Goal: Information Seeking & Learning: Learn about a topic

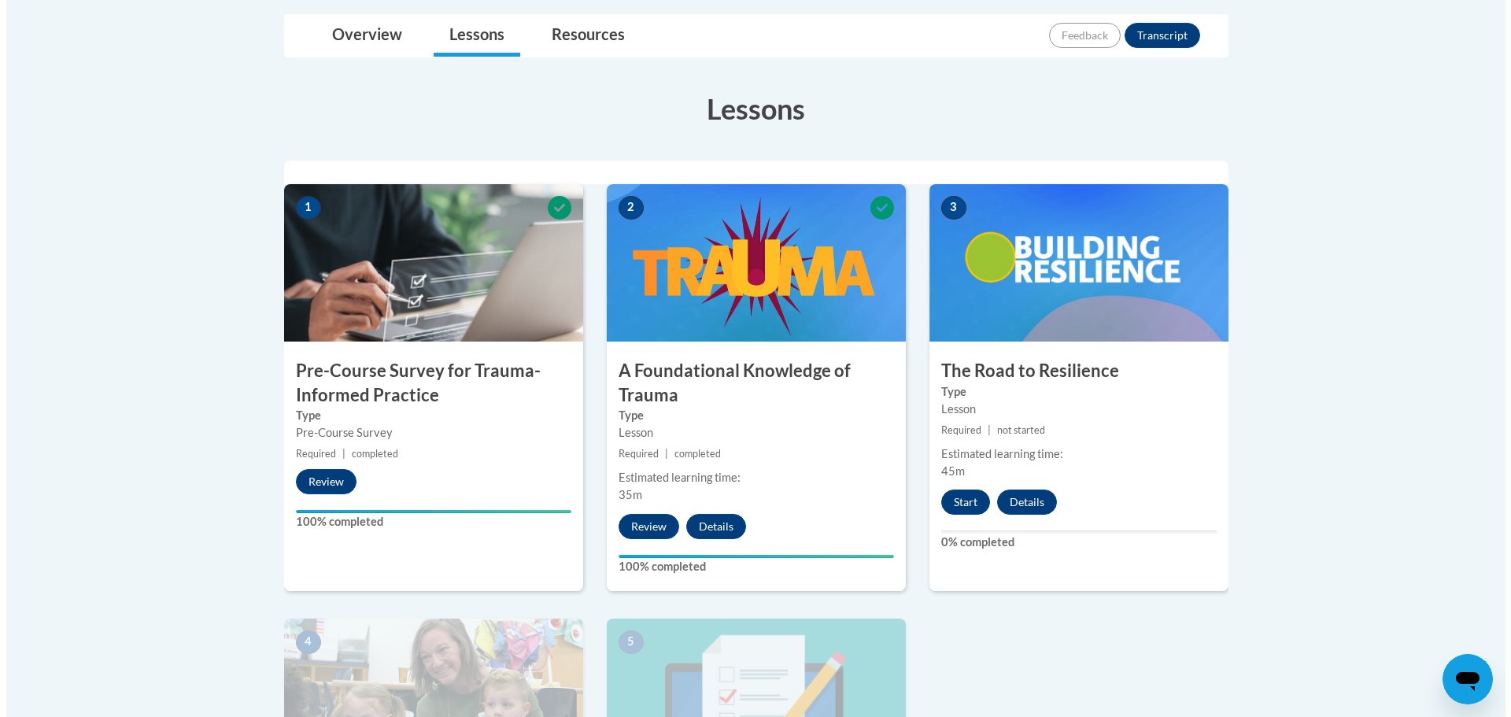
scroll to position [394, 0]
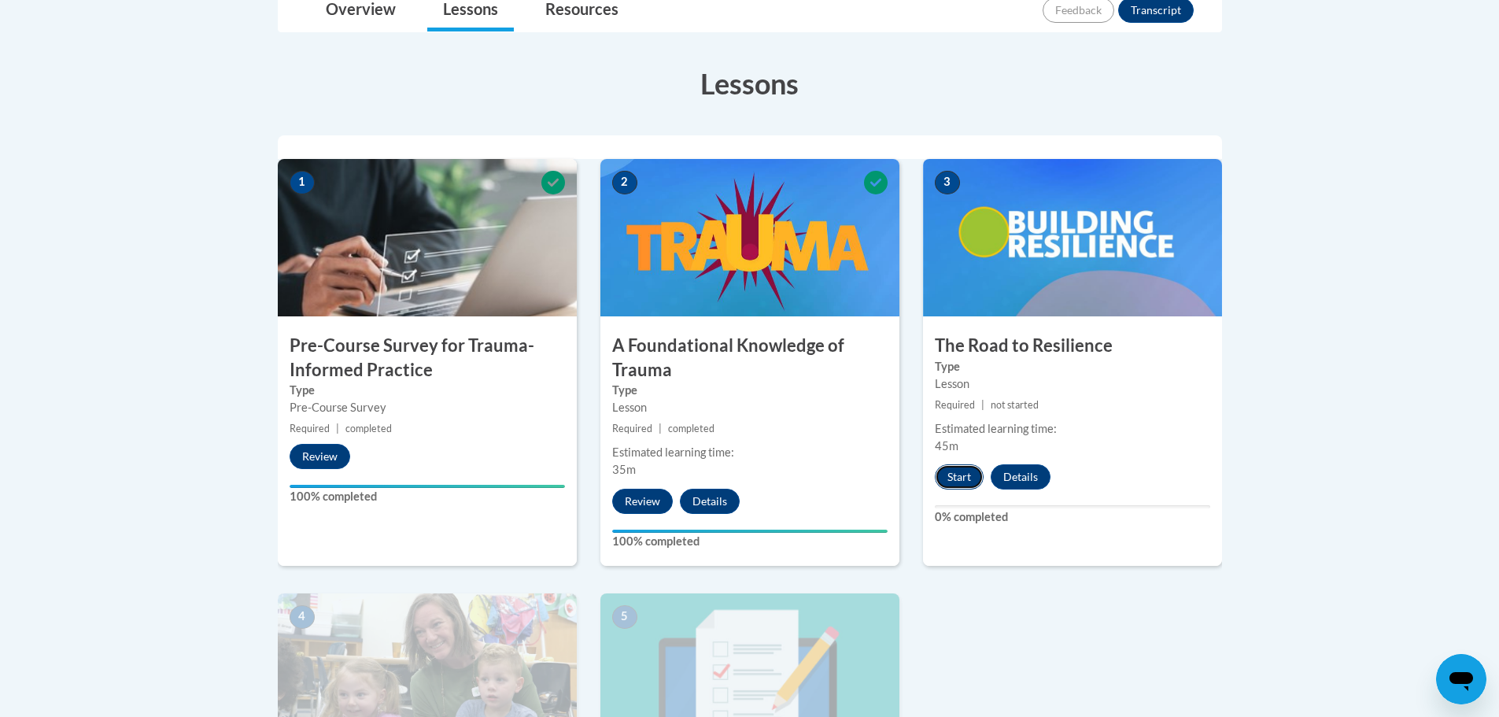
click at [965, 477] on button "Start" at bounding box center [959, 476] width 49 height 25
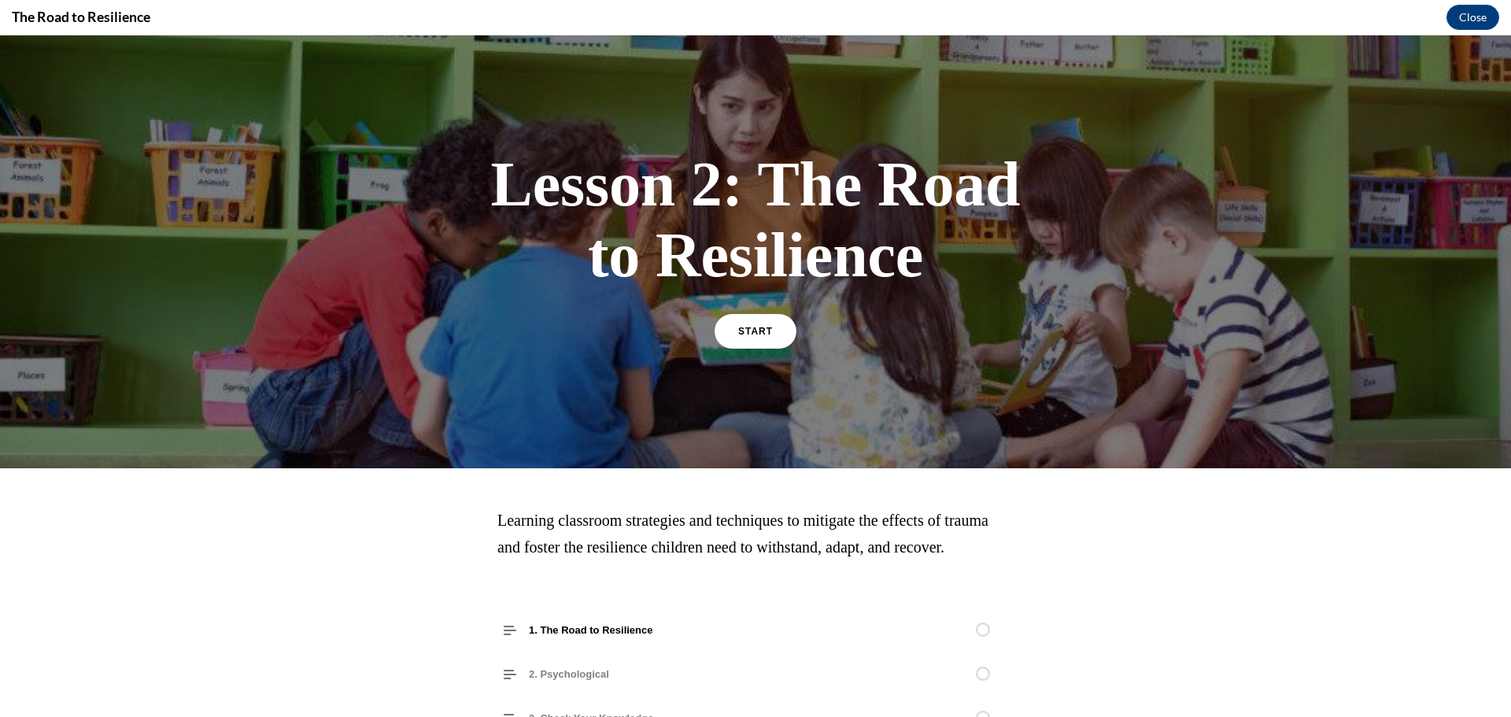
scroll to position [0, 0]
click at [756, 334] on span "START" at bounding box center [755, 332] width 36 height 12
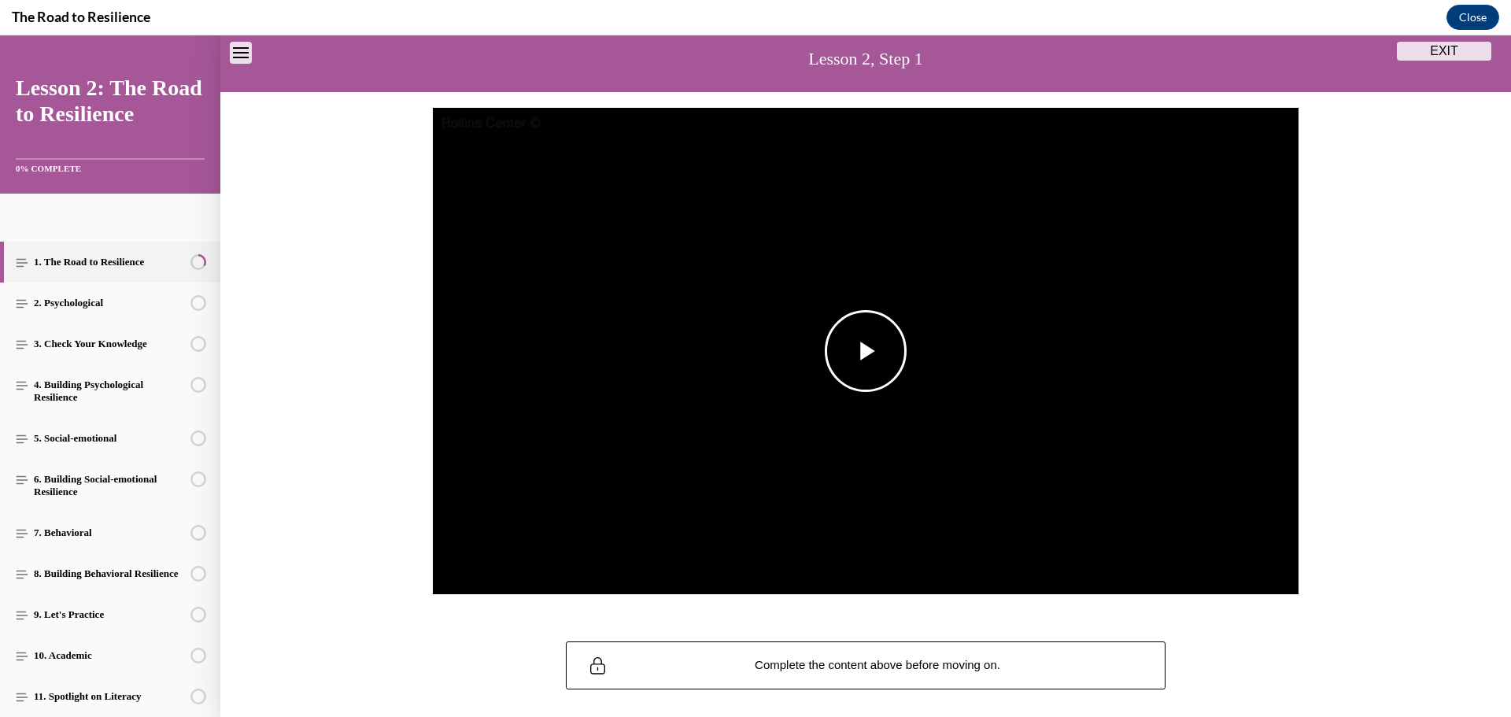
scroll to position [164, 0]
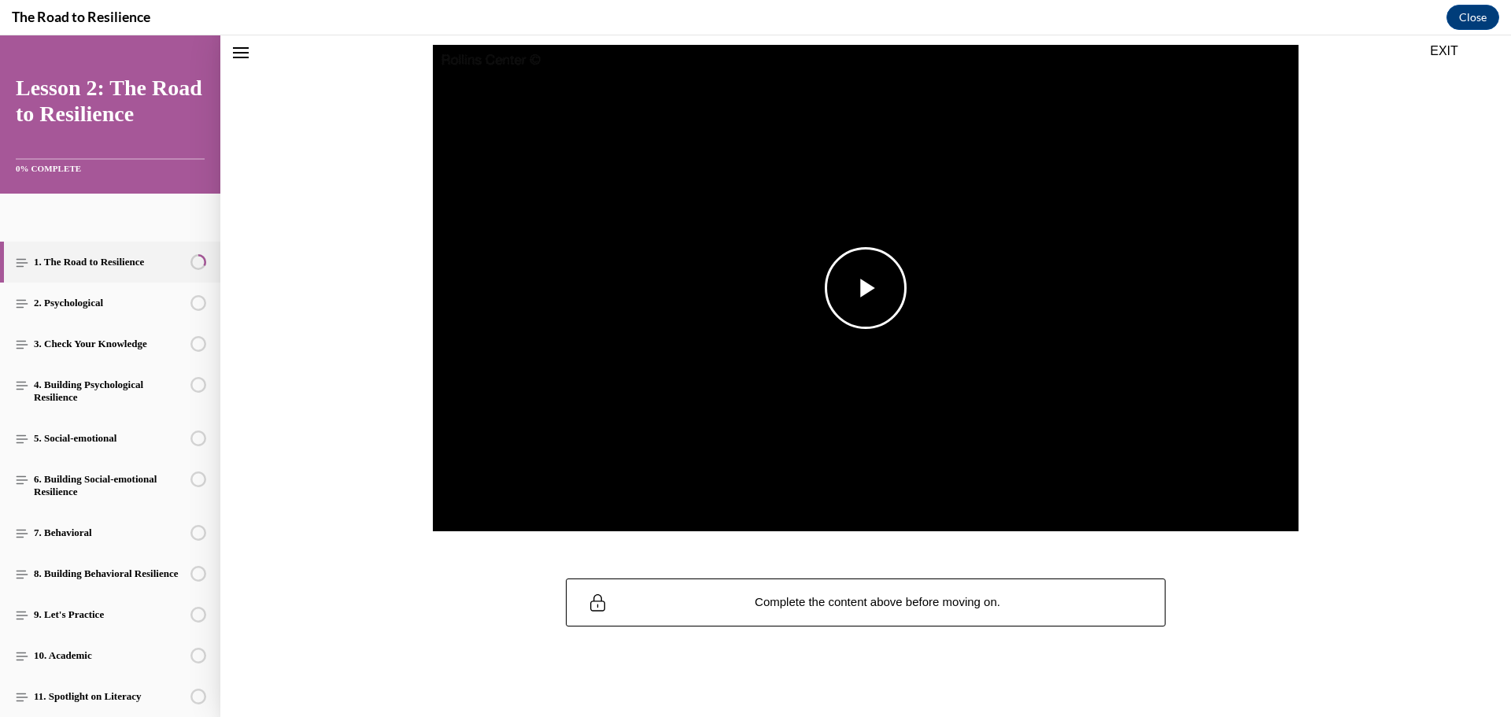
click at [866, 288] on span "Video player" at bounding box center [866, 288] width 0 height 0
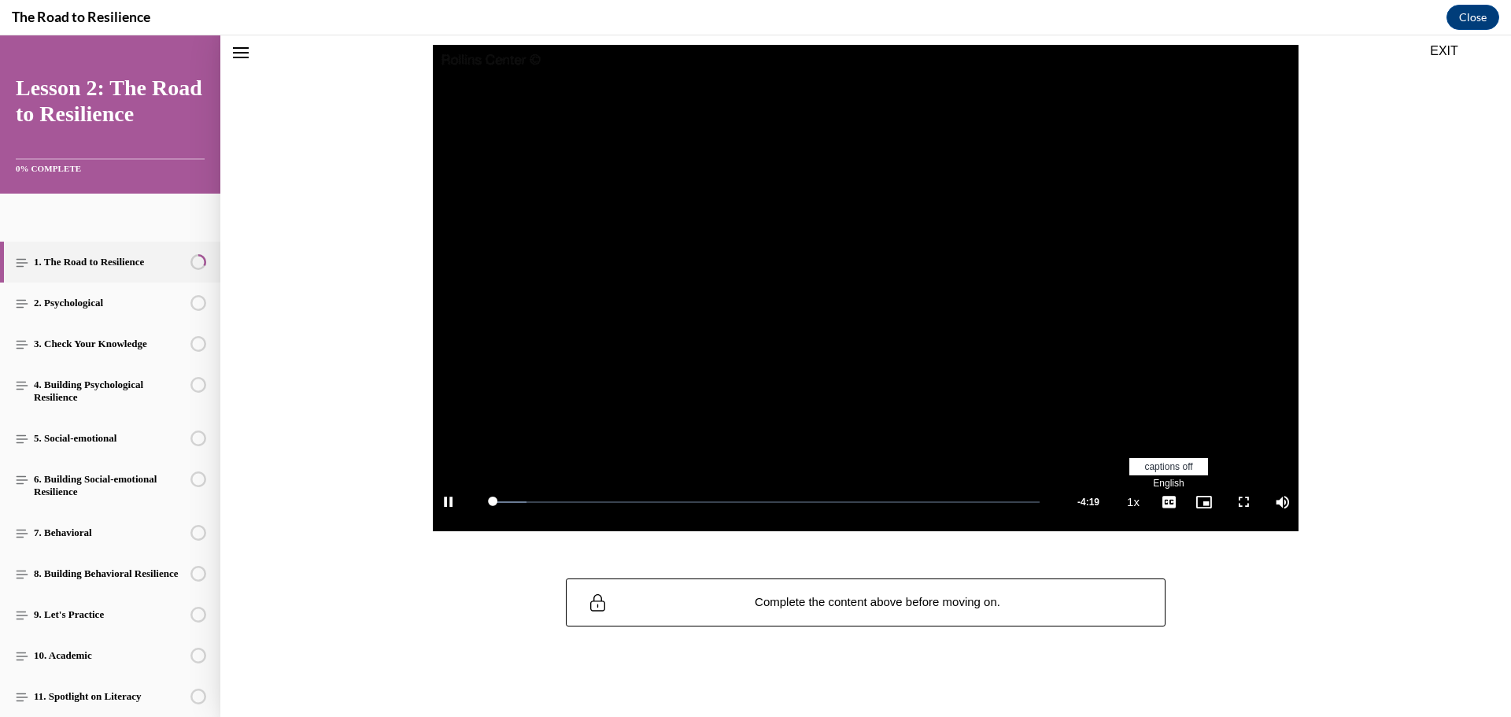
click at [1151, 476] on li "English" at bounding box center [1168, 483] width 79 height 17
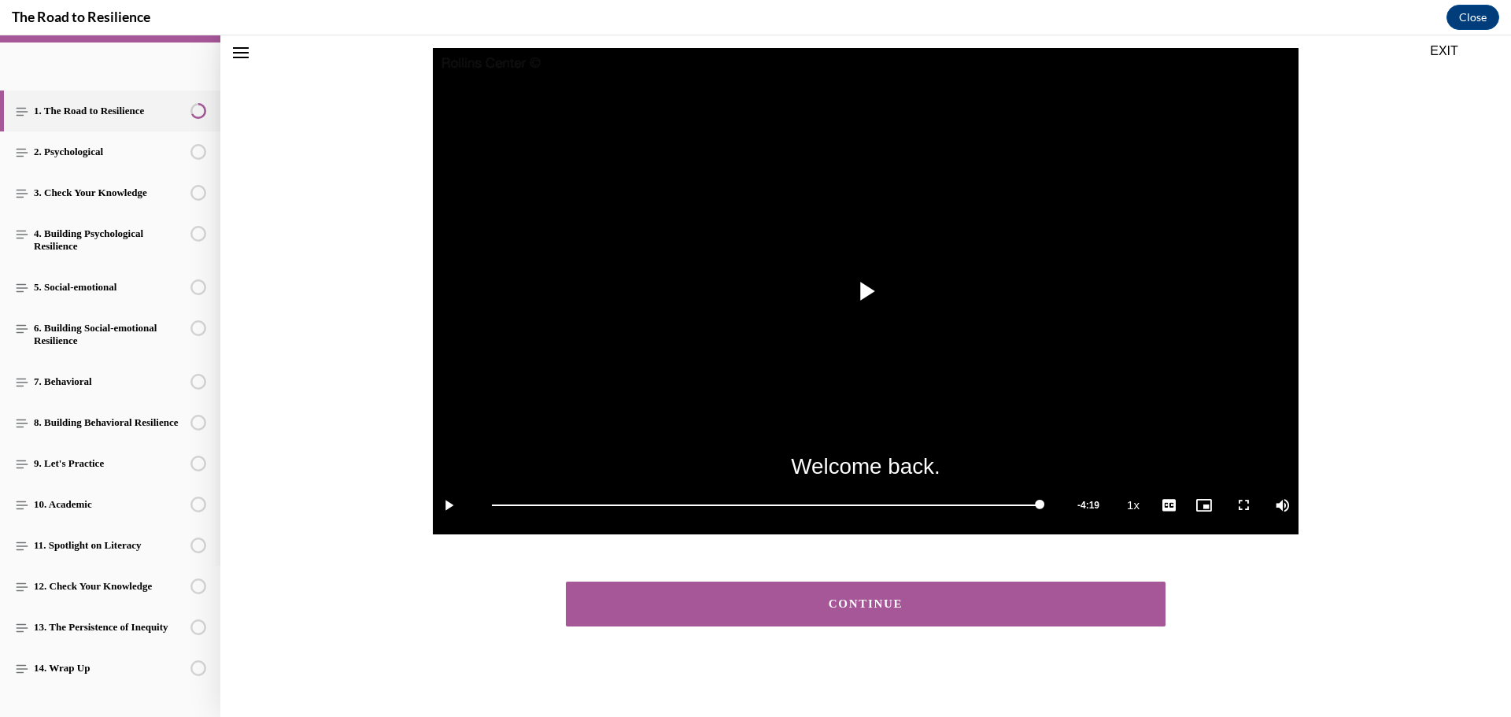
scroll to position [161, 0]
click at [608, 604] on div "CONTINUE" at bounding box center [865, 604] width 551 height 12
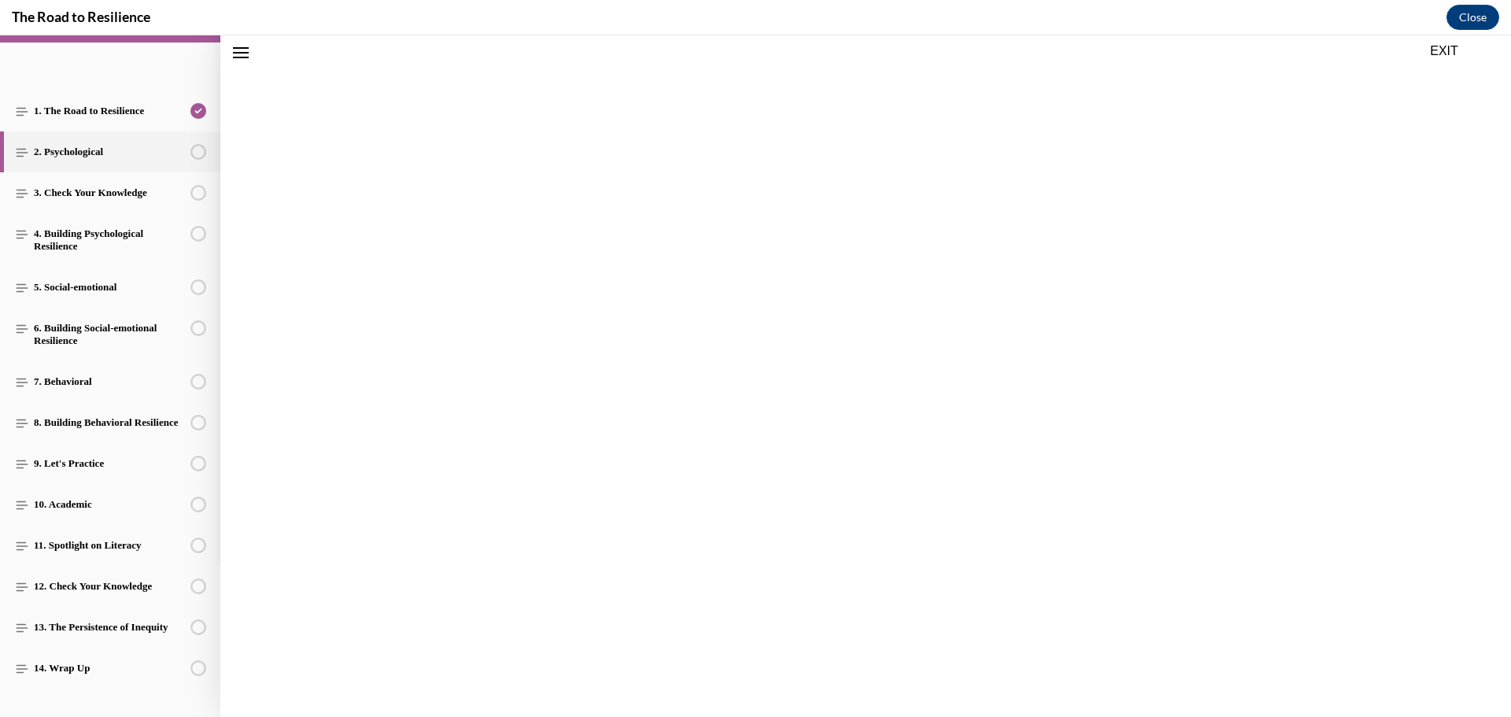
scroll to position [49, 0]
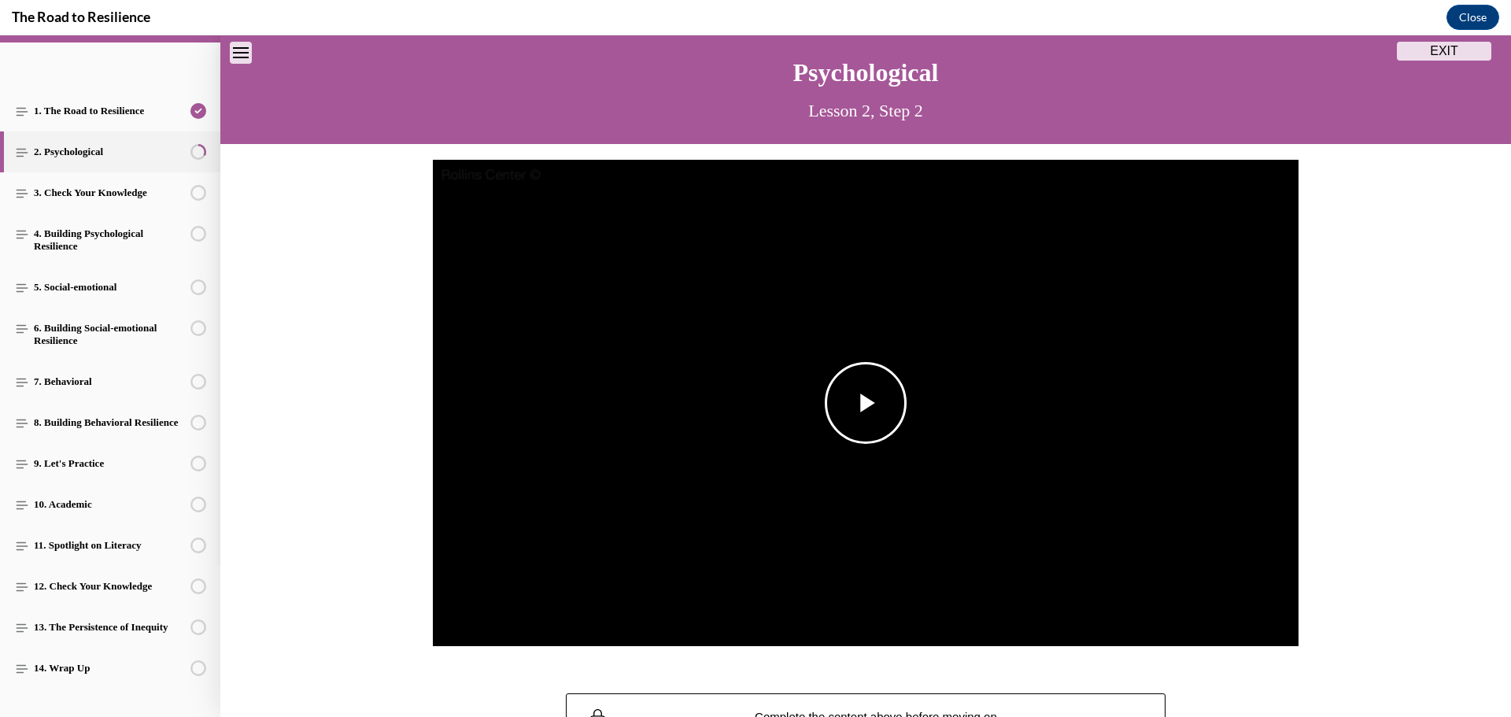
click at [866, 403] on span "Video player" at bounding box center [866, 403] width 0 height 0
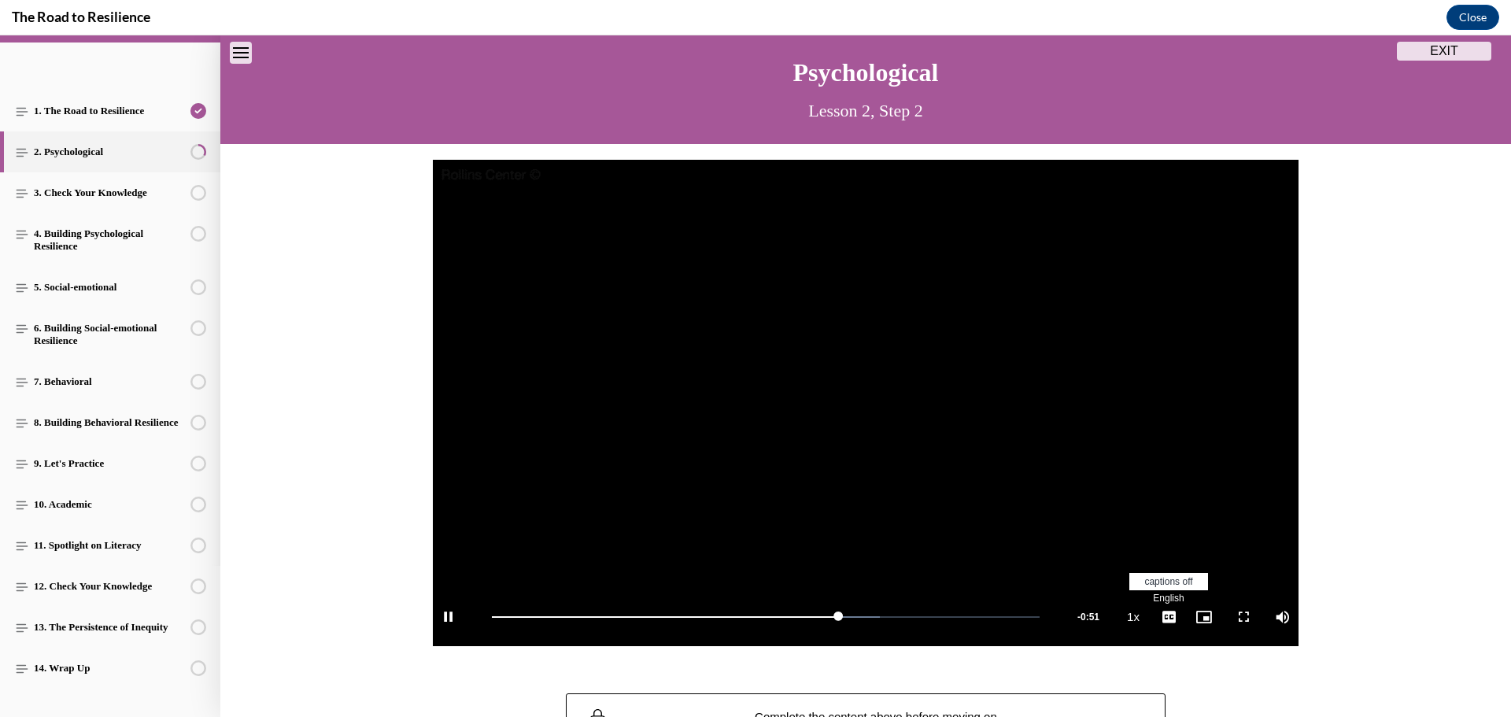
click at [1169, 594] on span "English" at bounding box center [1168, 598] width 31 height 11
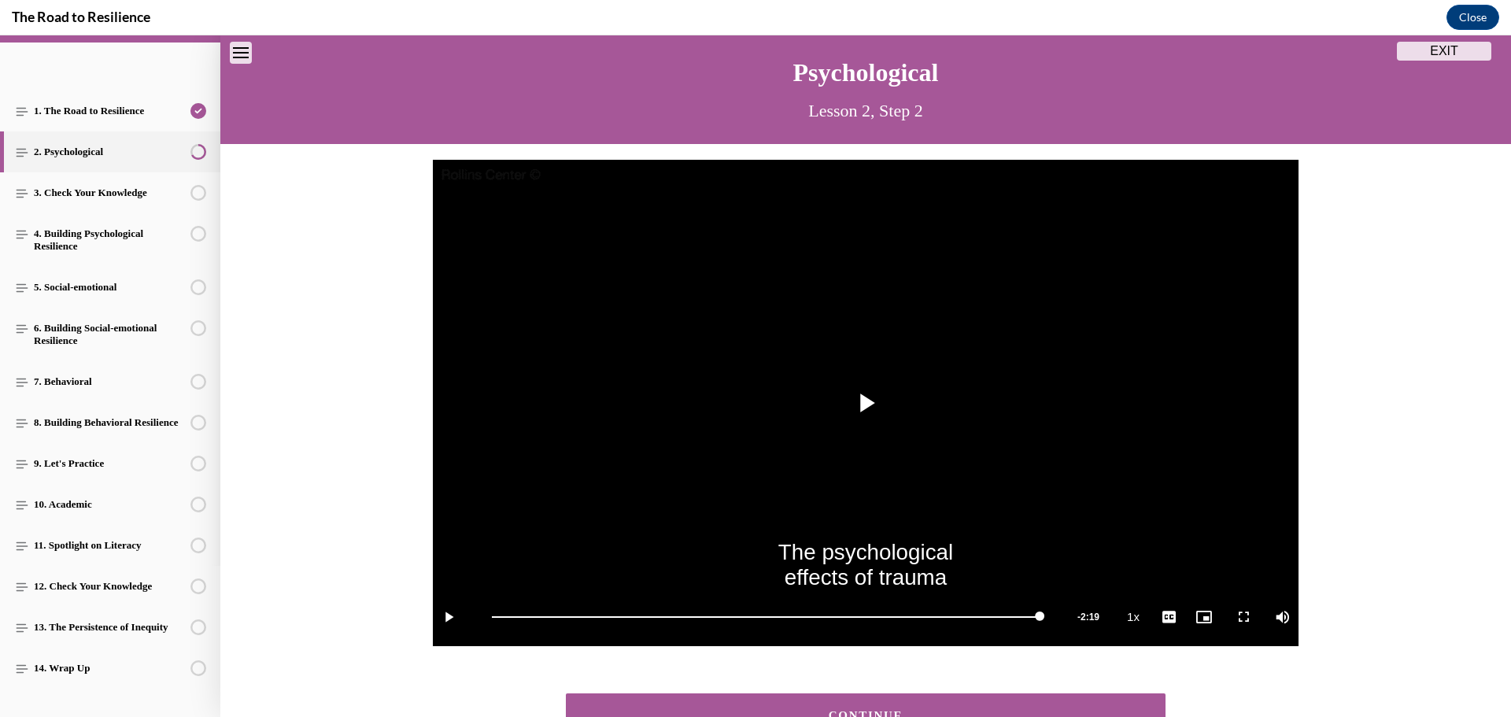
click at [855, 701] on button "CONTINUE" at bounding box center [866, 715] width 600 height 45
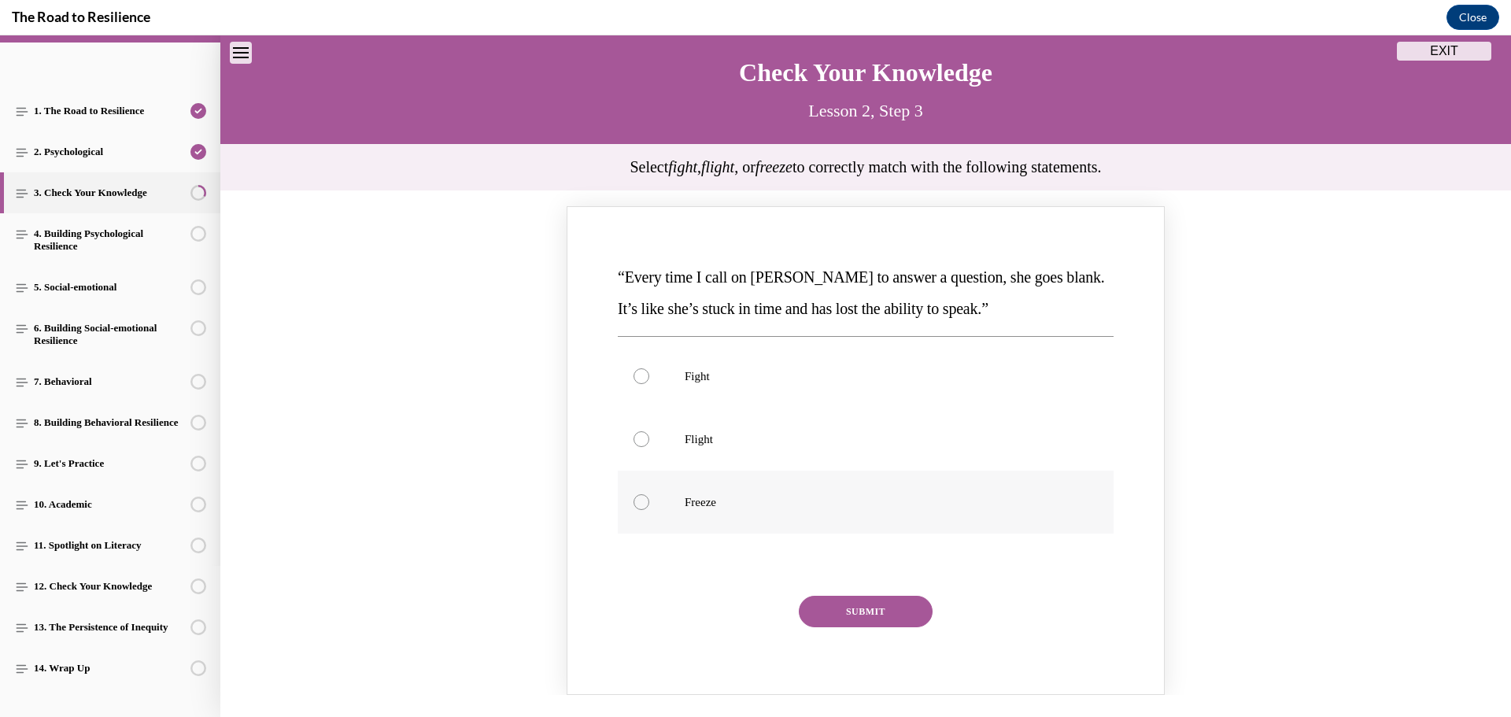
click at [690, 507] on p "Freeze" at bounding box center [880, 502] width 390 height 16
click at [649, 507] on input "Freeze" at bounding box center [642, 502] width 16 height 16
radio input "true"
click at [860, 612] on button "SUBMIT" at bounding box center [866, 611] width 134 height 31
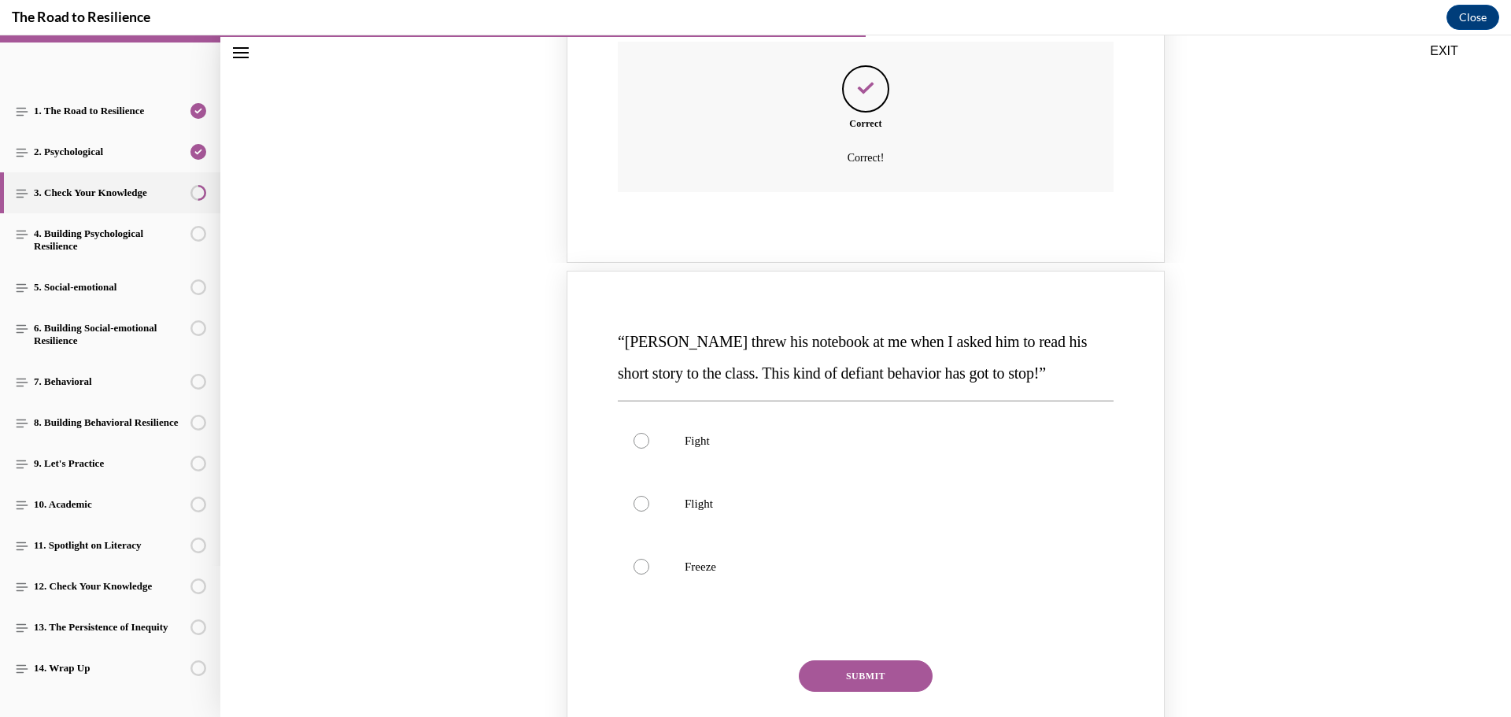
scroll to position [757, 0]
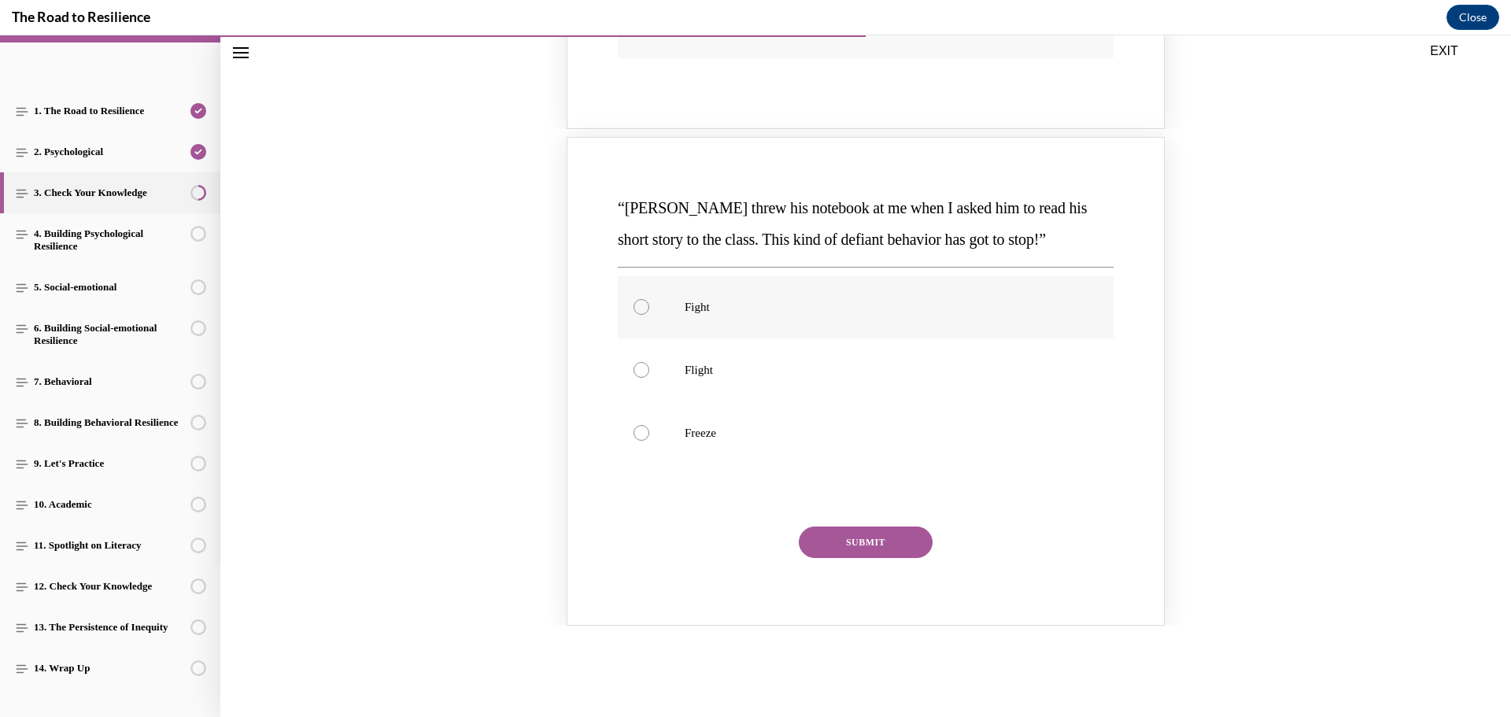
click at [708, 320] on label "Fight" at bounding box center [866, 306] width 496 height 63
click at [649, 315] on input "Fight" at bounding box center [642, 307] width 16 height 16
radio input "true"
click at [870, 548] on button "SUBMIT" at bounding box center [866, 542] width 134 height 31
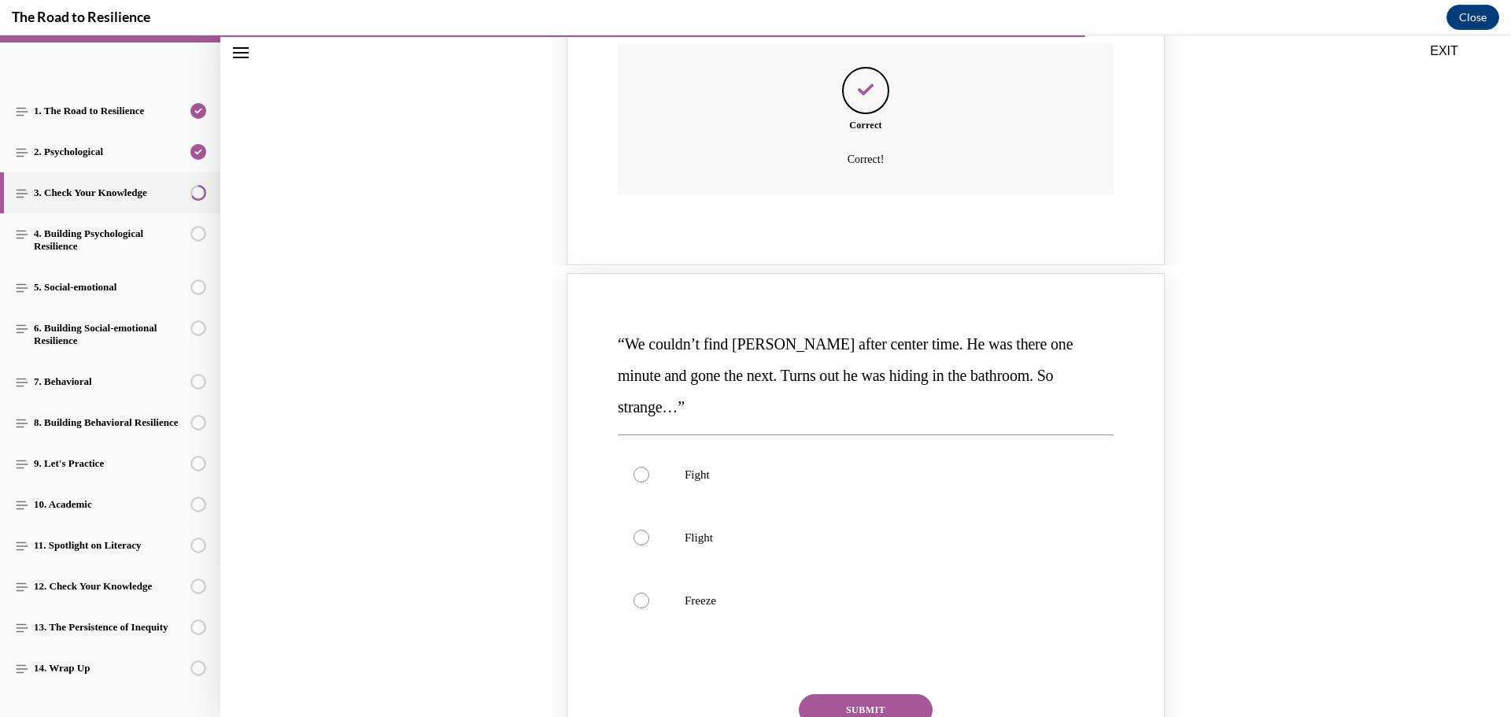
scroll to position [1387, 0]
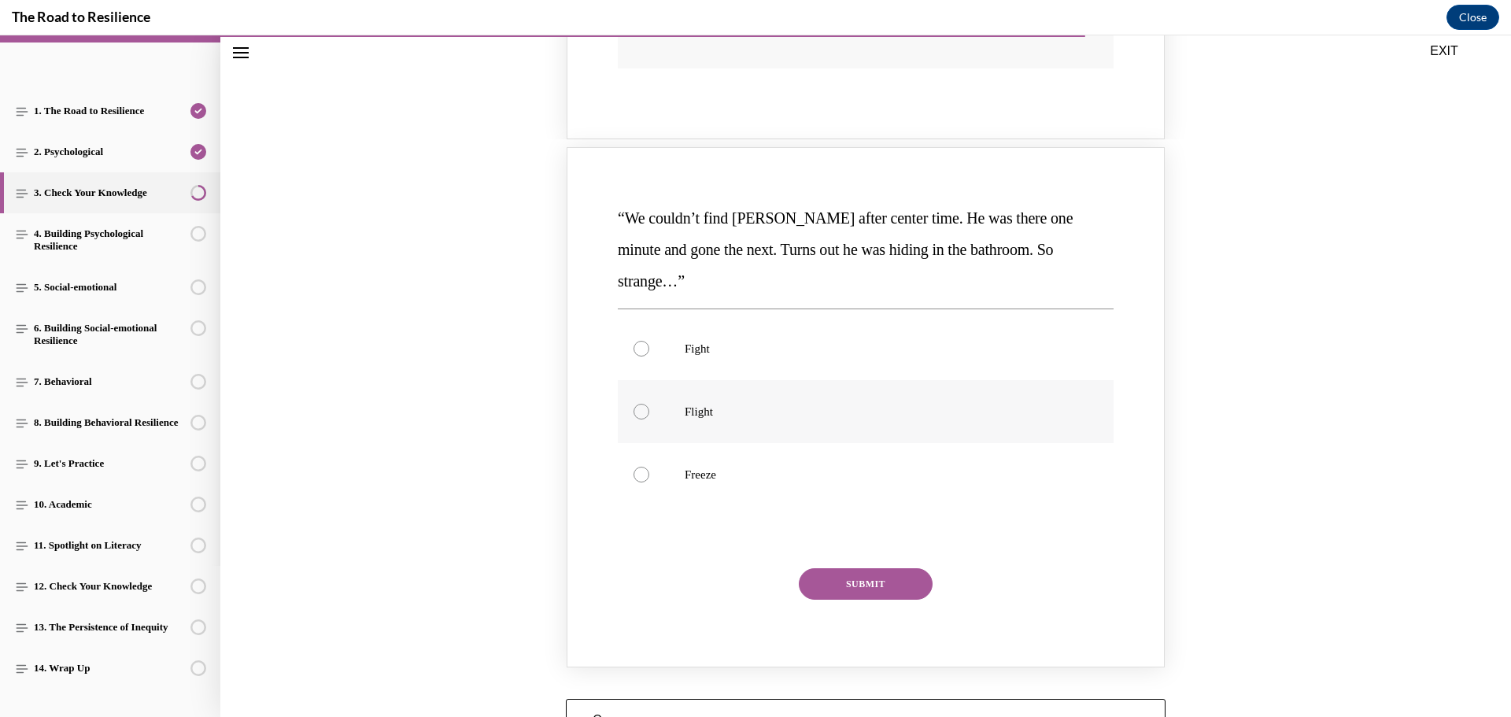
click at [685, 404] on p "Flight" at bounding box center [880, 412] width 390 height 16
click at [649, 404] on input "Flight" at bounding box center [642, 412] width 16 height 16
radio input "true"
click at [872, 568] on button "SUBMIT" at bounding box center [866, 583] width 134 height 31
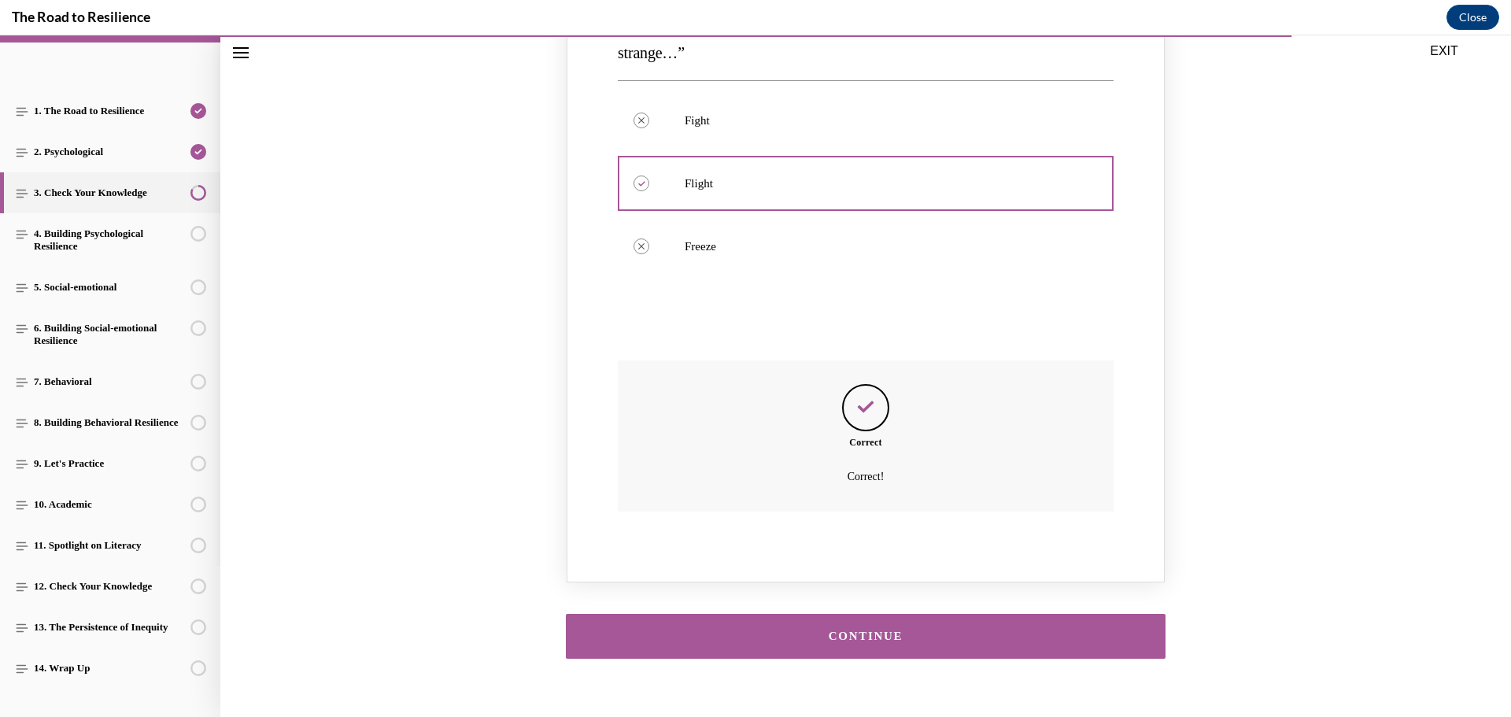
scroll to position [1616, 0]
click at [887, 613] on button "CONTINUE" at bounding box center [866, 635] width 600 height 45
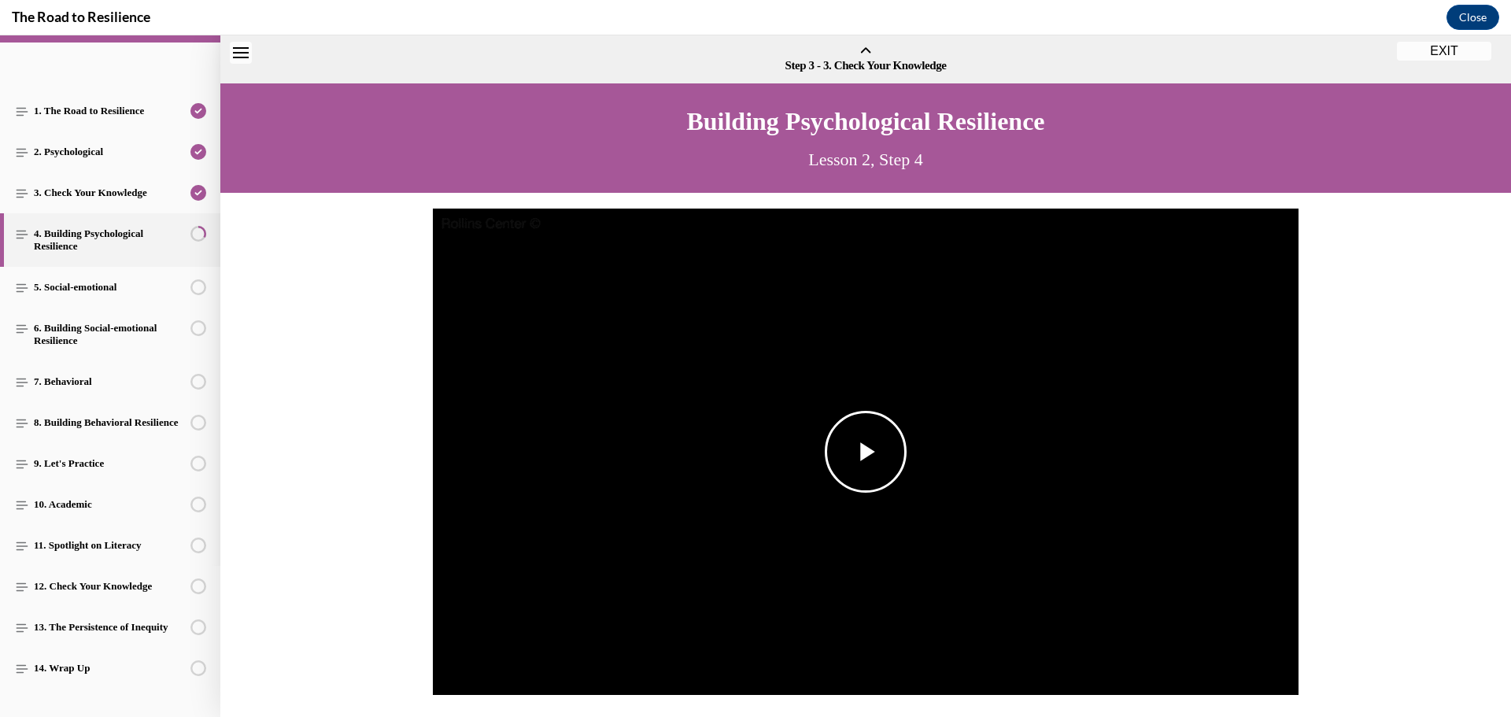
scroll to position [49, 0]
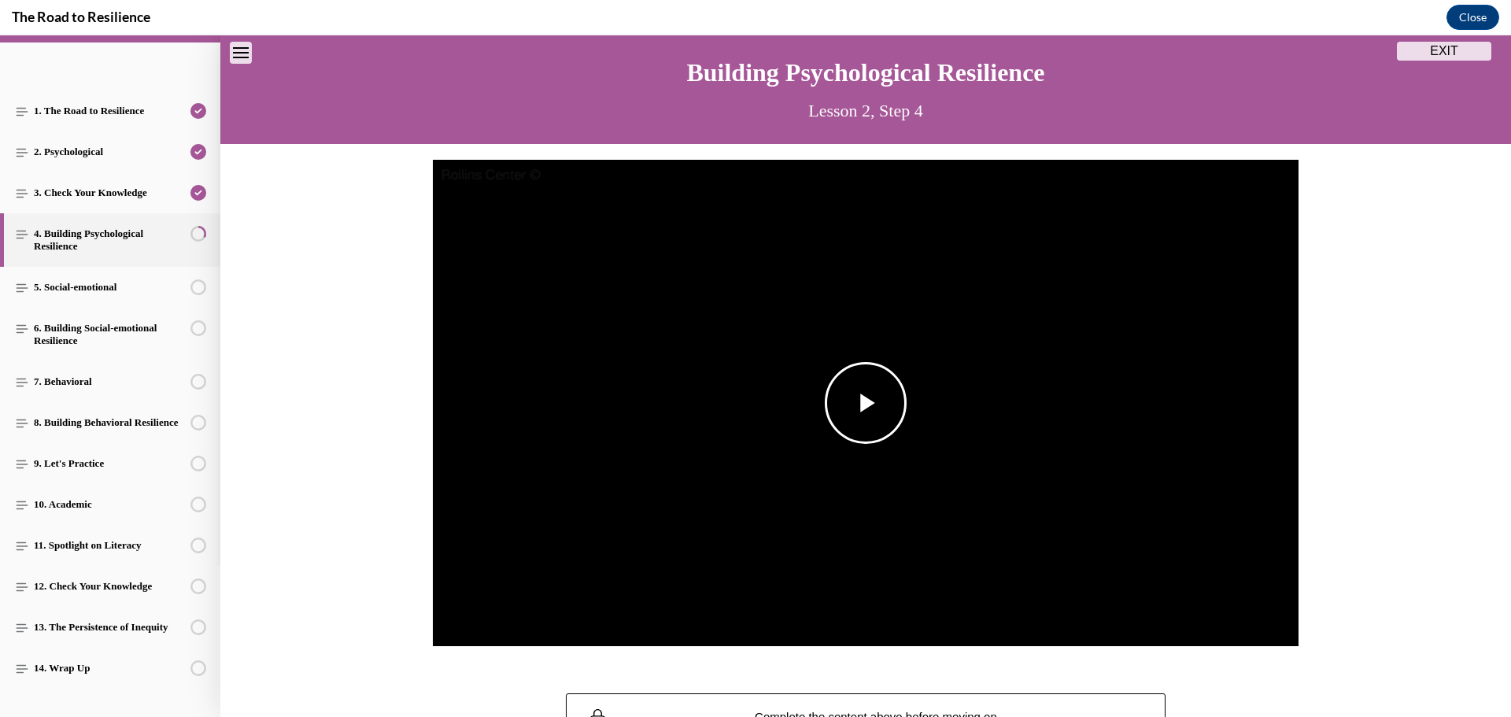
click at [866, 403] on span "Video player" at bounding box center [866, 403] width 0 height 0
click at [1157, 597] on span "English" at bounding box center [1168, 598] width 31 height 11
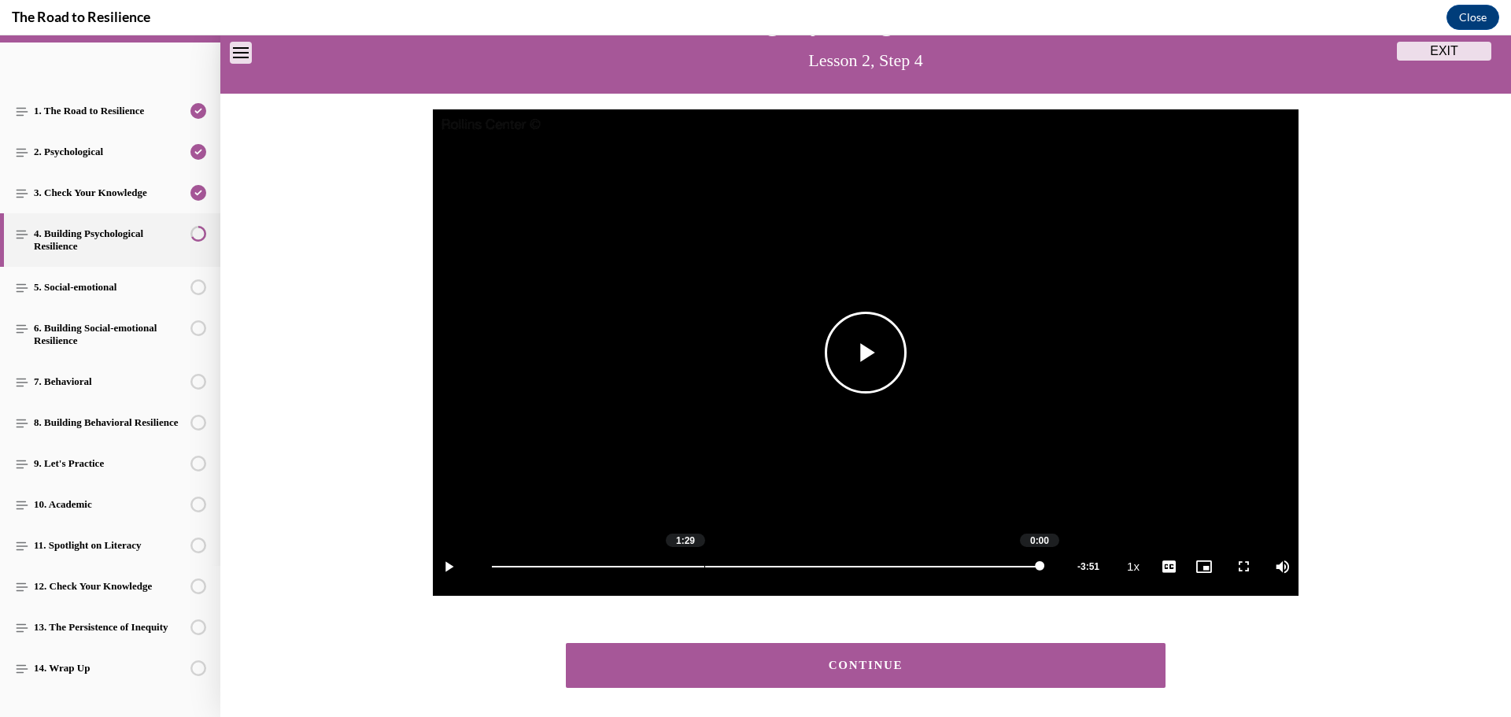
scroll to position [127, 0]
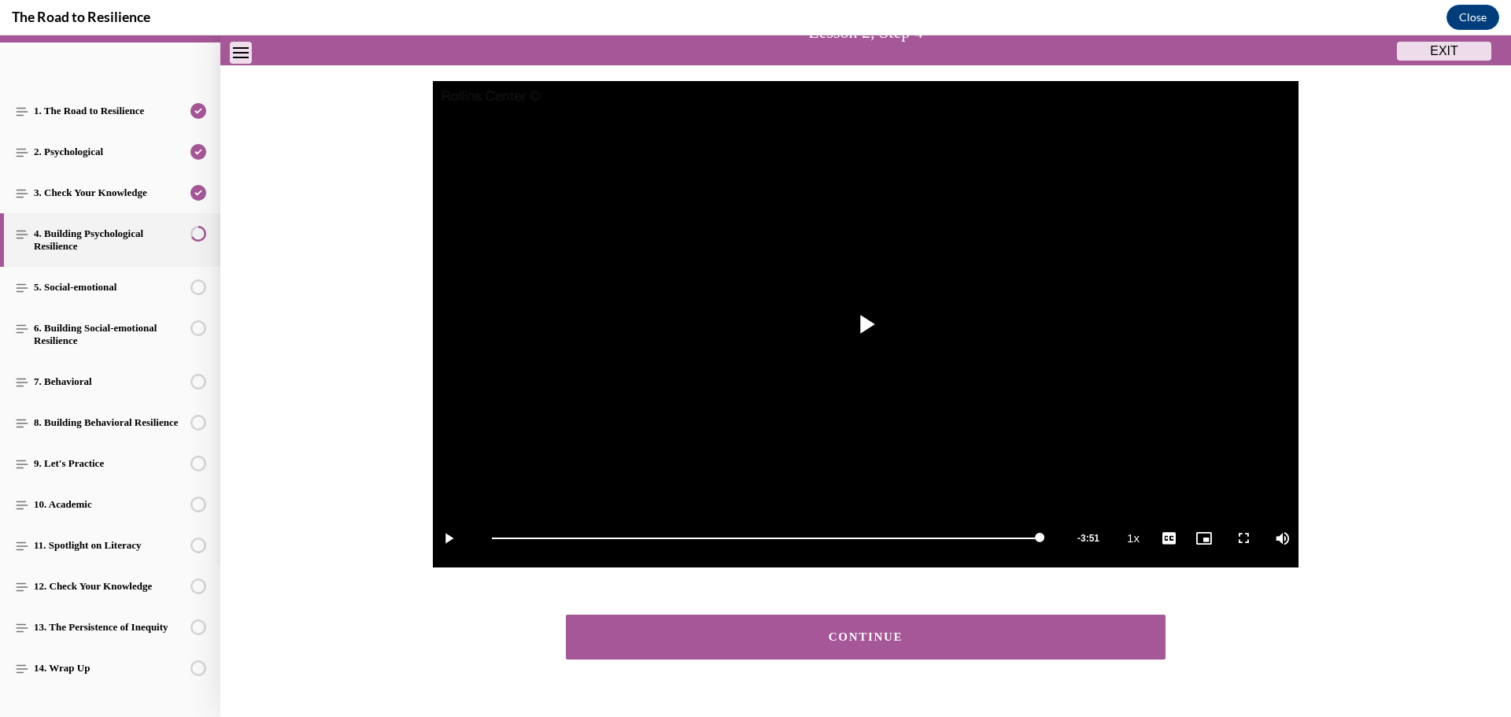
click at [854, 636] on div "CONTINUE" at bounding box center [865, 637] width 551 height 12
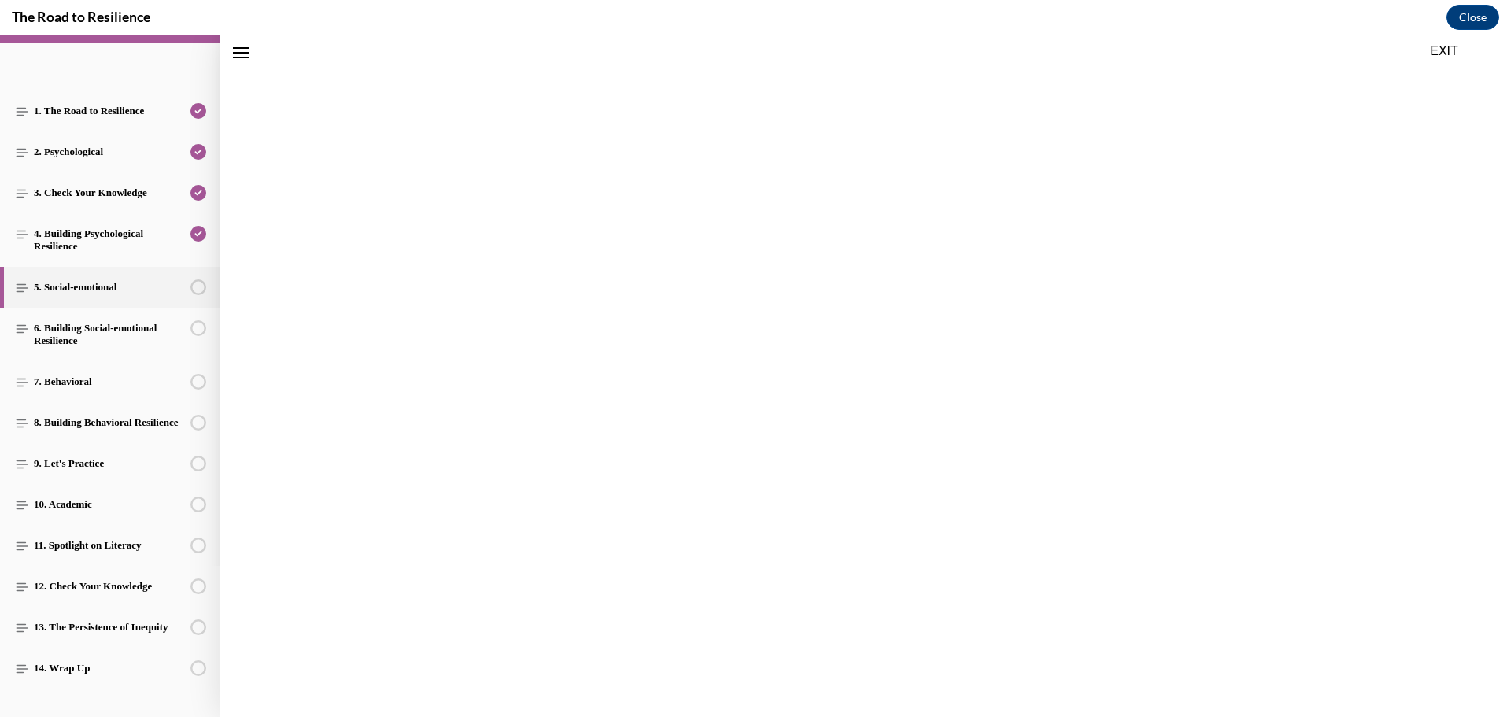
scroll to position [49, 0]
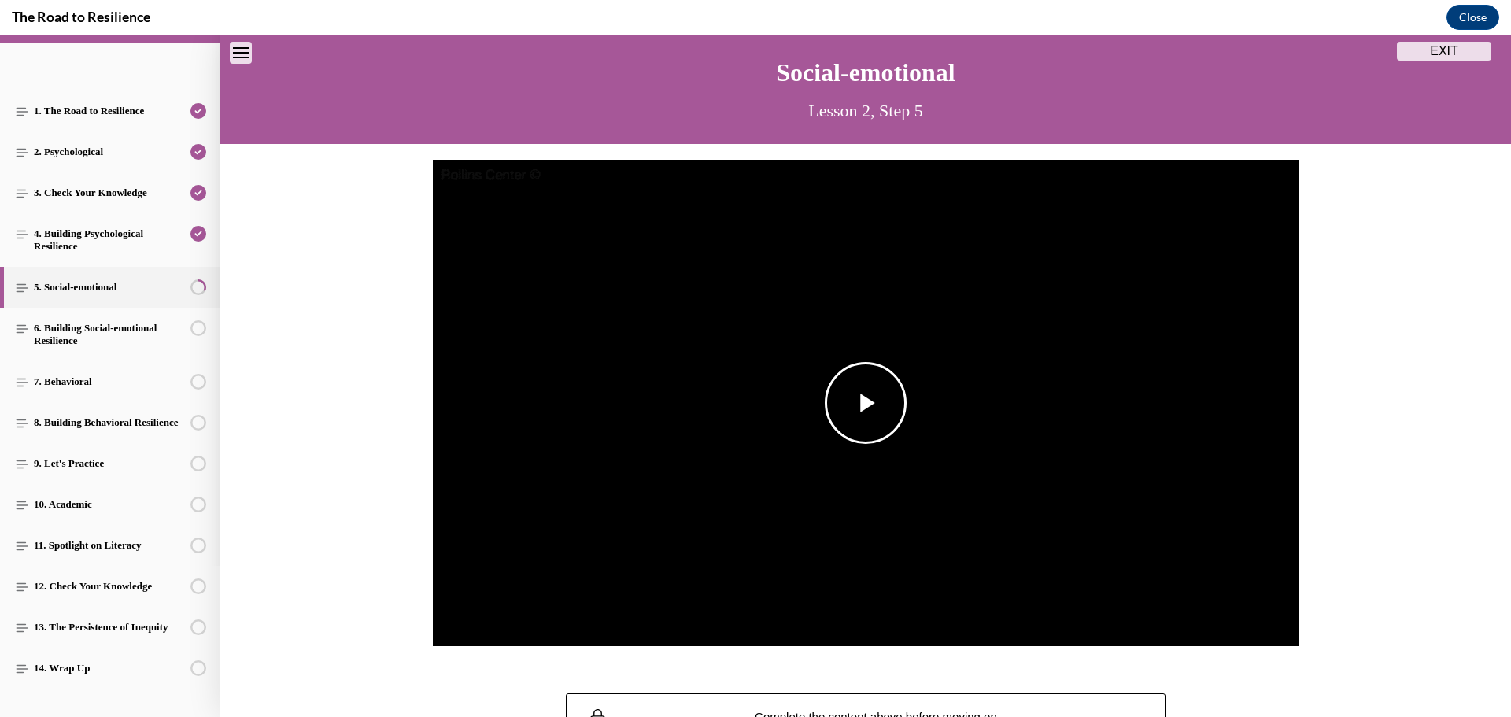
click at [866, 403] on span "Video player" at bounding box center [866, 403] width 0 height 0
click at [1168, 600] on span "English" at bounding box center [1168, 598] width 31 height 11
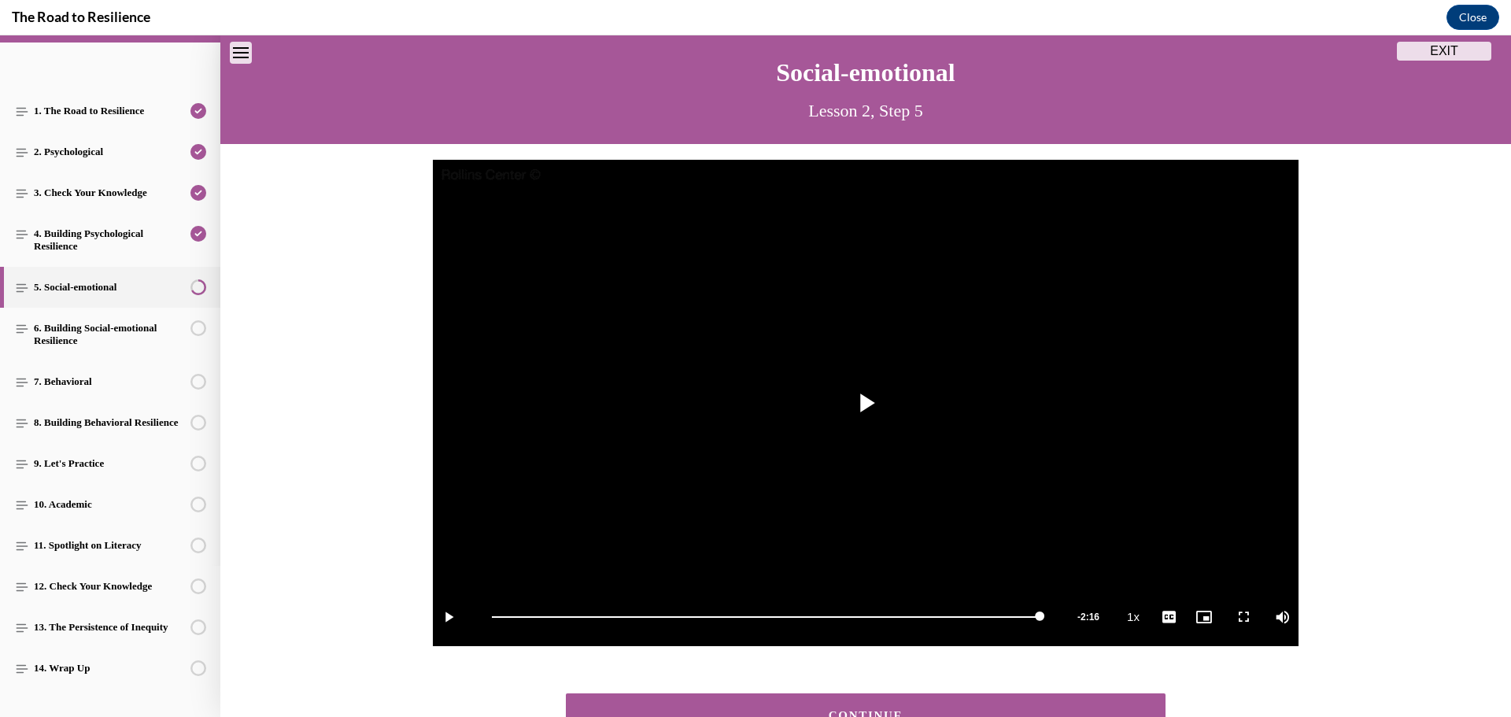
click at [966, 700] on button "CONTINUE" at bounding box center [866, 715] width 600 height 45
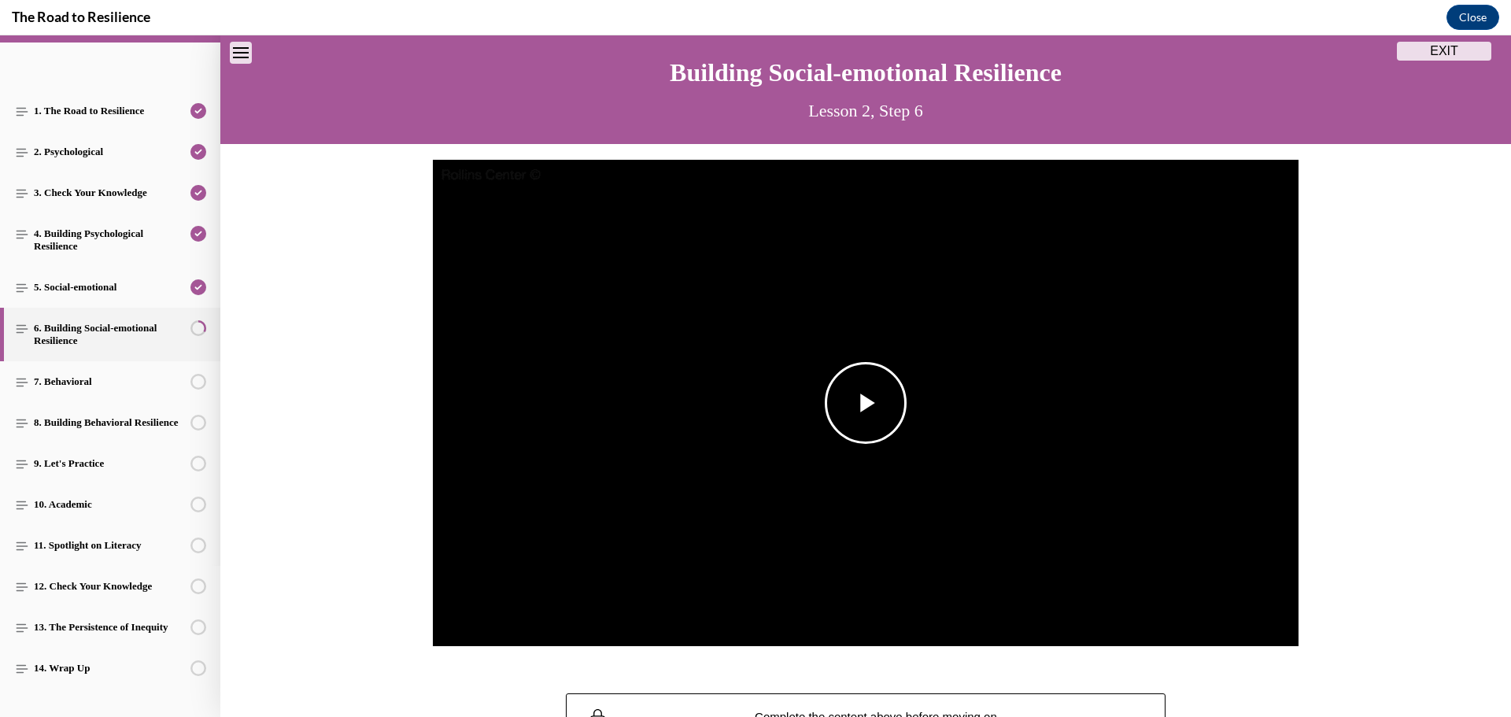
click at [904, 418] on img "Video player" at bounding box center [866, 403] width 866 height 487
click at [1169, 594] on span "English" at bounding box center [1168, 598] width 31 height 11
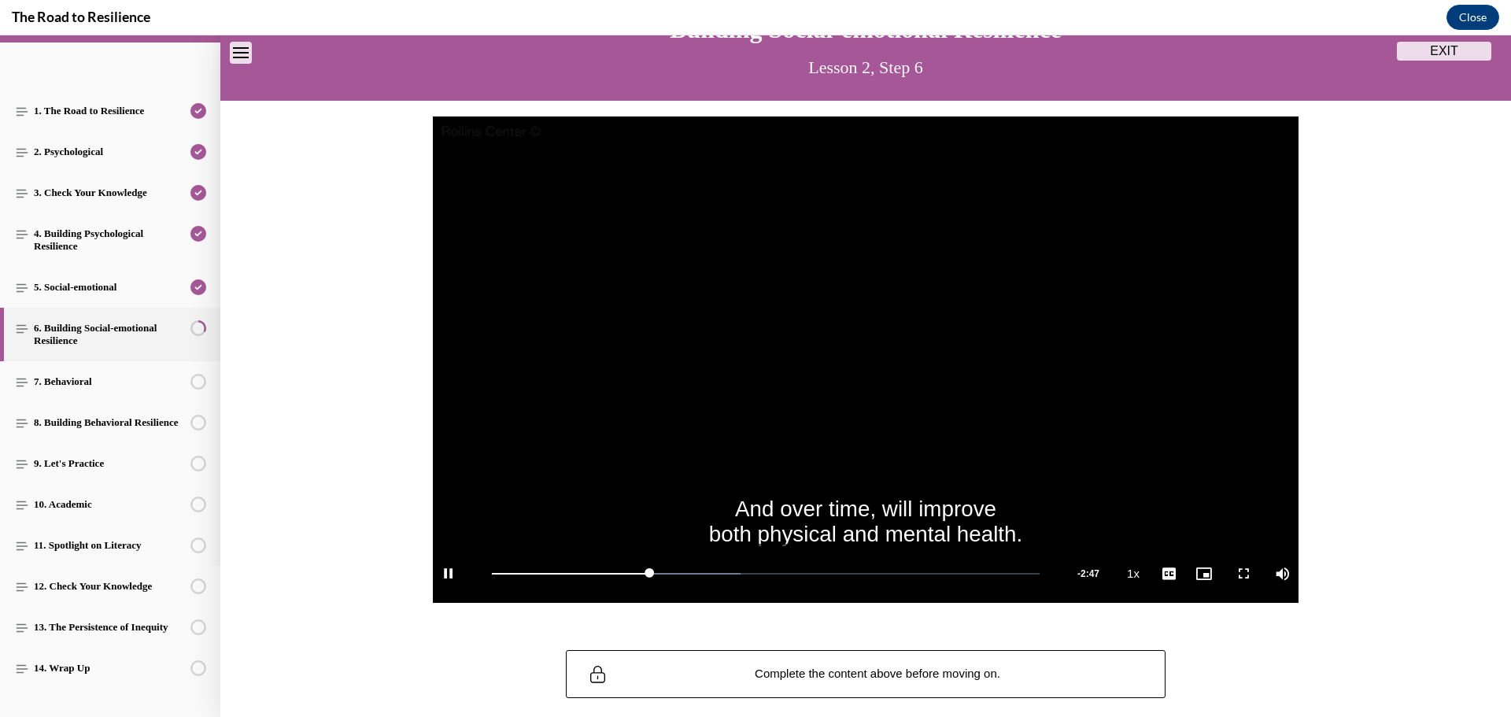
scroll to position [127, 0]
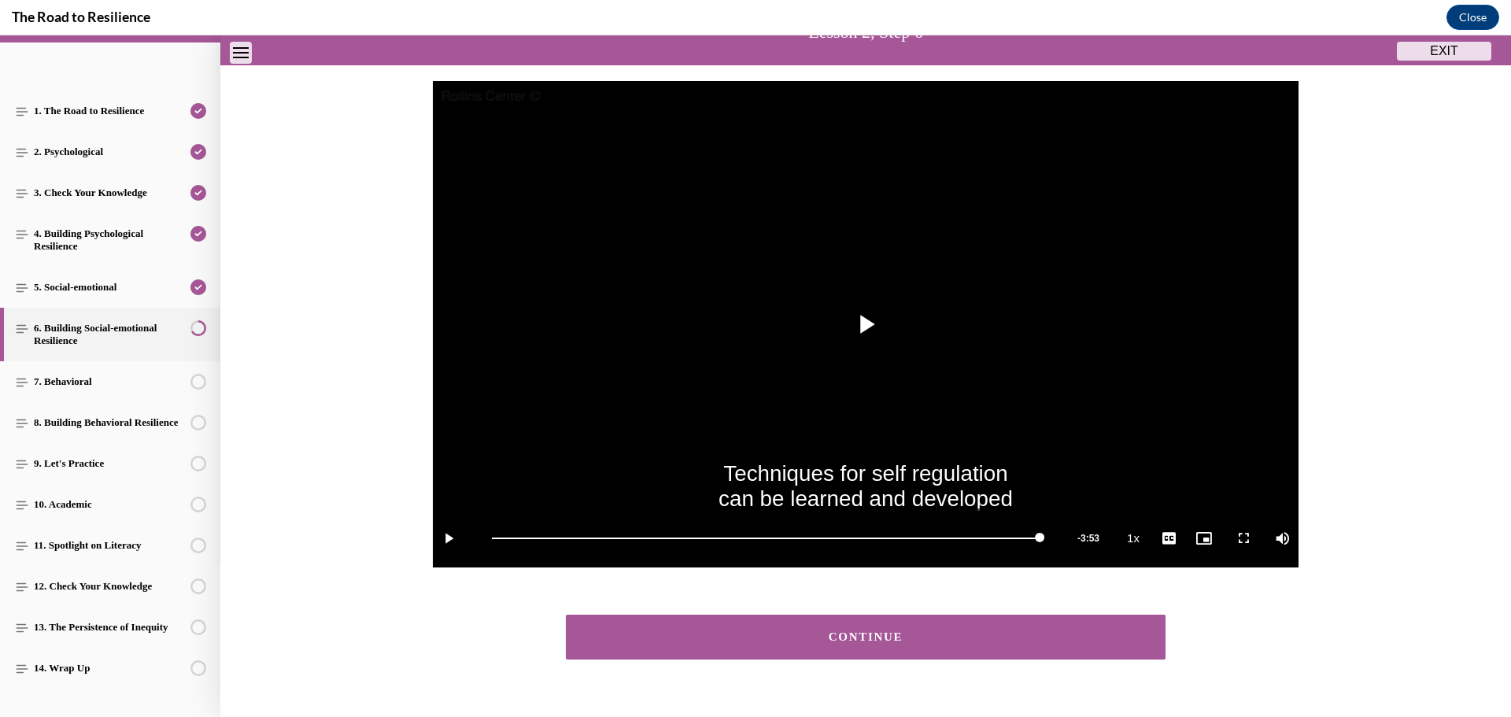
click at [786, 624] on button "CONTINUE" at bounding box center [866, 637] width 600 height 45
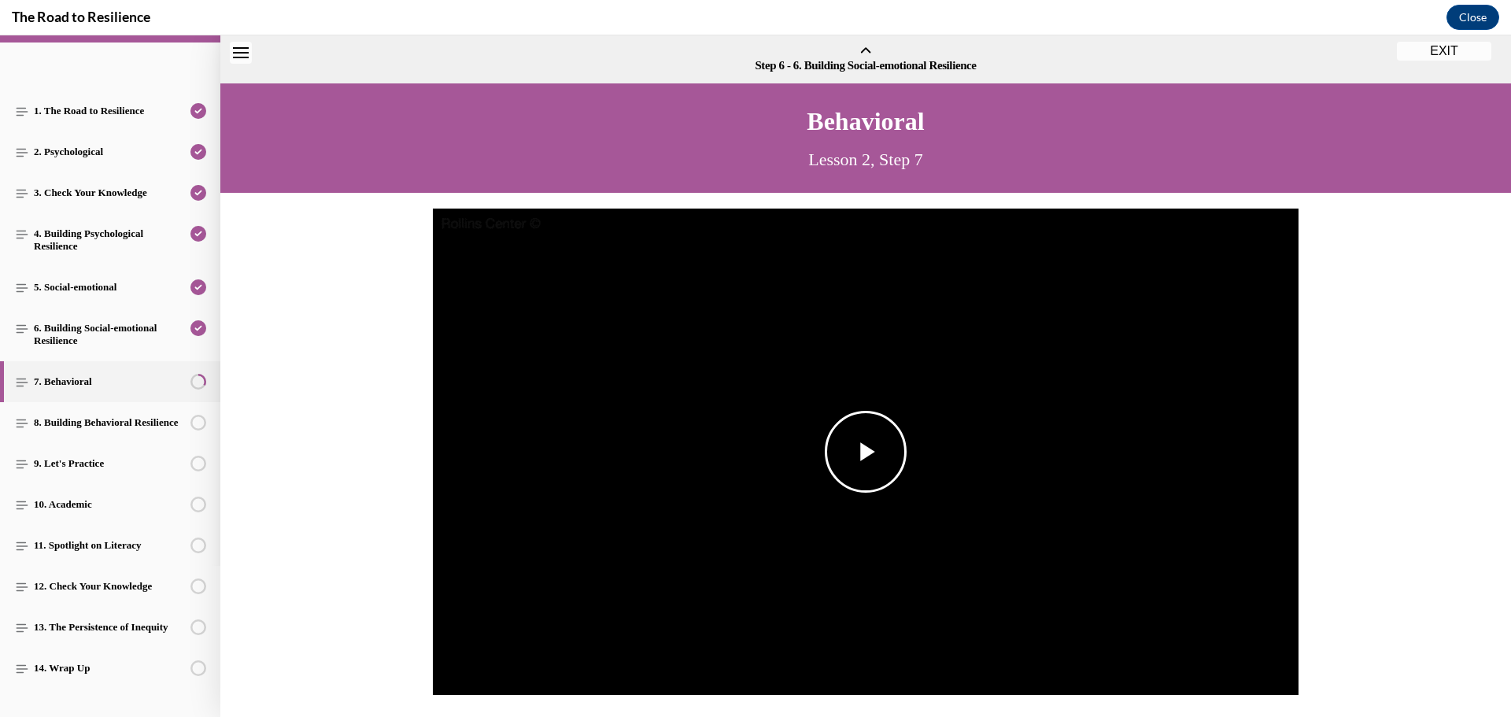
scroll to position [49, 0]
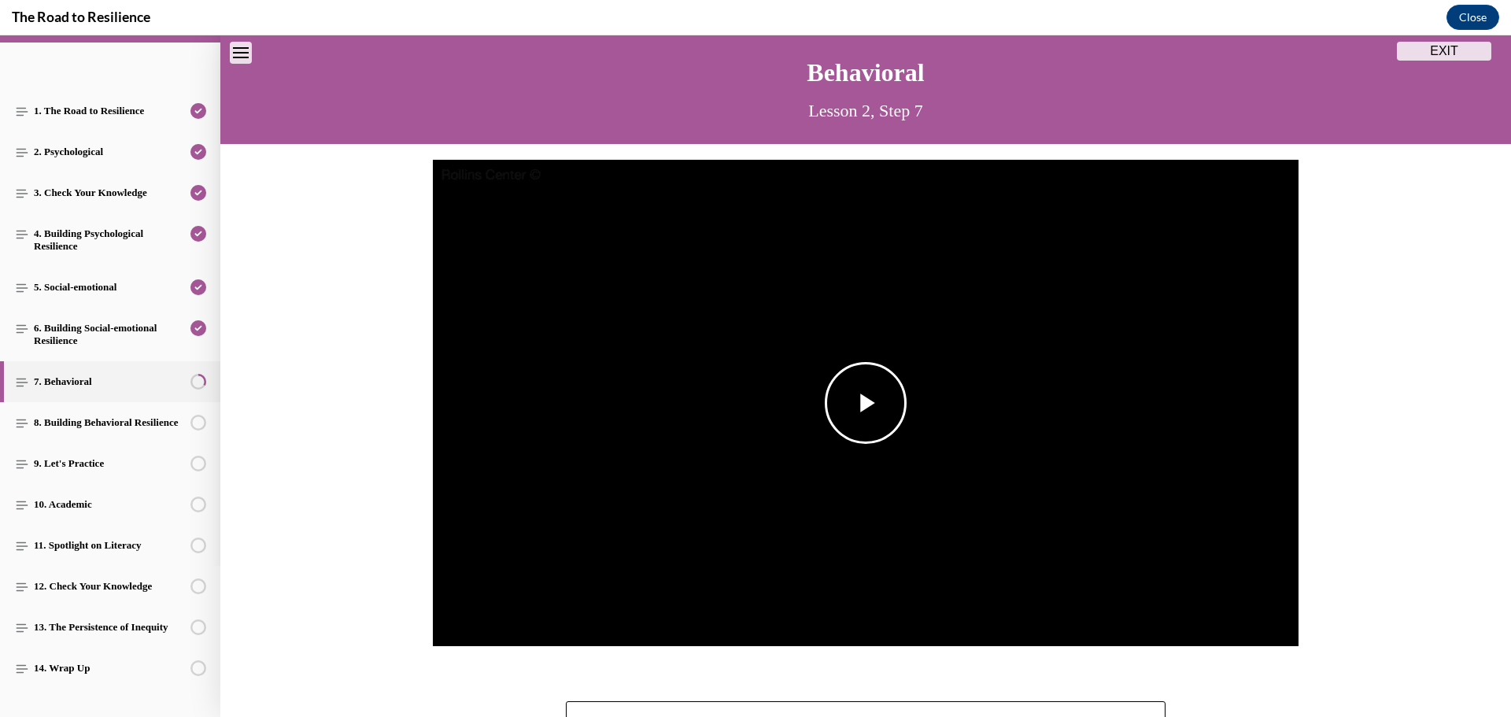
click at [866, 403] on span "Video player" at bounding box center [866, 403] width 0 height 0
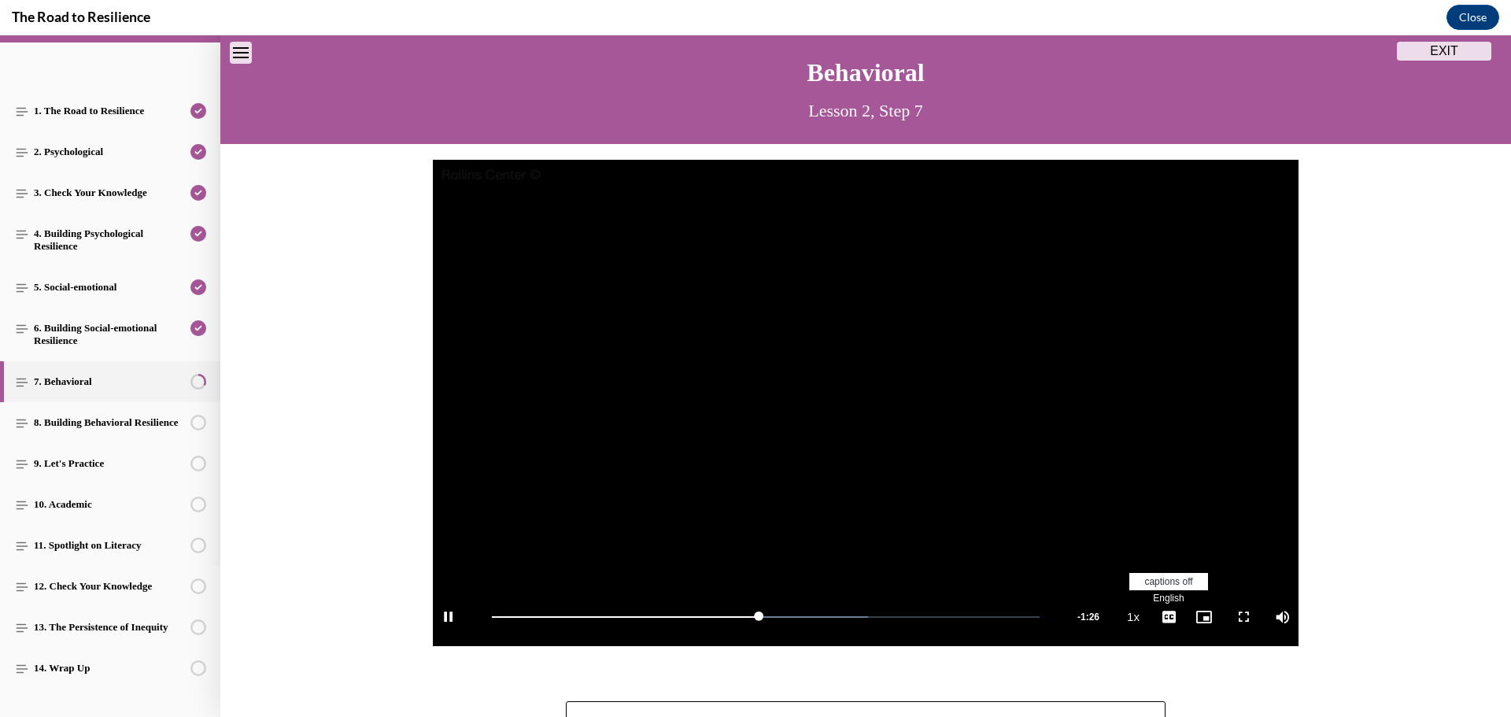
click at [1162, 603] on span "English" at bounding box center [1168, 598] width 31 height 11
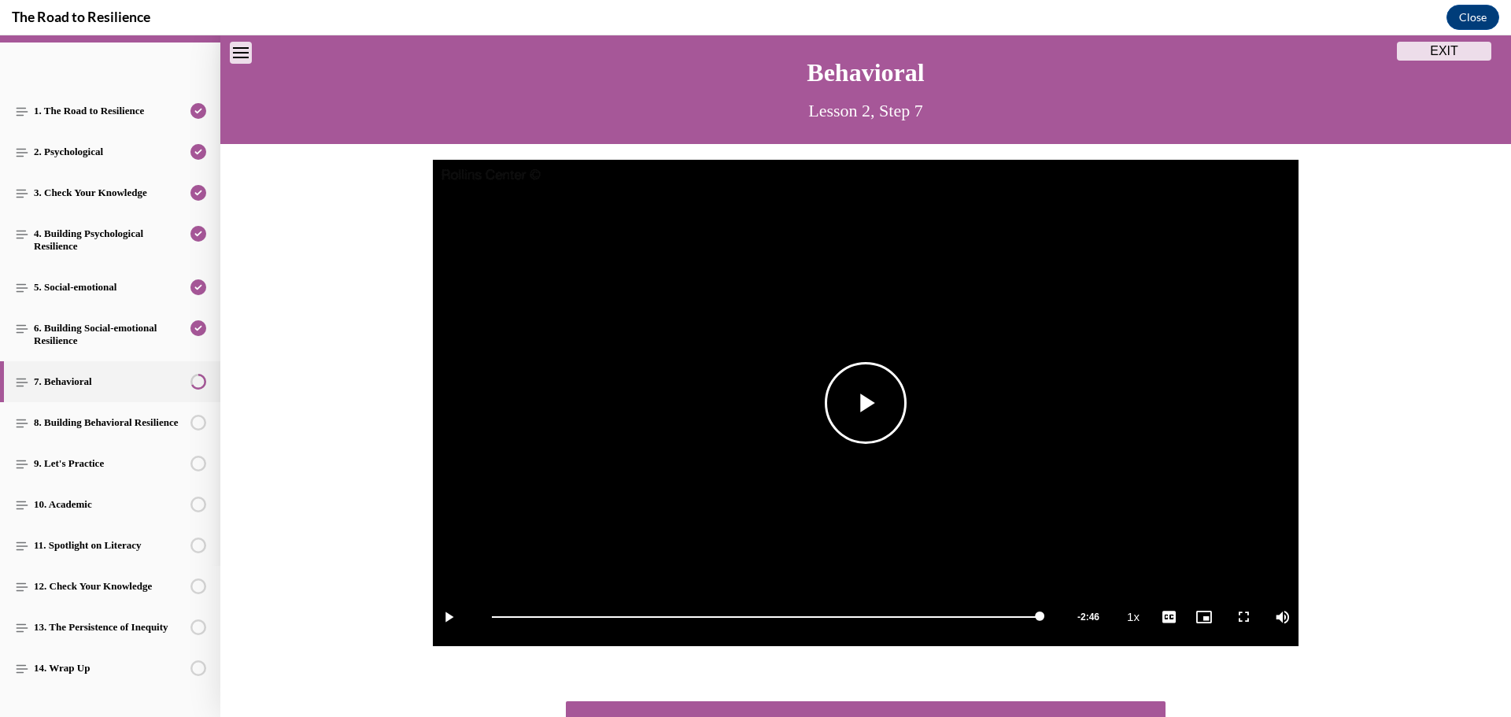
click at [866, 403] on span "Video player" at bounding box center [866, 403] width 0 height 0
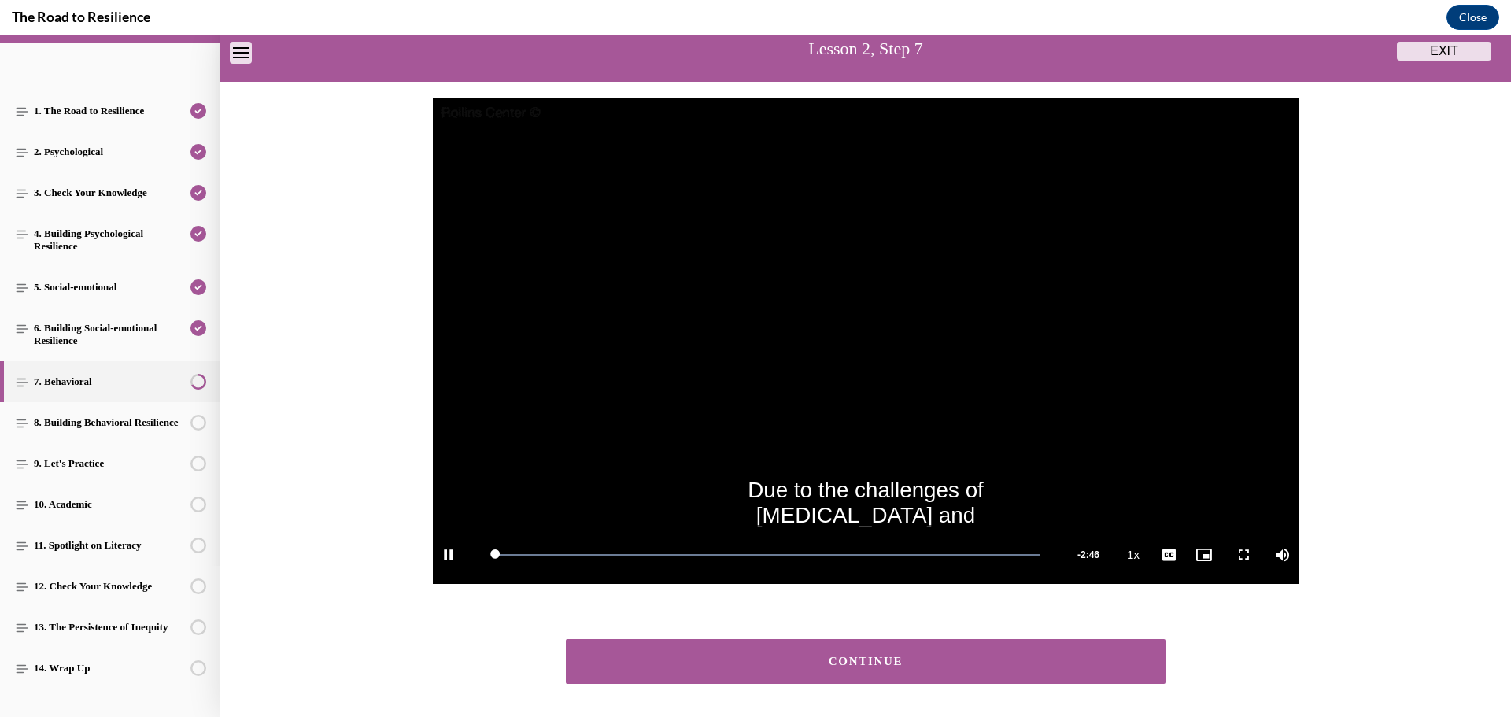
scroll to position [176, 0]
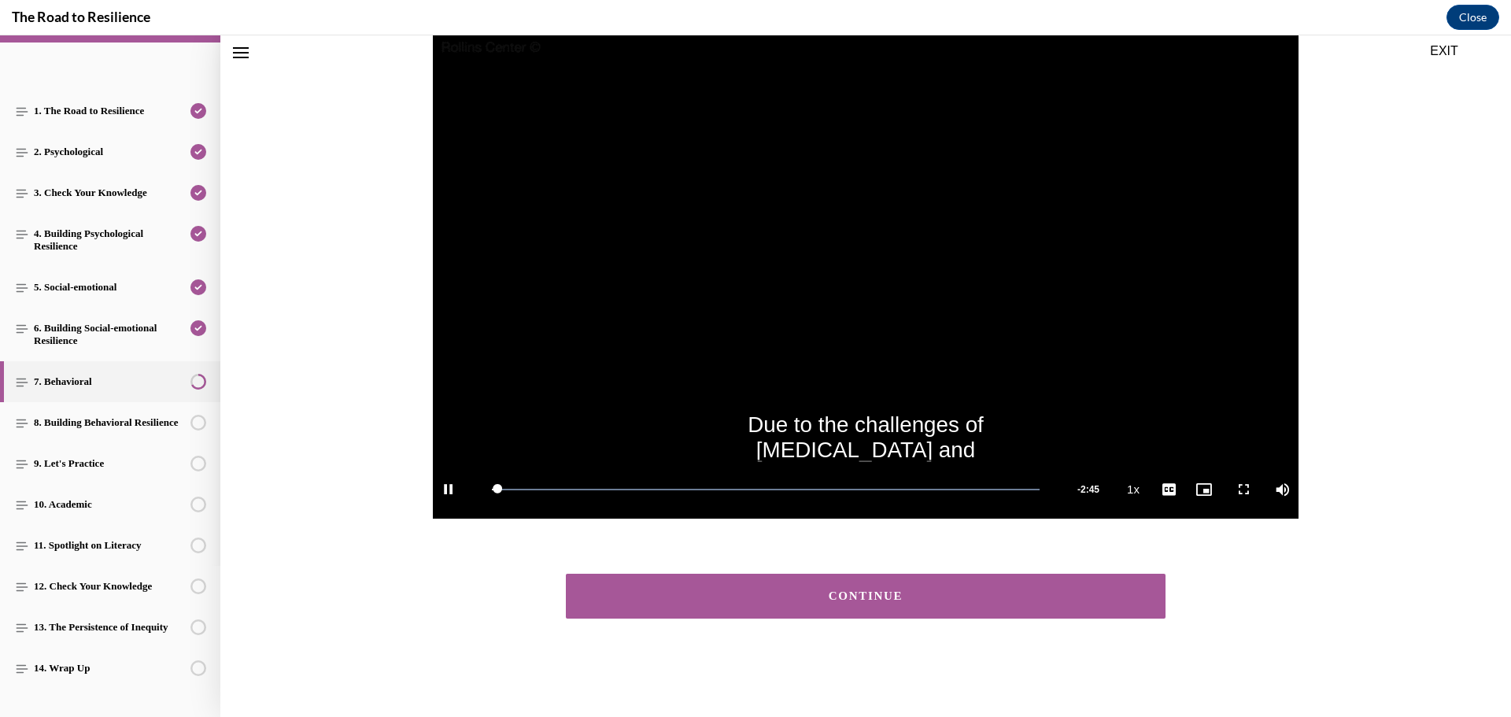
click at [919, 600] on div "CONTINUE" at bounding box center [865, 596] width 551 height 12
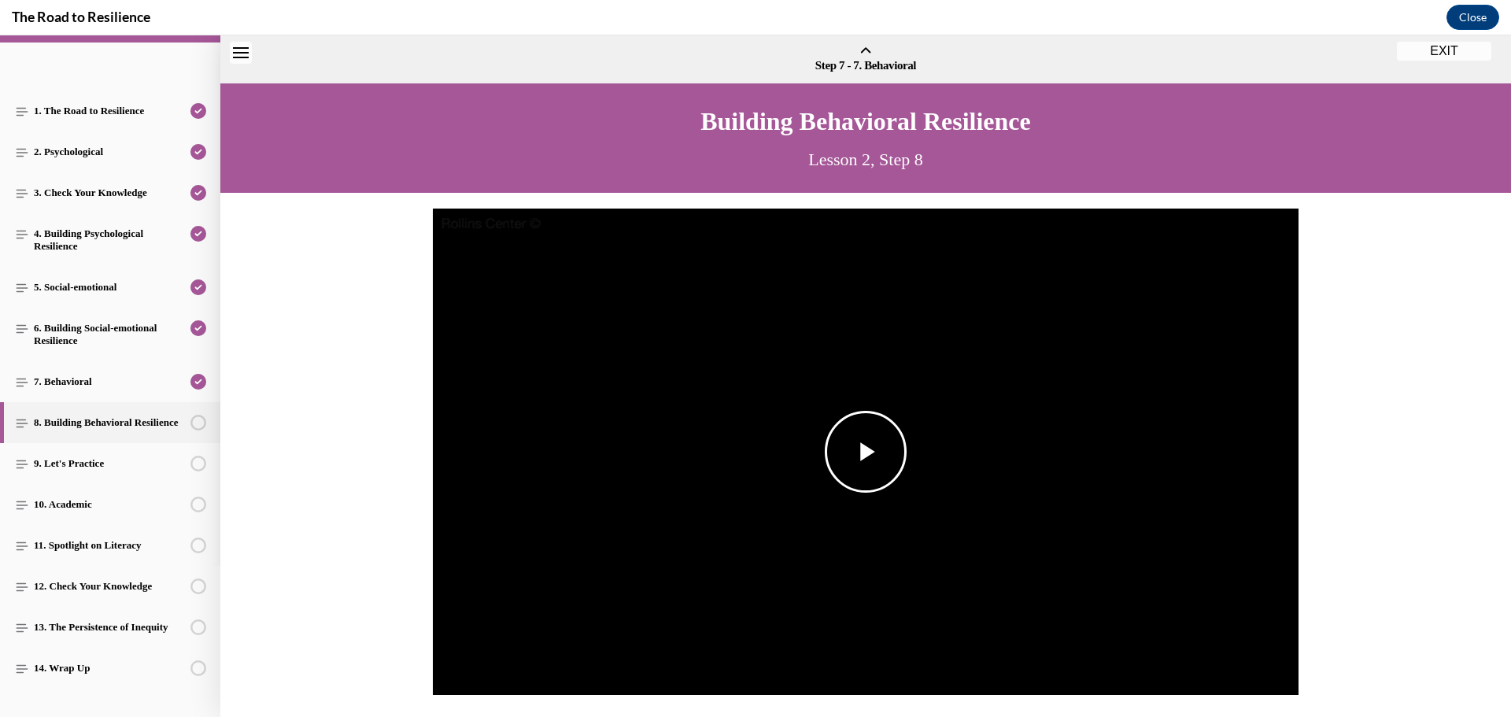
scroll to position [49, 0]
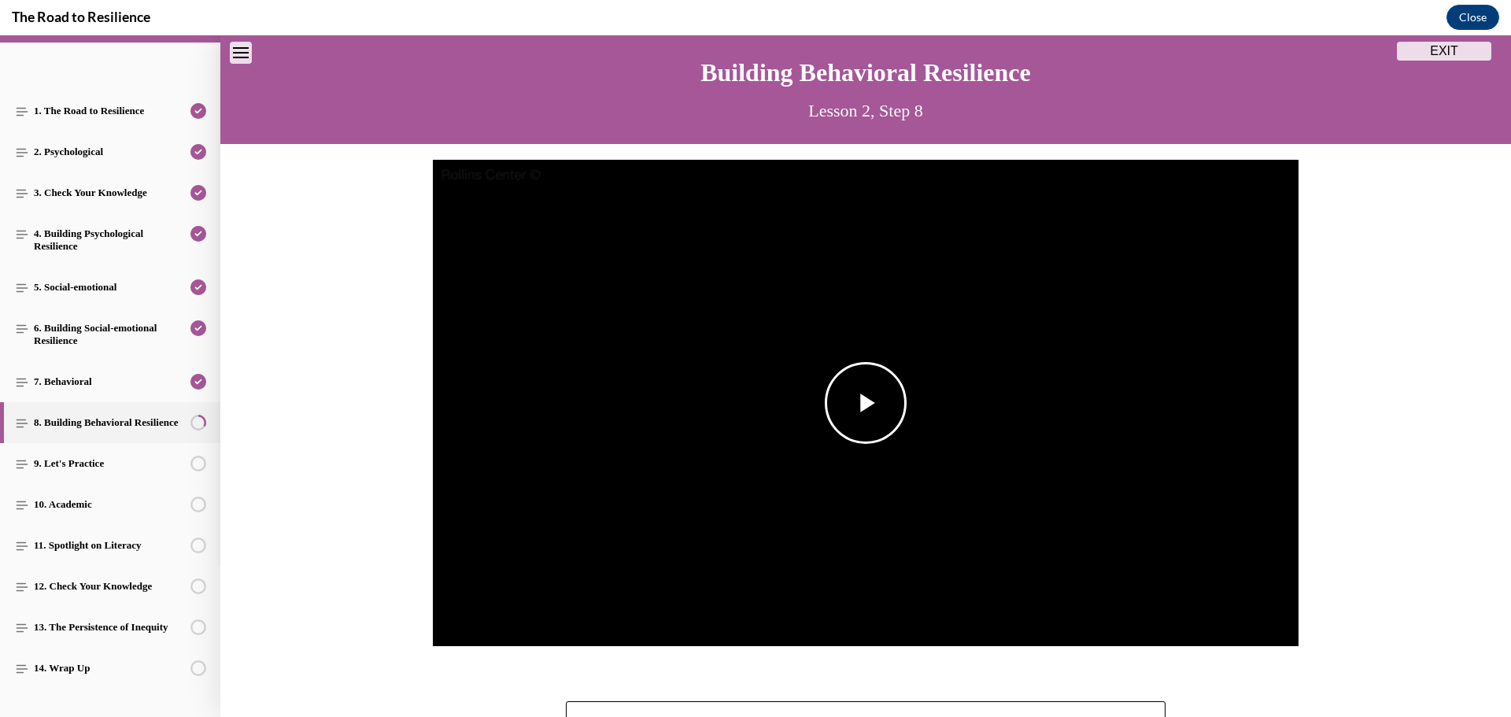
click at [866, 403] on span "Video player" at bounding box center [866, 403] width 0 height 0
click at [1169, 597] on span "English" at bounding box center [1168, 598] width 31 height 11
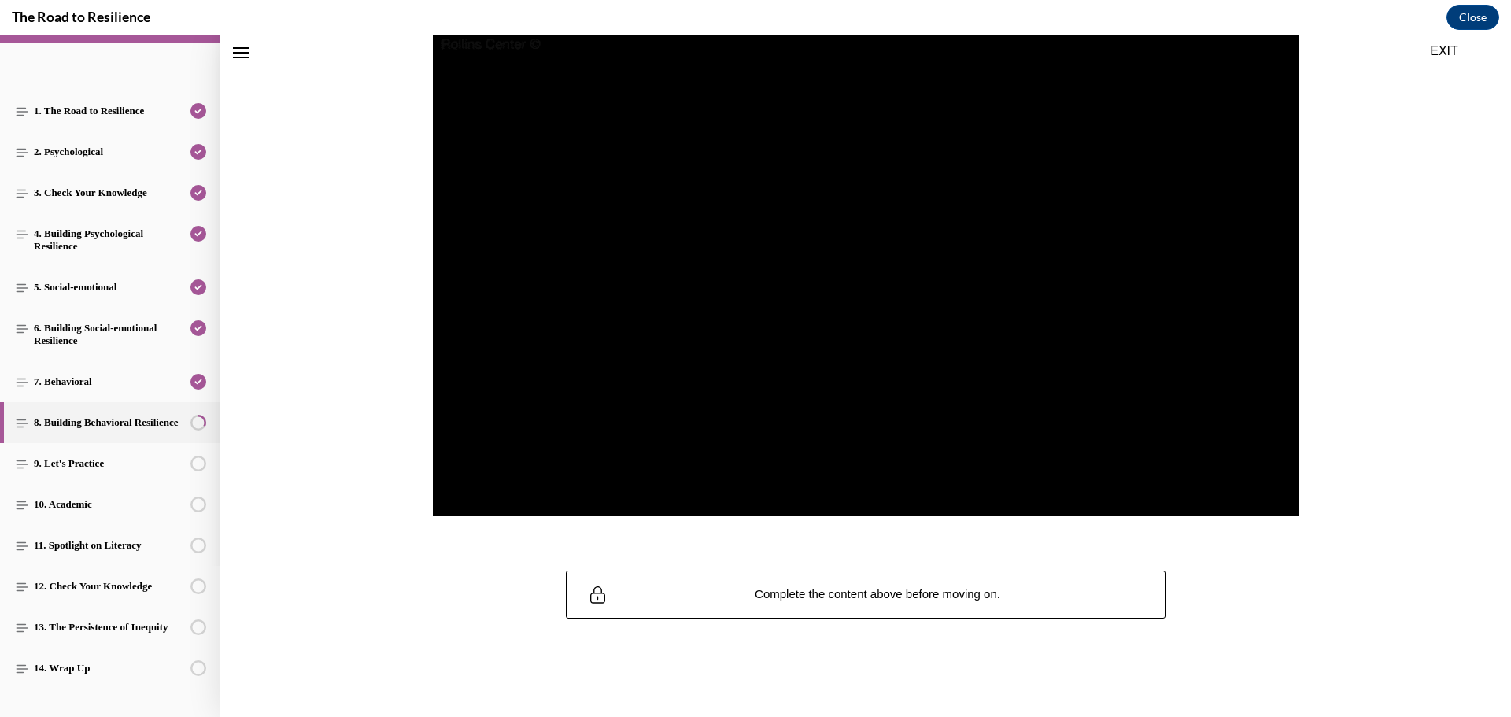
scroll to position [176, 0]
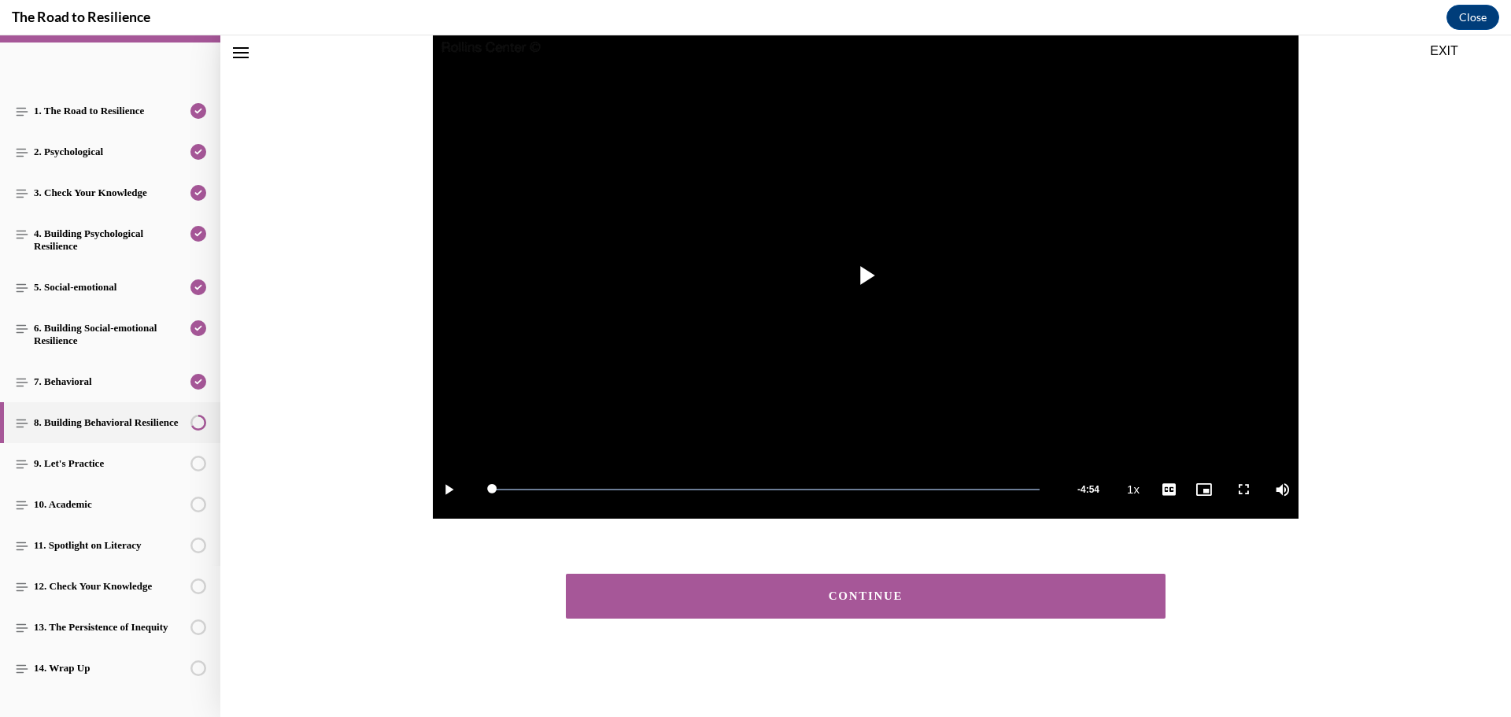
click at [887, 615] on button "CONTINUE" at bounding box center [866, 596] width 600 height 45
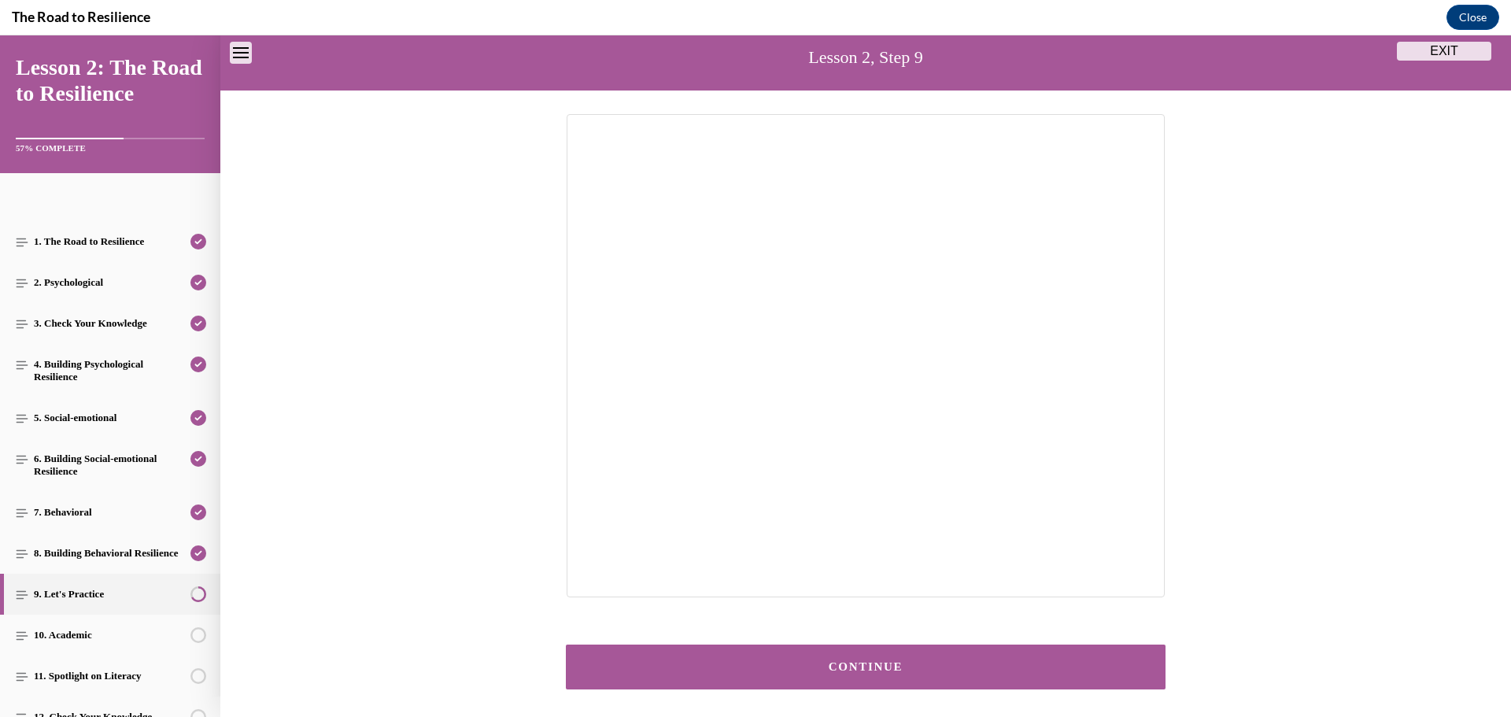
scroll to position [173, 0]
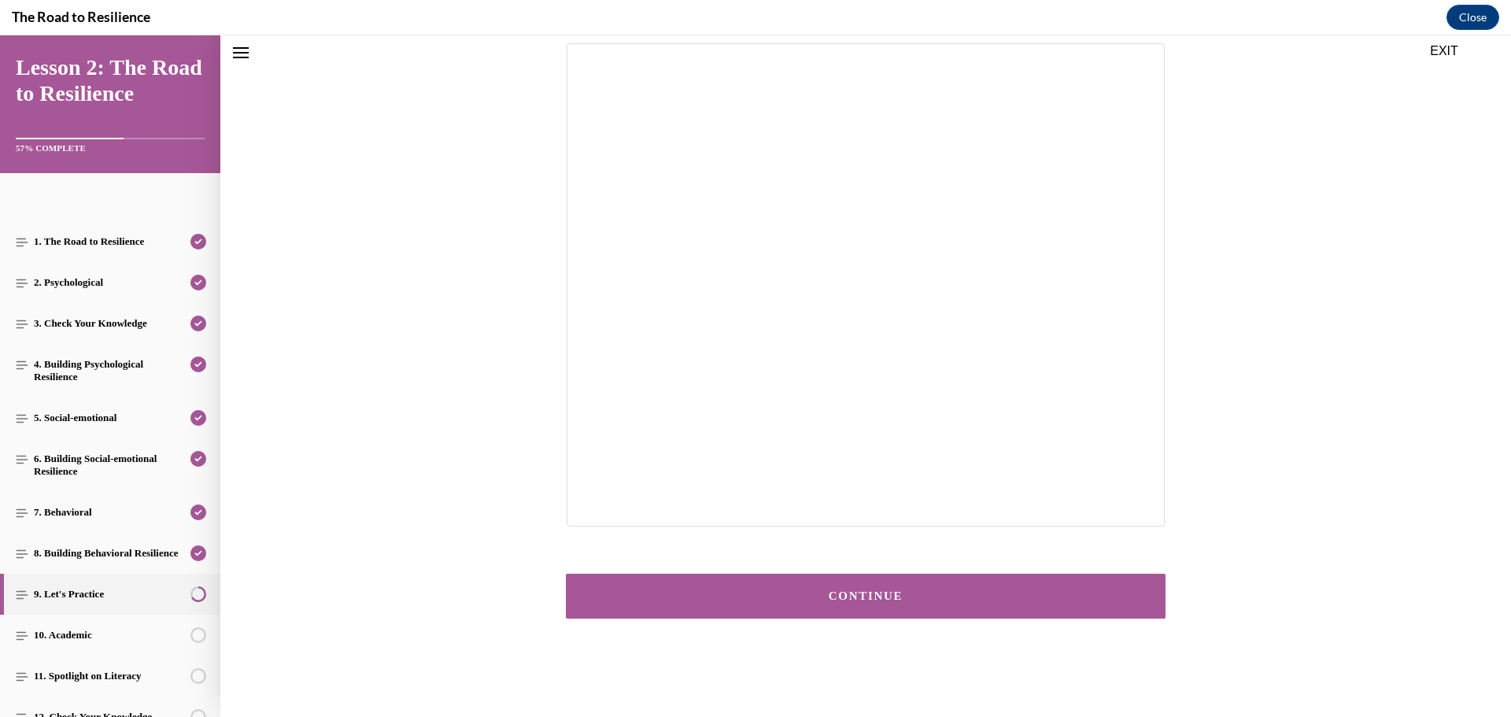
click at [882, 593] on div "CONTINUE" at bounding box center [865, 596] width 551 height 12
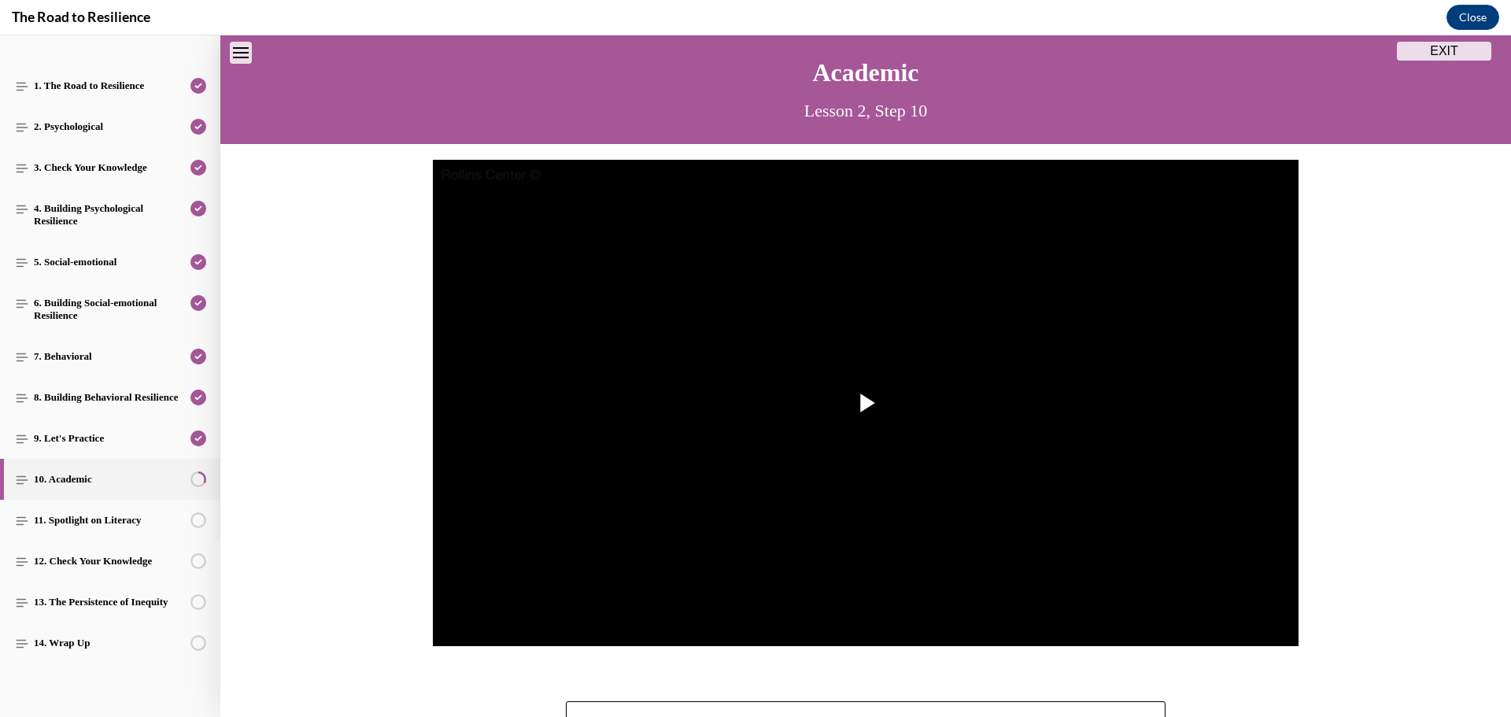
scroll to position [189, 0]
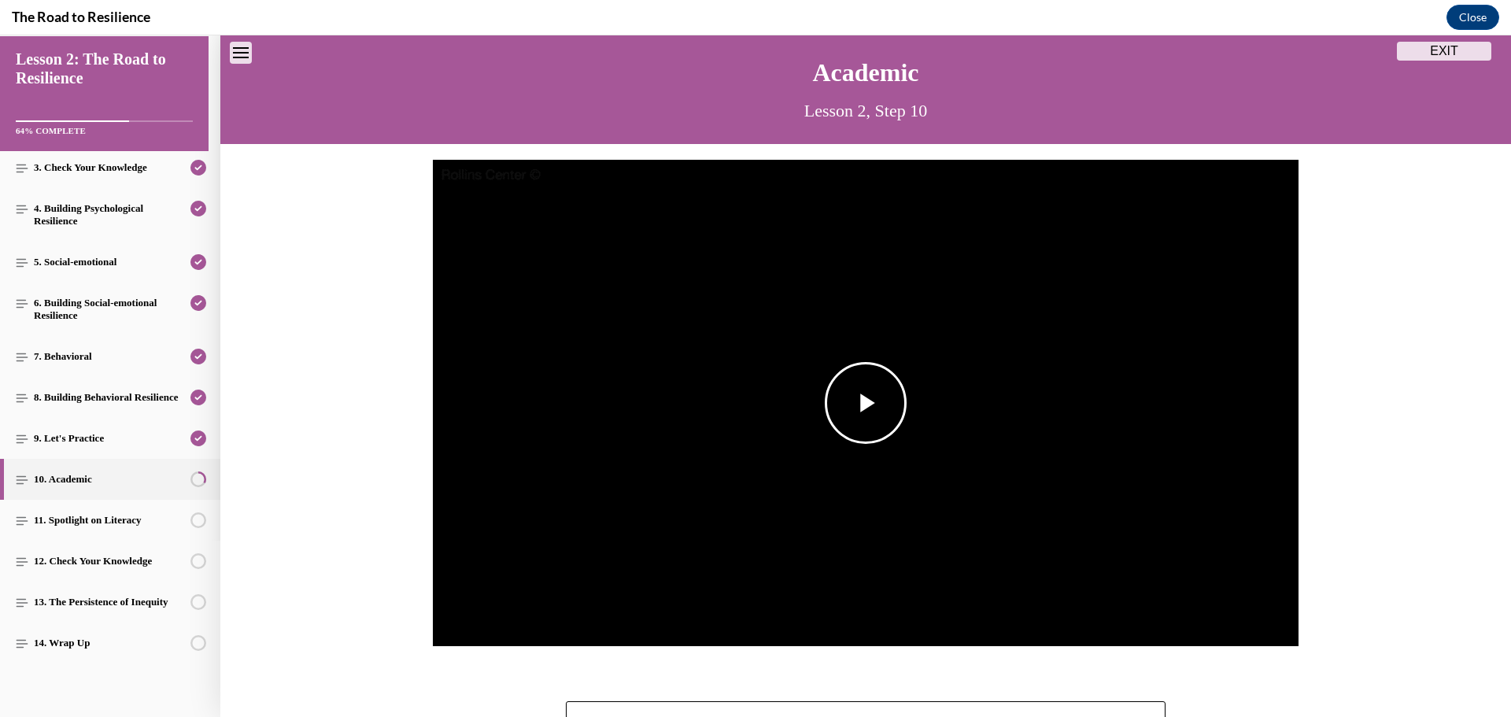
click at [866, 403] on span "Video player" at bounding box center [866, 403] width 0 height 0
click at [1171, 604] on span "English" at bounding box center [1168, 598] width 31 height 11
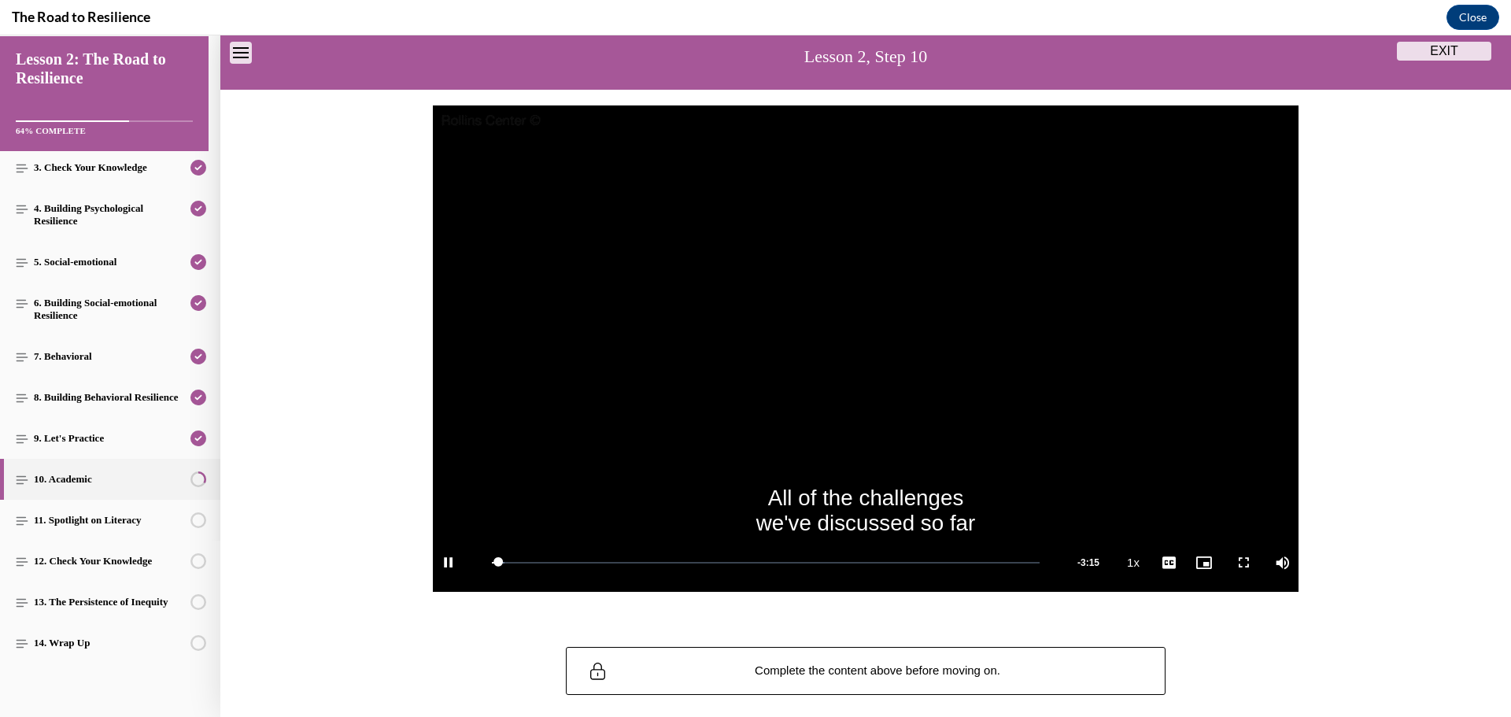
scroll to position [127, 0]
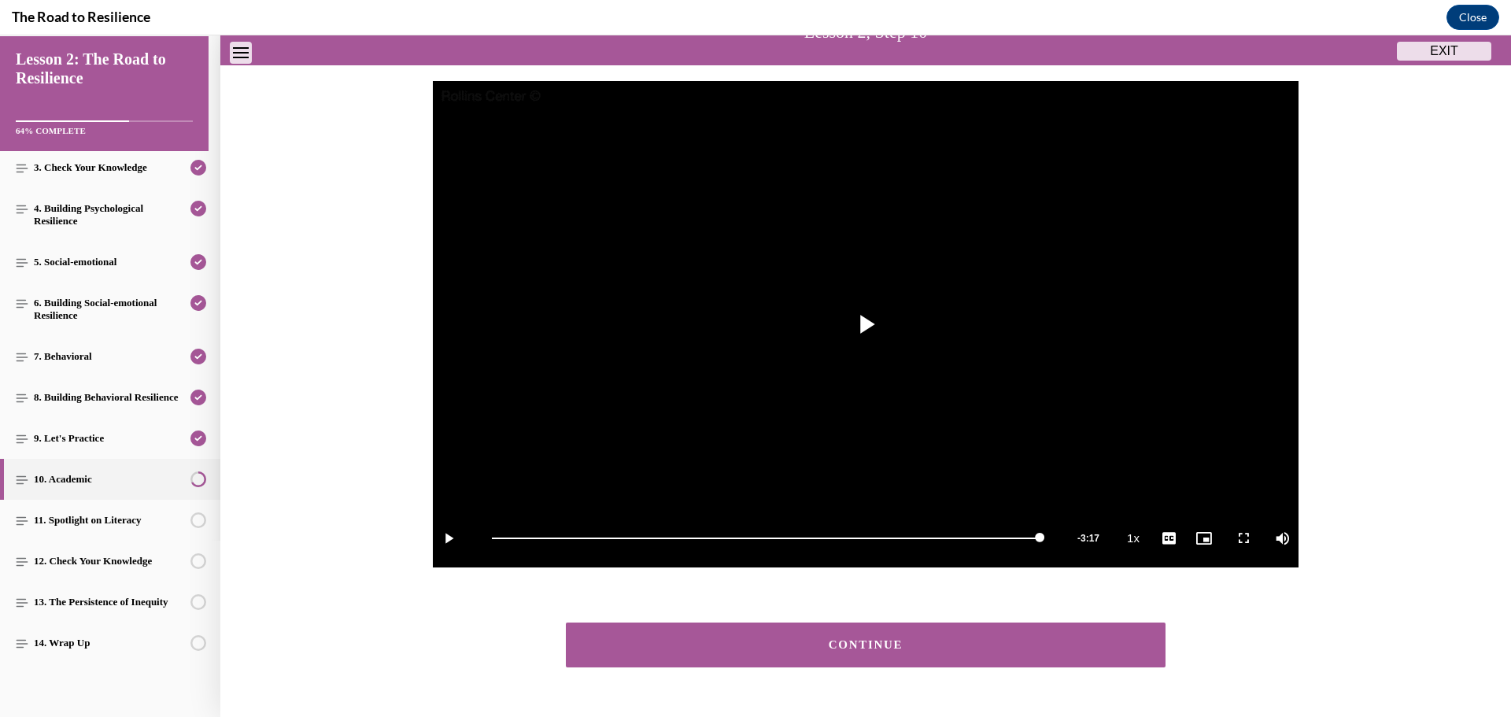
click at [756, 649] on button "CONTINUE" at bounding box center [866, 645] width 600 height 45
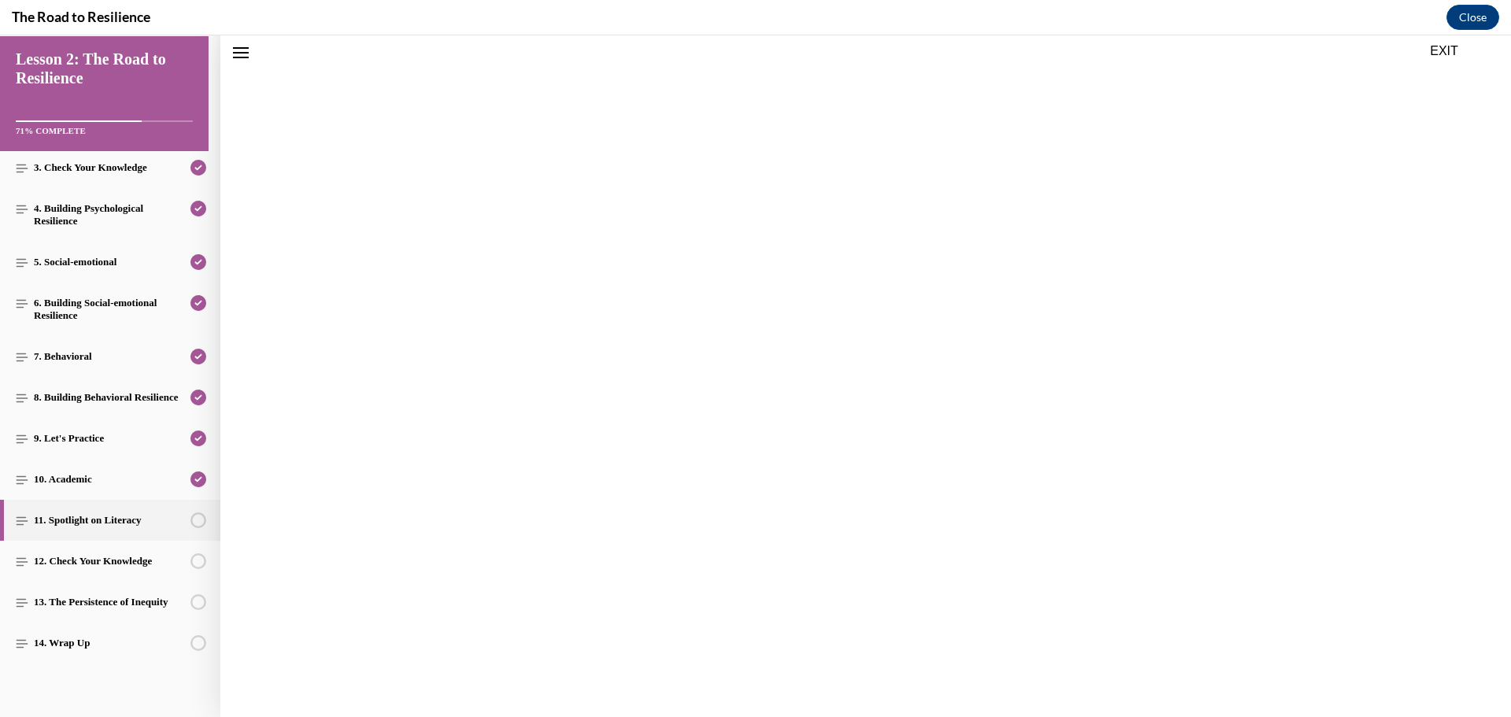
scroll to position [49, 0]
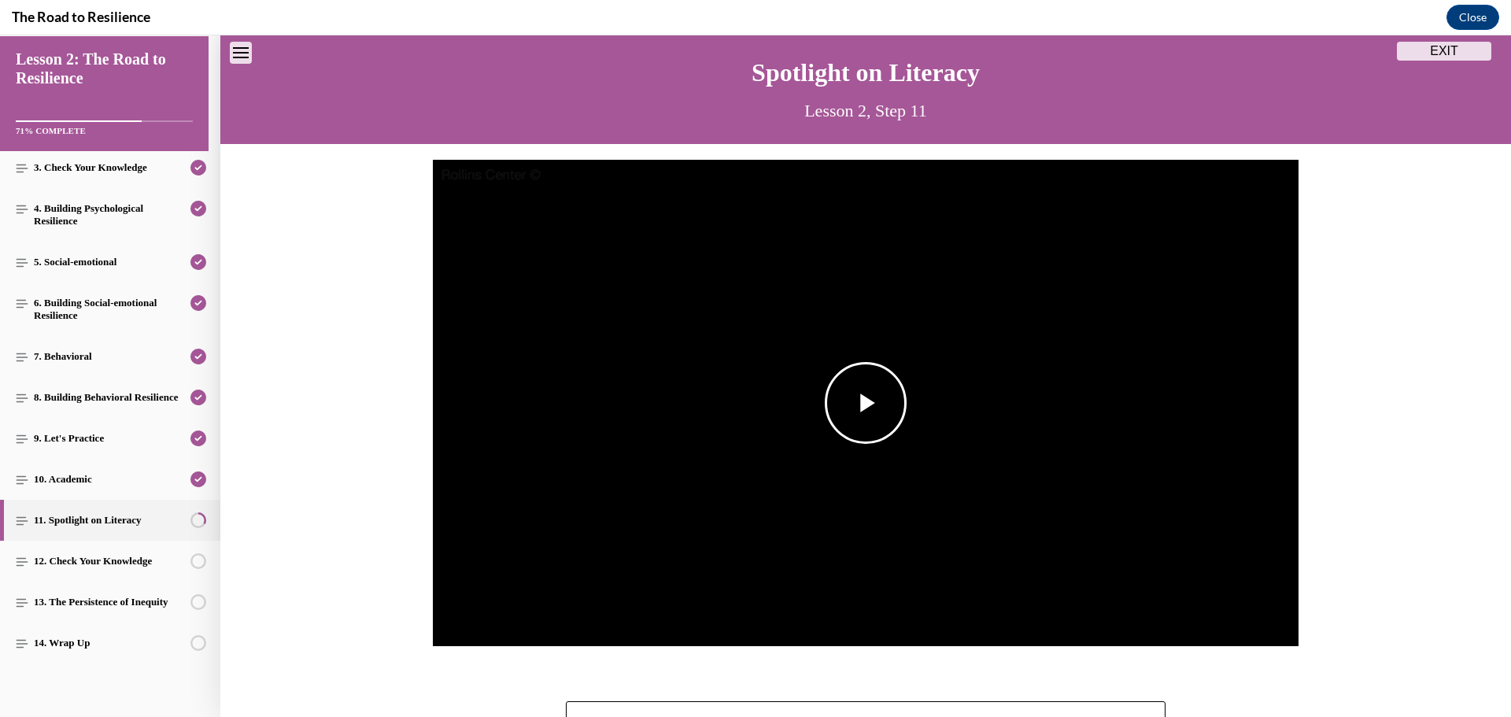
click at [866, 403] on span "Video player" at bounding box center [866, 403] width 0 height 0
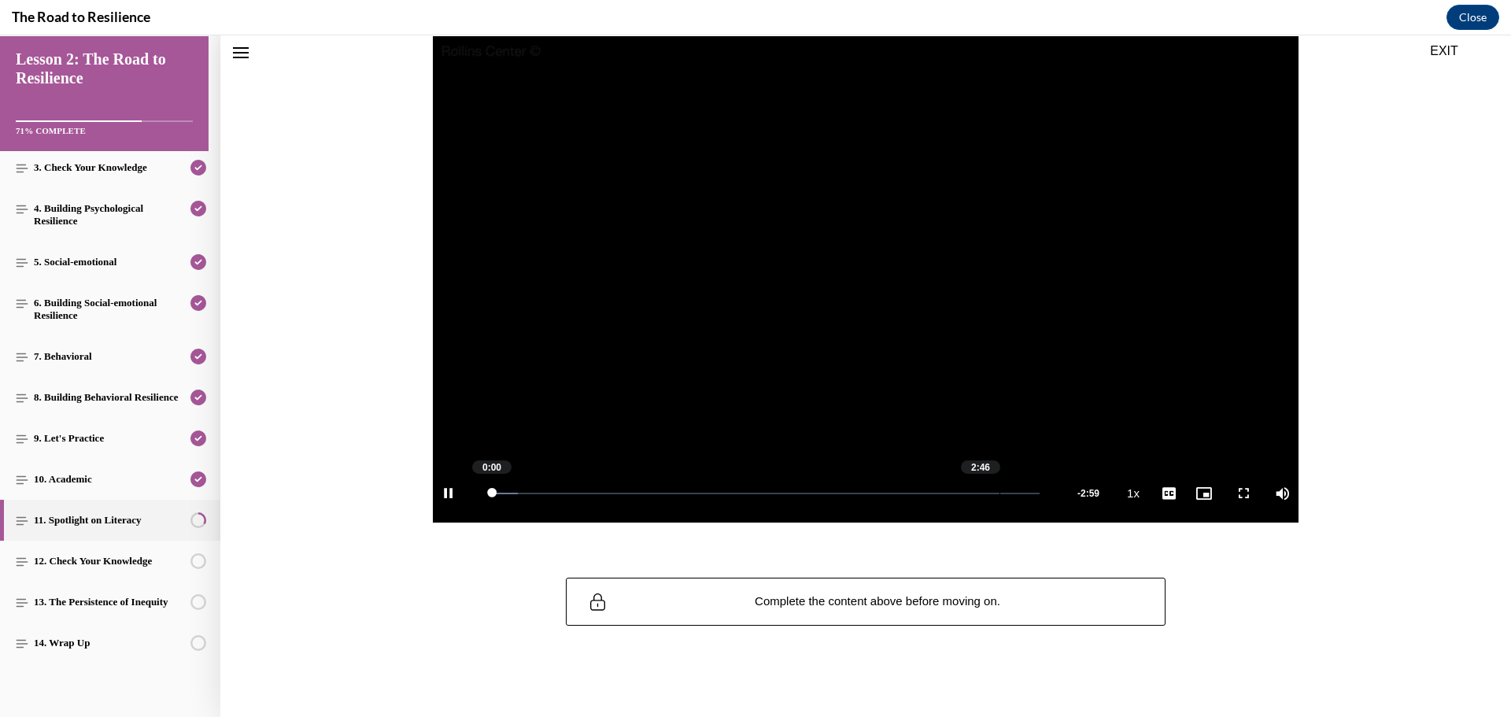
scroll to position [179, 0]
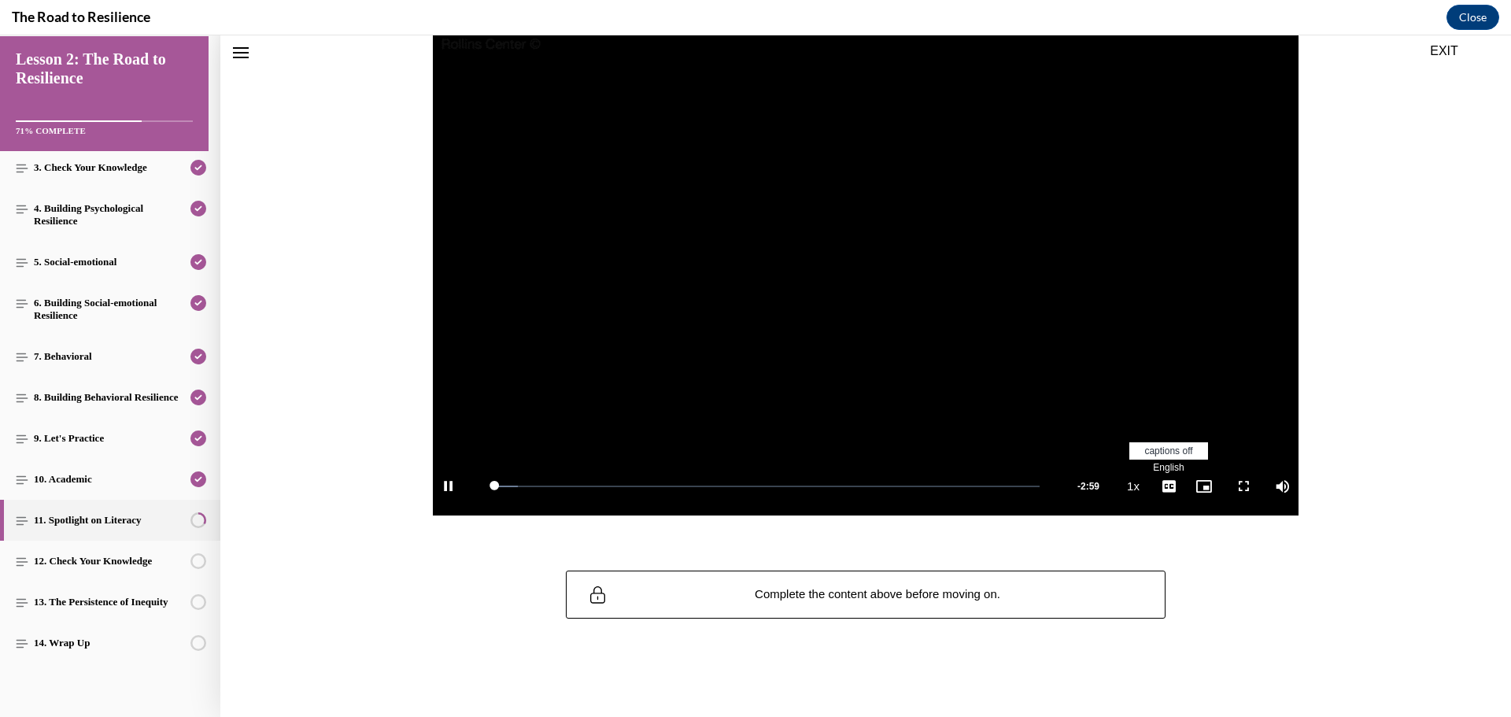
click at [1170, 469] on span "English" at bounding box center [1168, 467] width 31 height 11
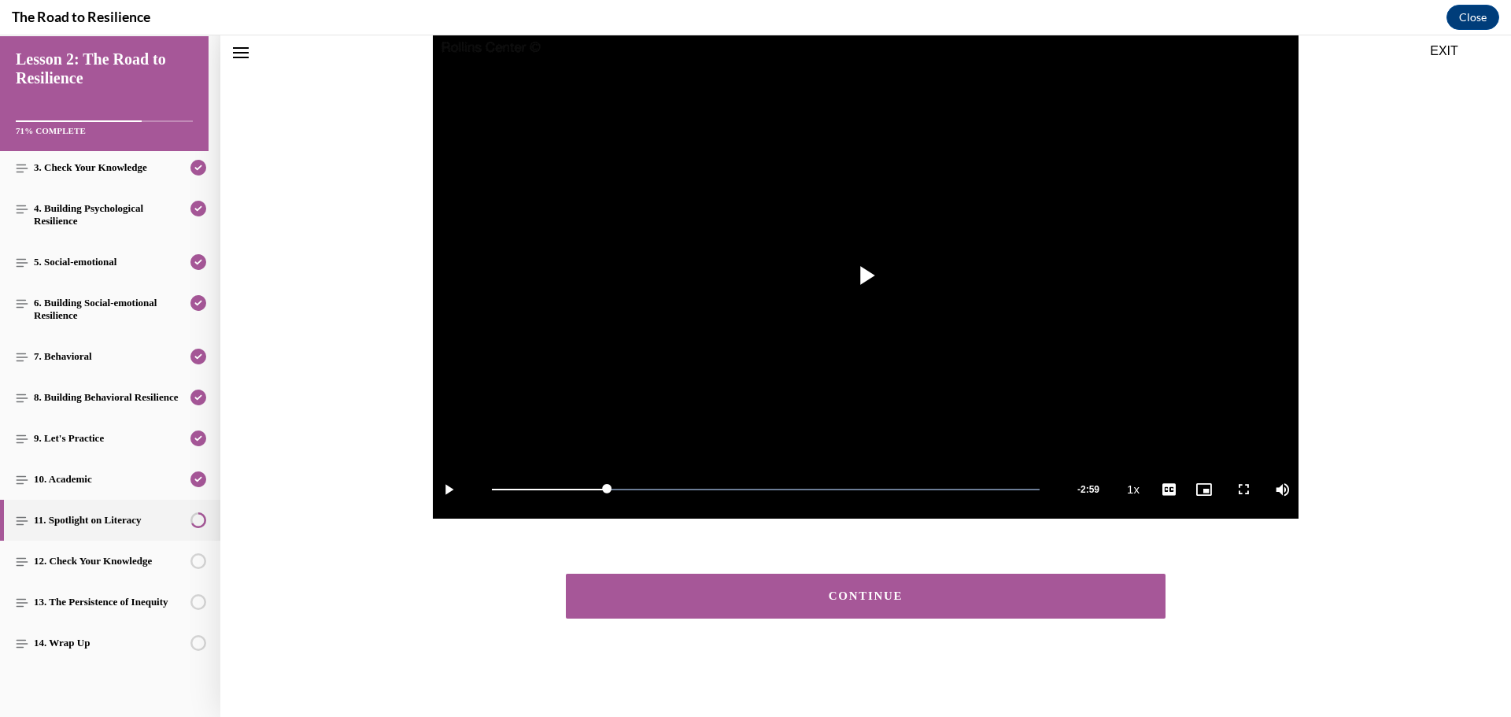
scroll to position [176, 0]
click at [836, 615] on button "CONTINUE" at bounding box center [866, 596] width 600 height 45
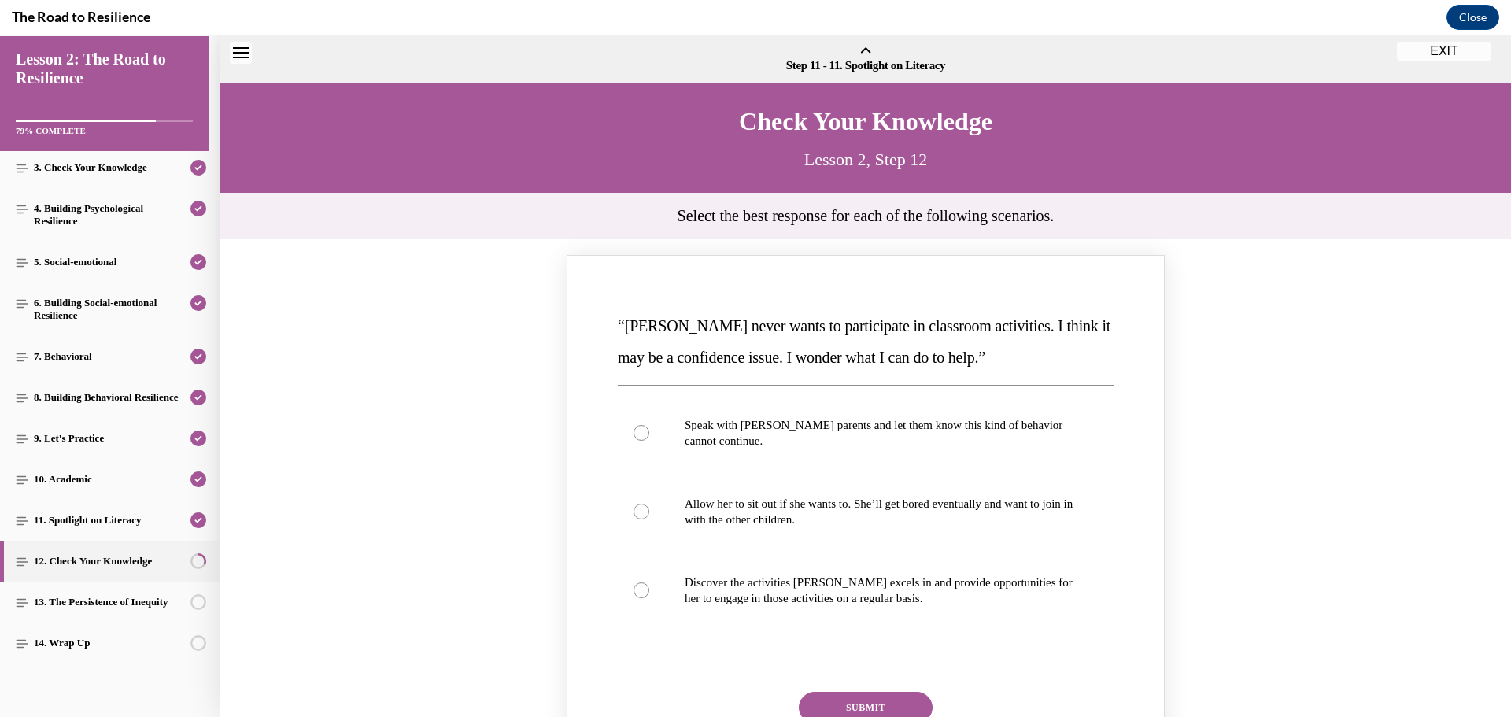
scroll to position [49, 0]
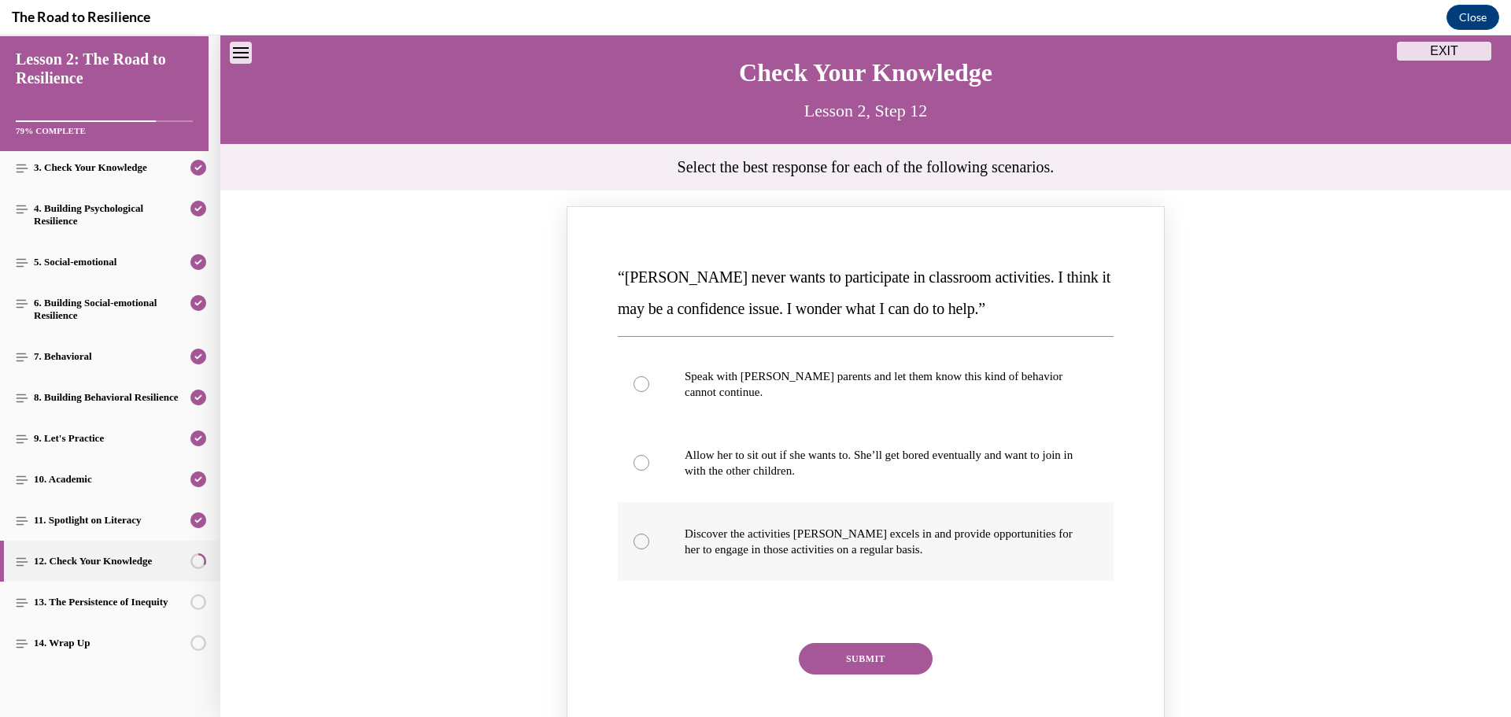
click at [645, 555] on label "Discover the activities [PERSON_NAME] excels in and provide opportunities for h…" at bounding box center [866, 541] width 496 height 79
click at [645, 549] on input "Discover the activities [PERSON_NAME] excels in and provide opportunities for h…" at bounding box center [642, 542] width 16 height 16
radio input "true"
click at [852, 652] on button "SUBMIT" at bounding box center [866, 658] width 134 height 31
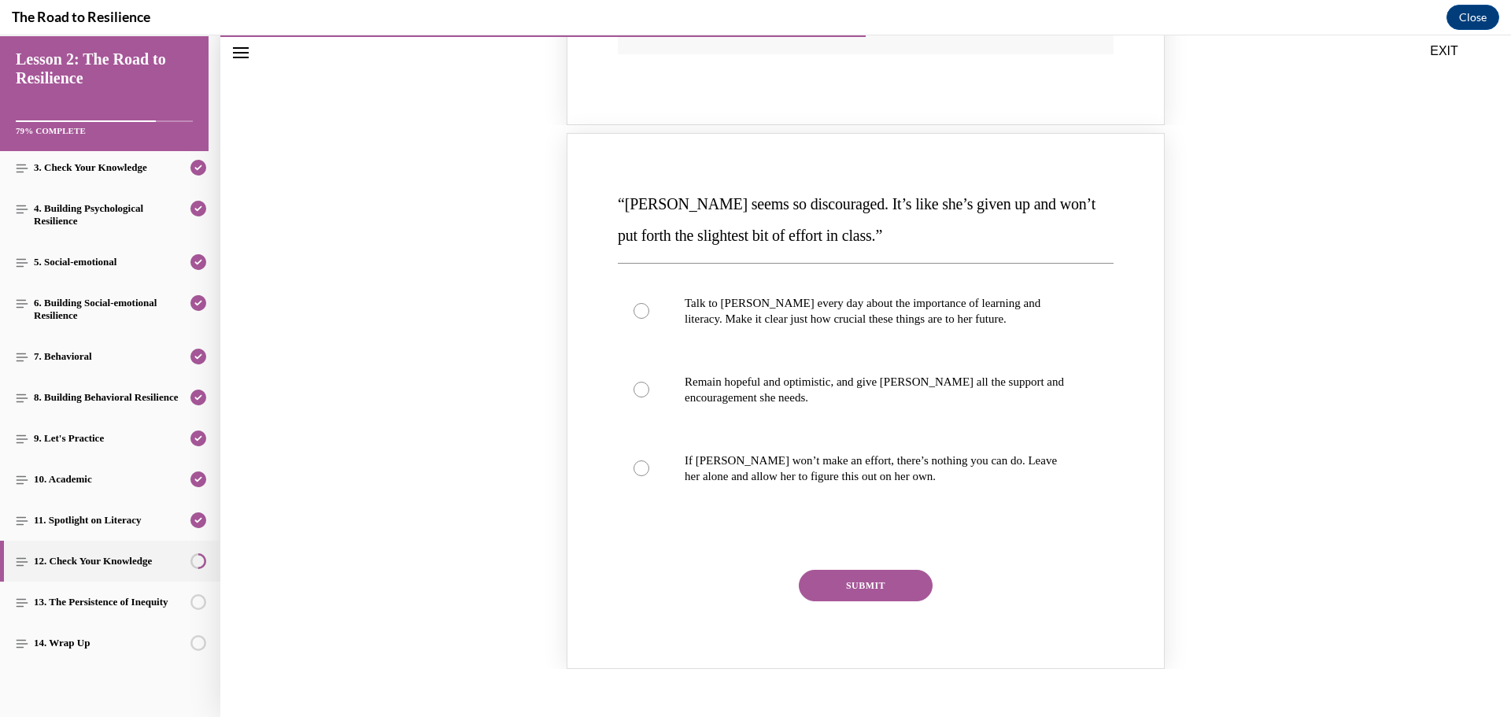
scroll to position [836, 0]
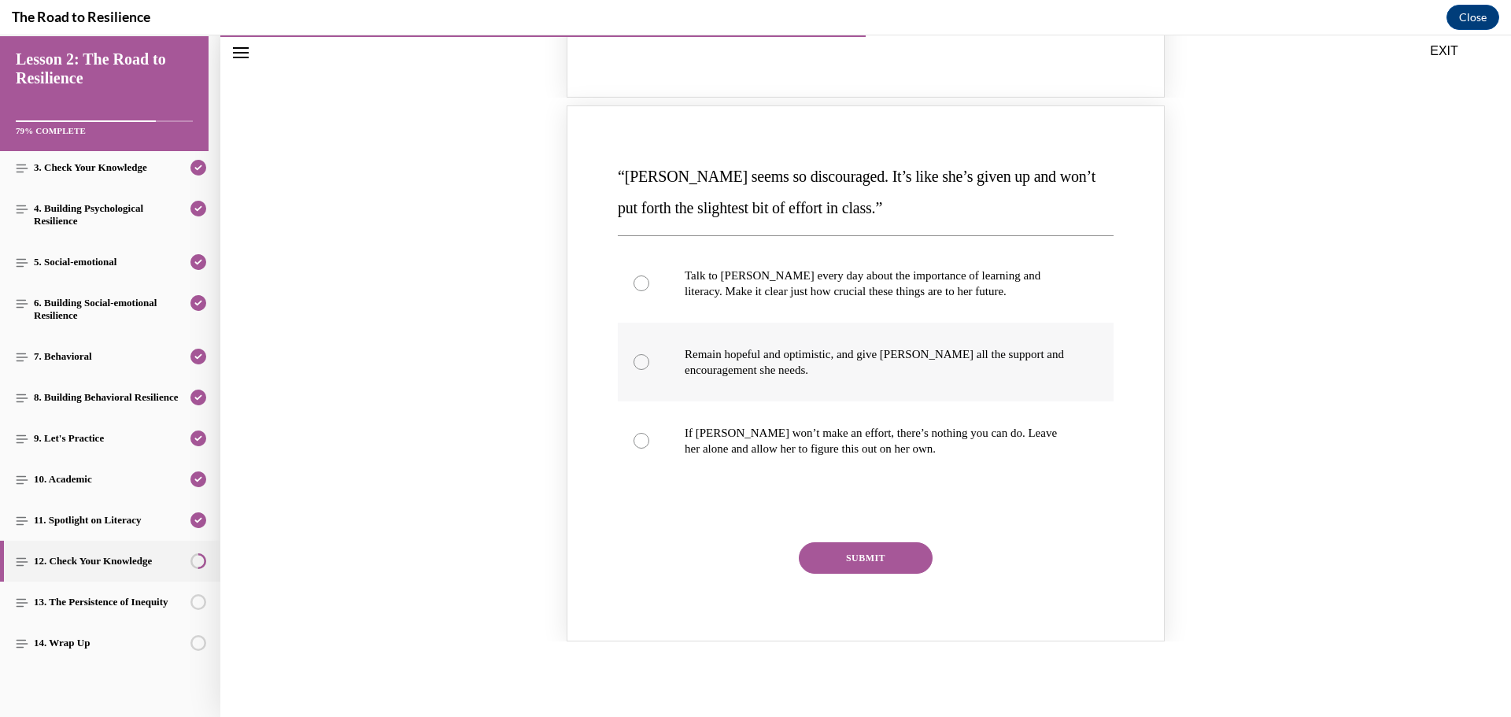
click at [739, 370] on p "Remain hopeful and optimistic, and give [PERSON_NAME] all the support and encou…" at bounding box center [880, 361] width 390 height 31
click at [649, 370] on input "Remain hopeful and optimistic, and give [PERSON_NAME] all the support and encou…" at bounding box center [642, 362] width 16 height 16
radio input "true"
click at [860, 556] on button "SUBMIT" at bounding box center [866, 557] width 134 height 31
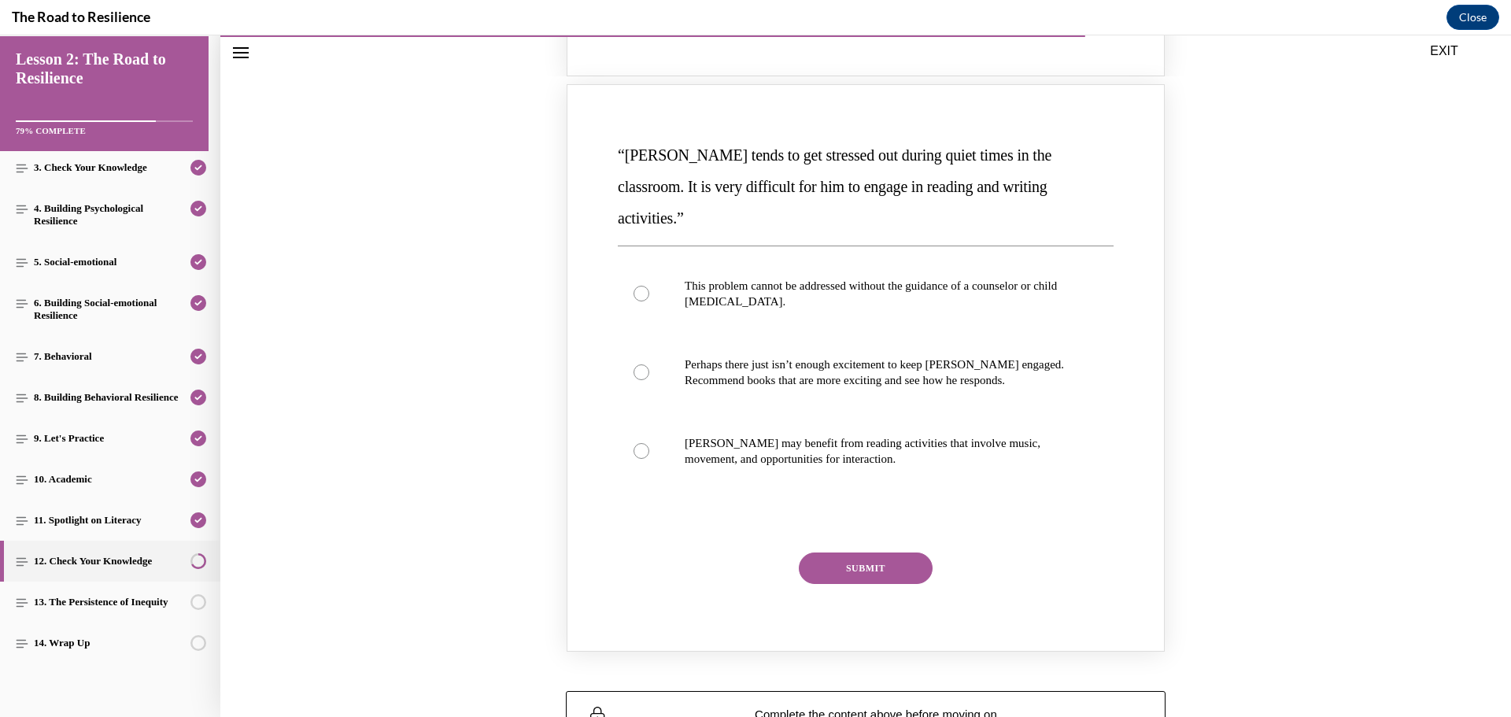
scroll to position [1623, 0]
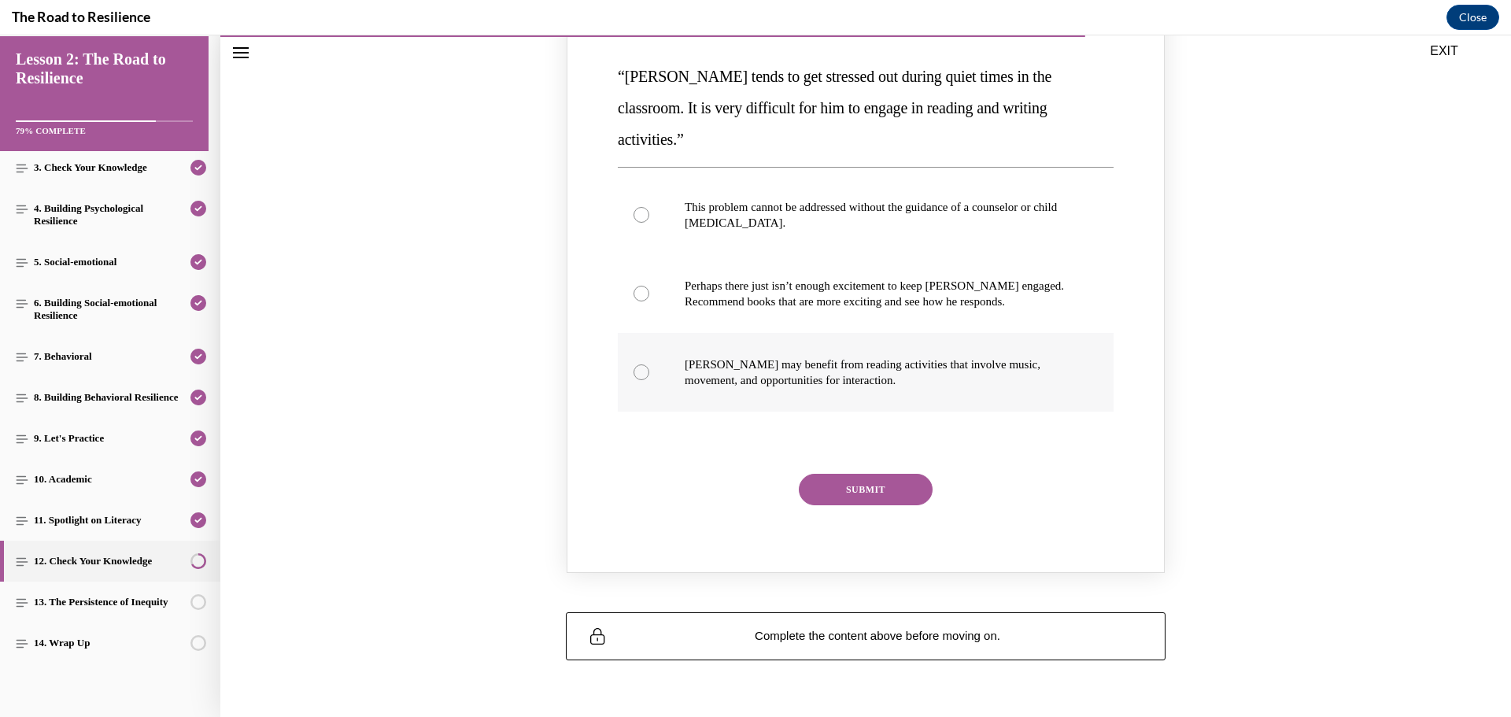
click at [727, 357] on p "[PERSON_NAME] may benefit from reading activities that involve music, movement,…" at bounding box center [880, 372] width 390 height 31
click at [649, 364] on input "[PERSON_NAME] may benefit from reading activities that involve music, movement,…" at bounding box center [642, 372] width 16 height 16
radio input "true"
click at [855, 474] on button "SUBMIT" at bounding box center [866, 489] width 134 height 31
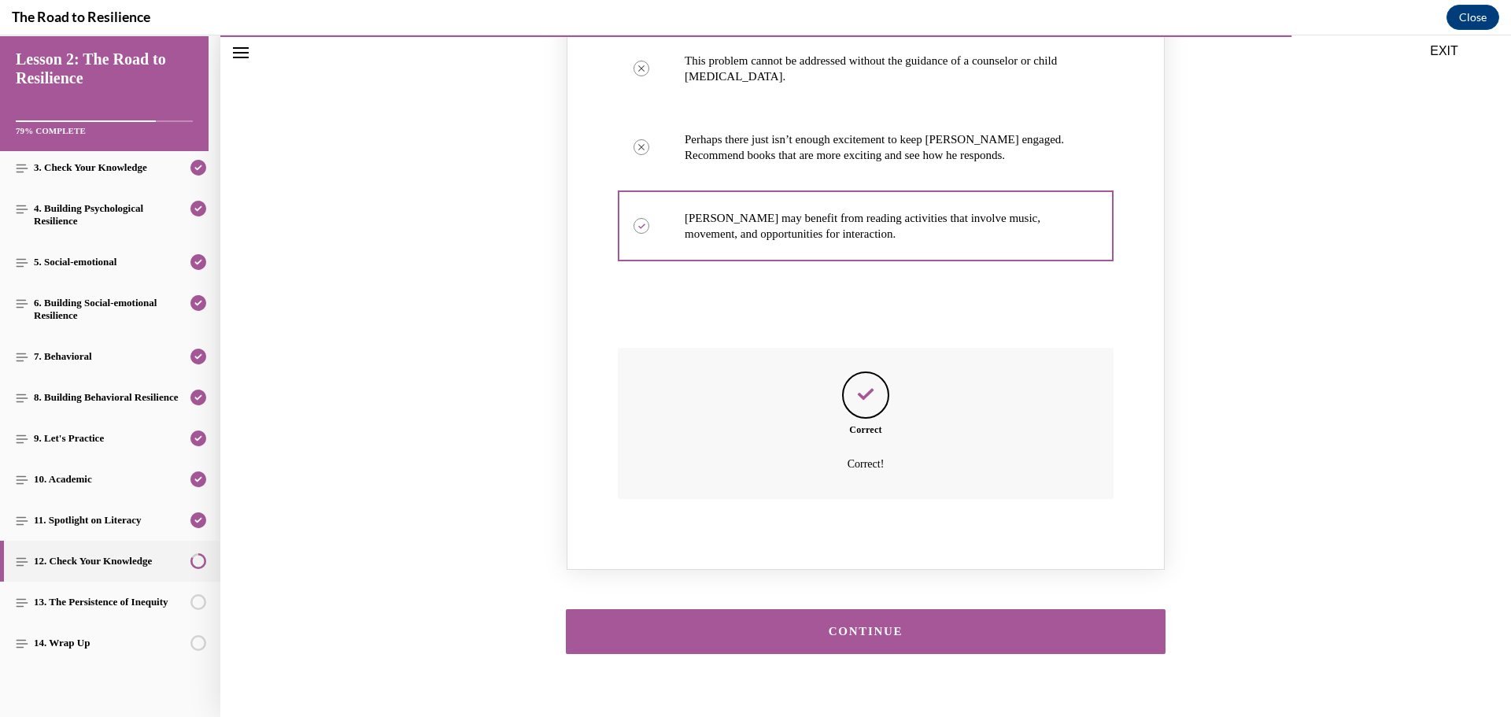
scroll to position [1773, 0]
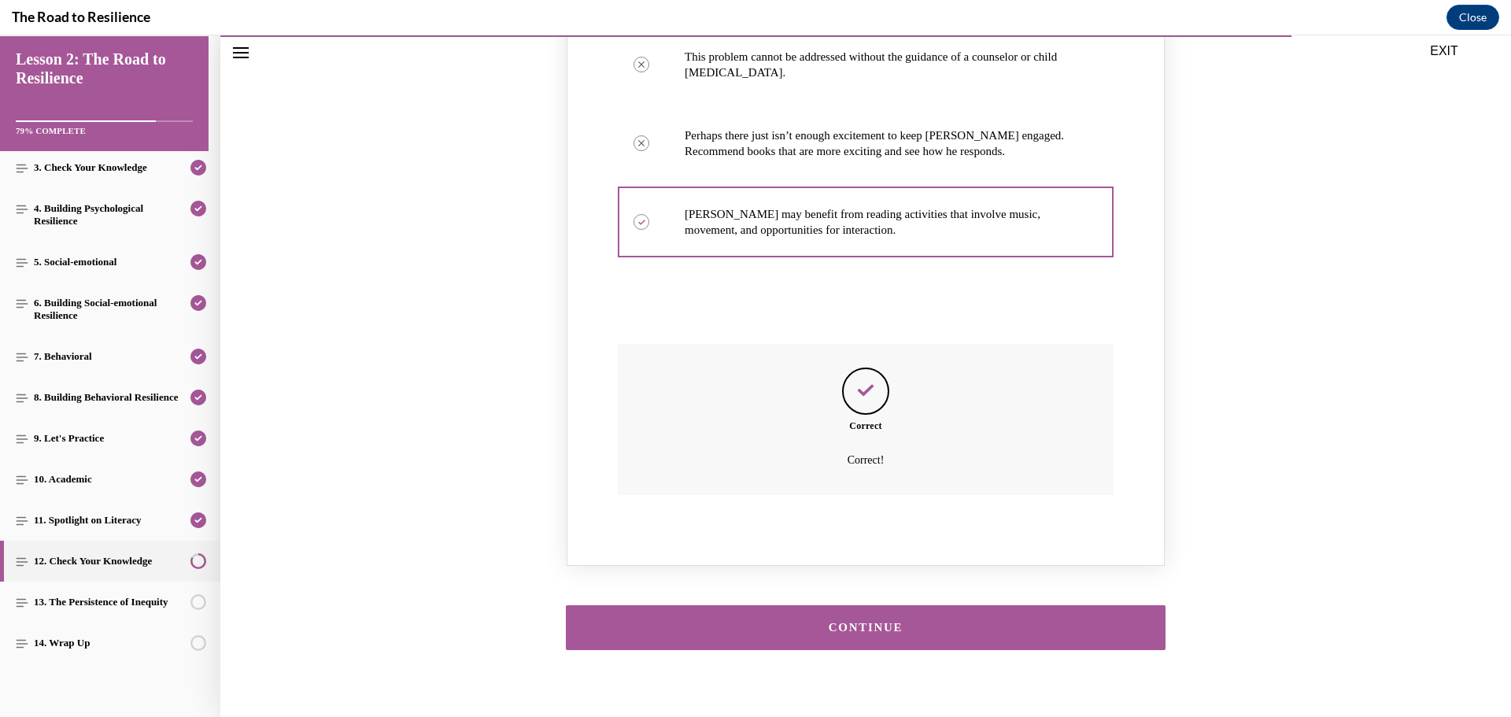
click at [862, 622] on div "CONTINUE" at bounding box center [865, 628] width 551 height 12
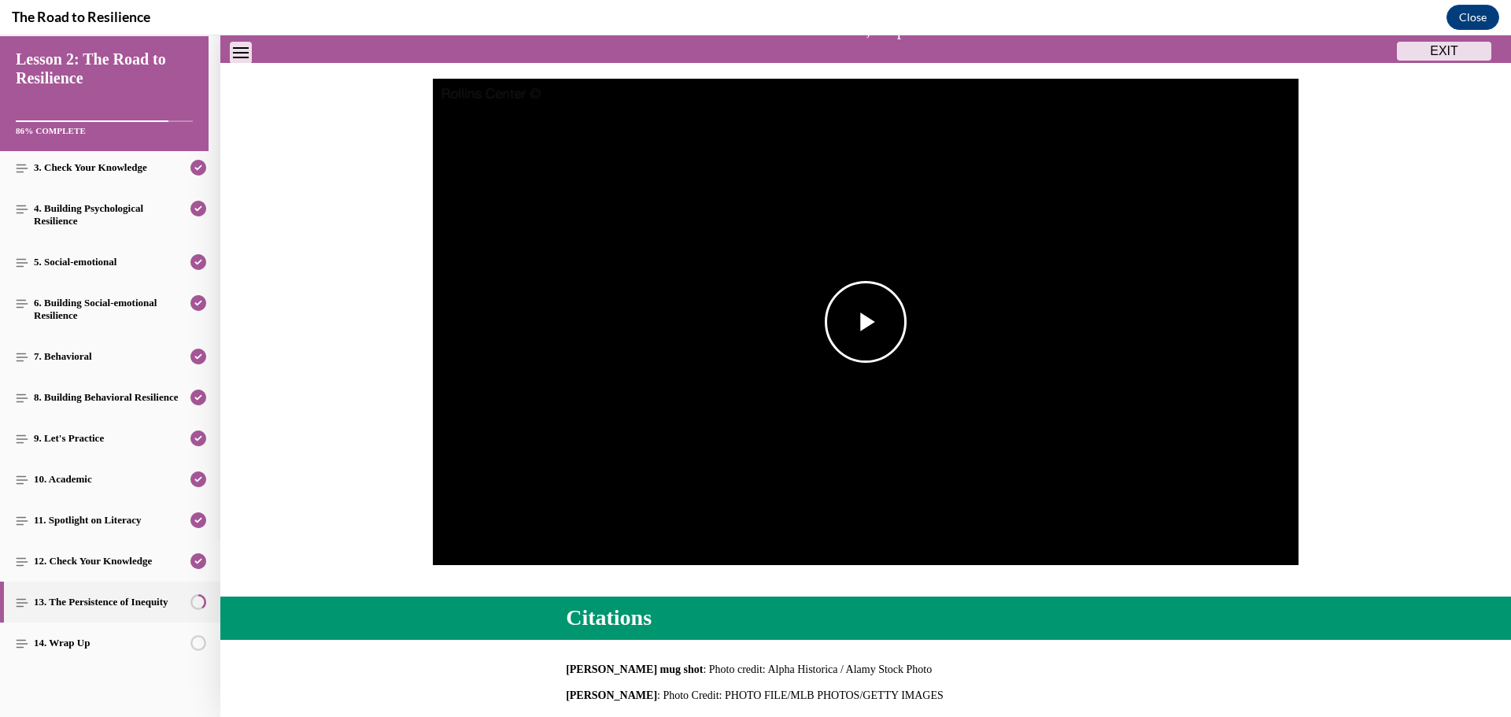
scroll to position [206, 0]
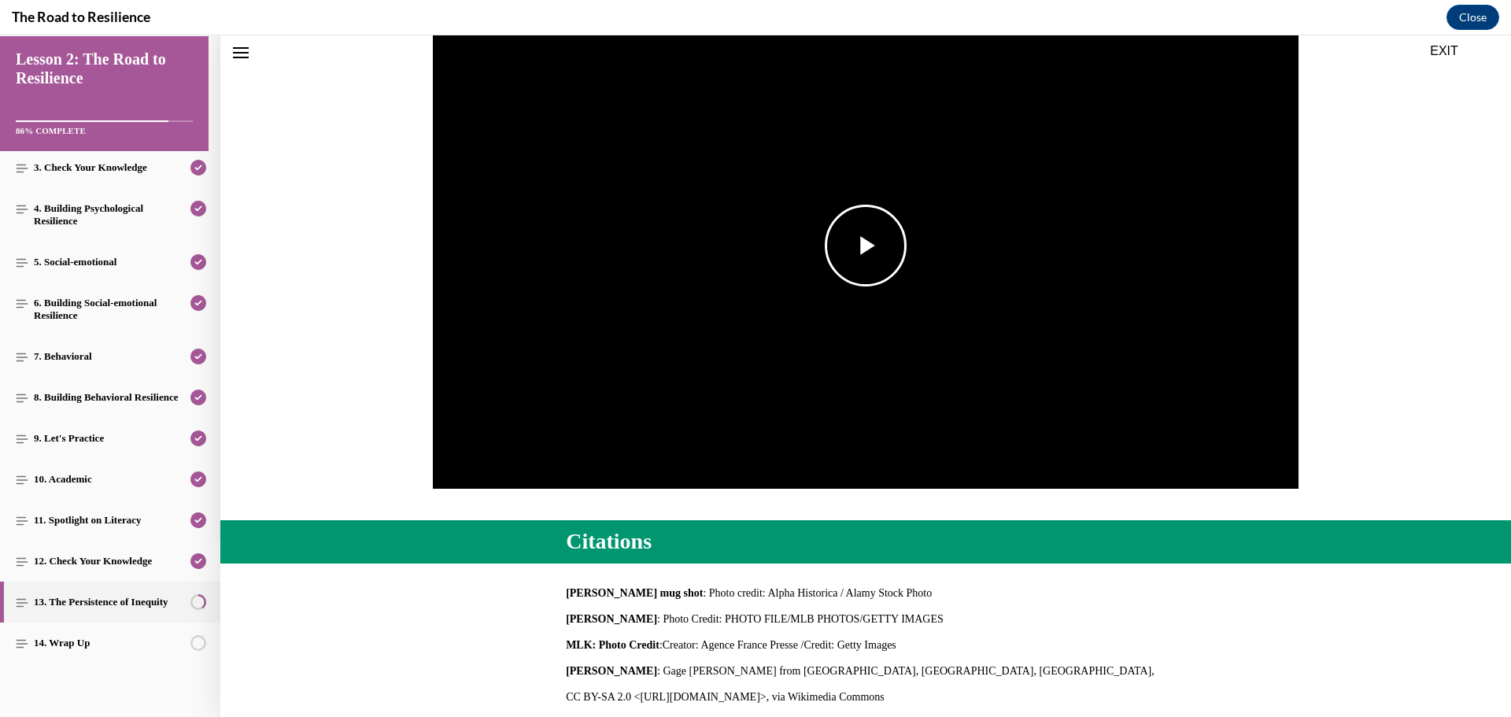
click at [866, 246] on span "Video player" at bounding box center [866, 246] width 0 height 0
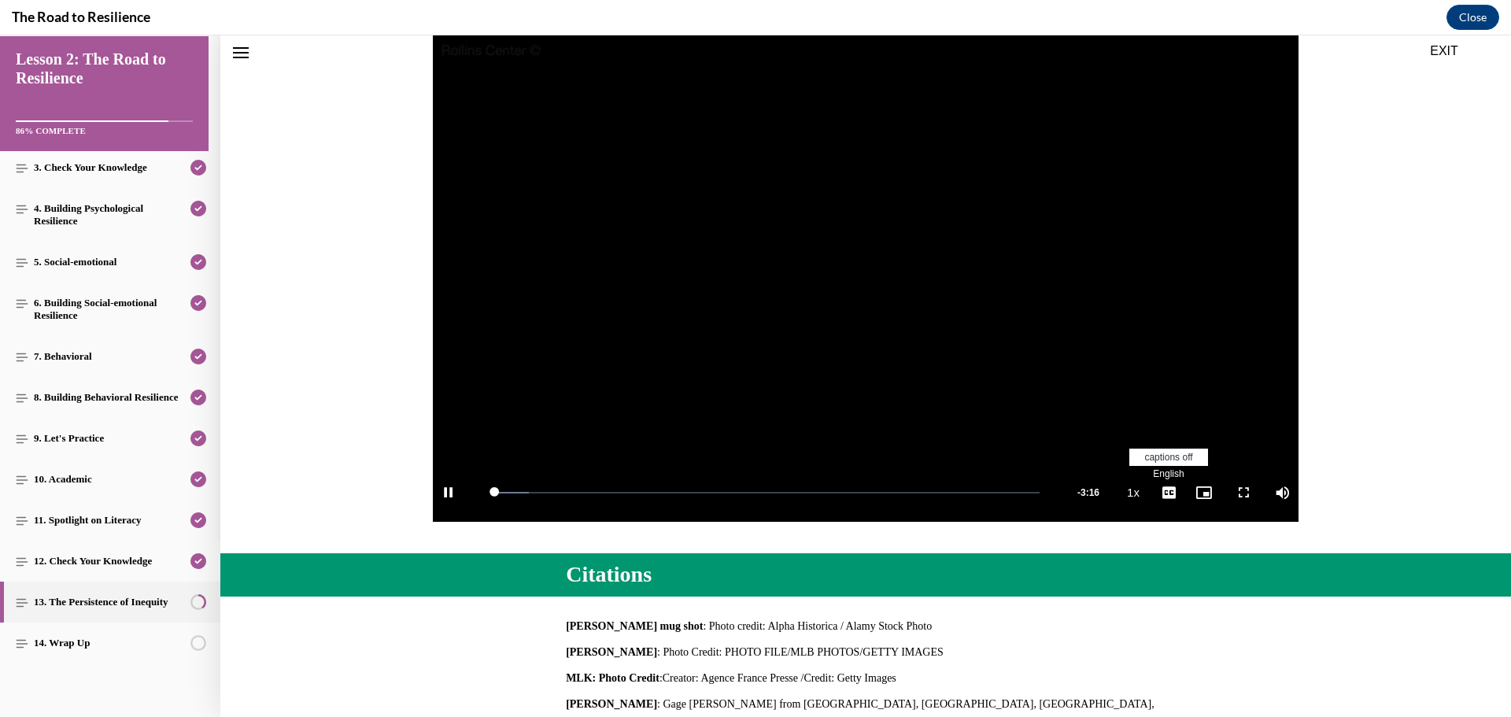
click at [1155, 471] on span "English" at bounding box center [1168, 473] width 31 height 11
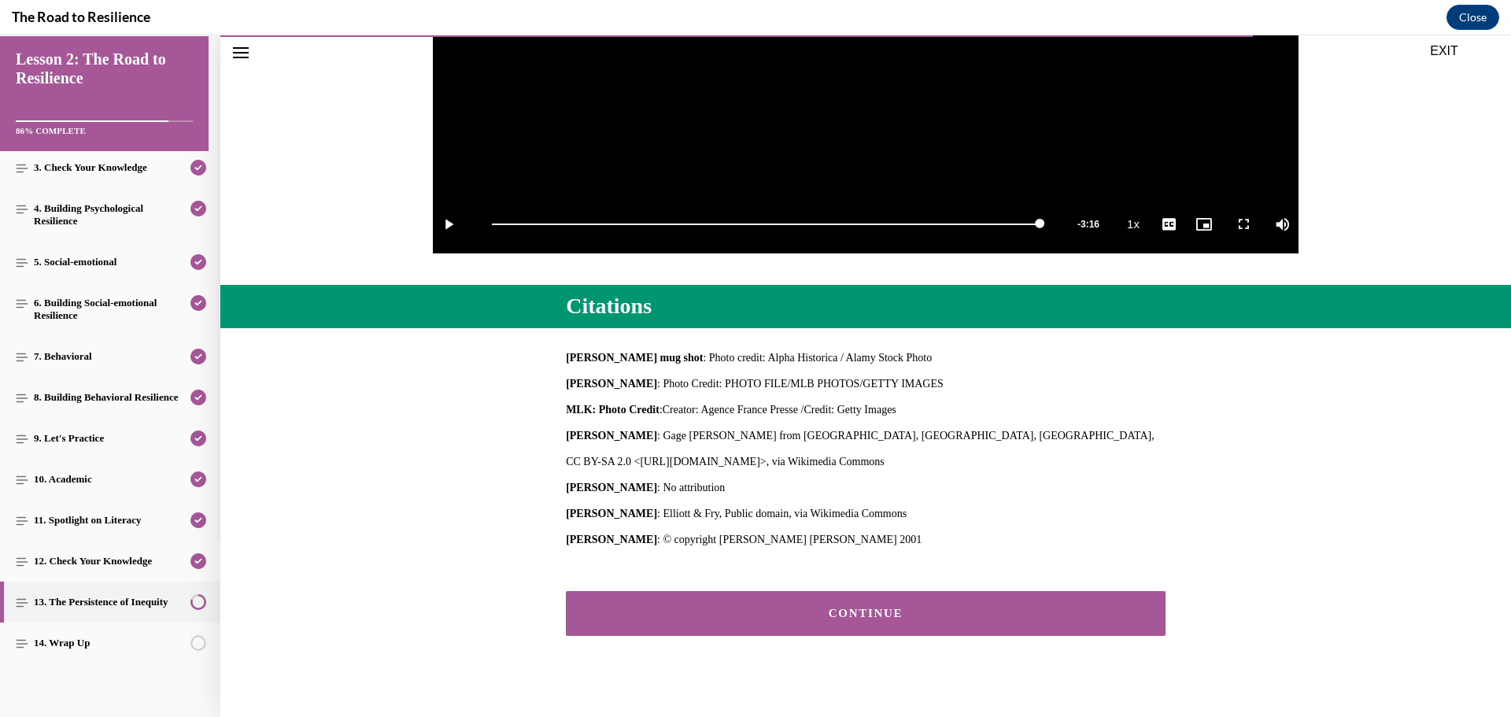
scroll to position [459, 0]
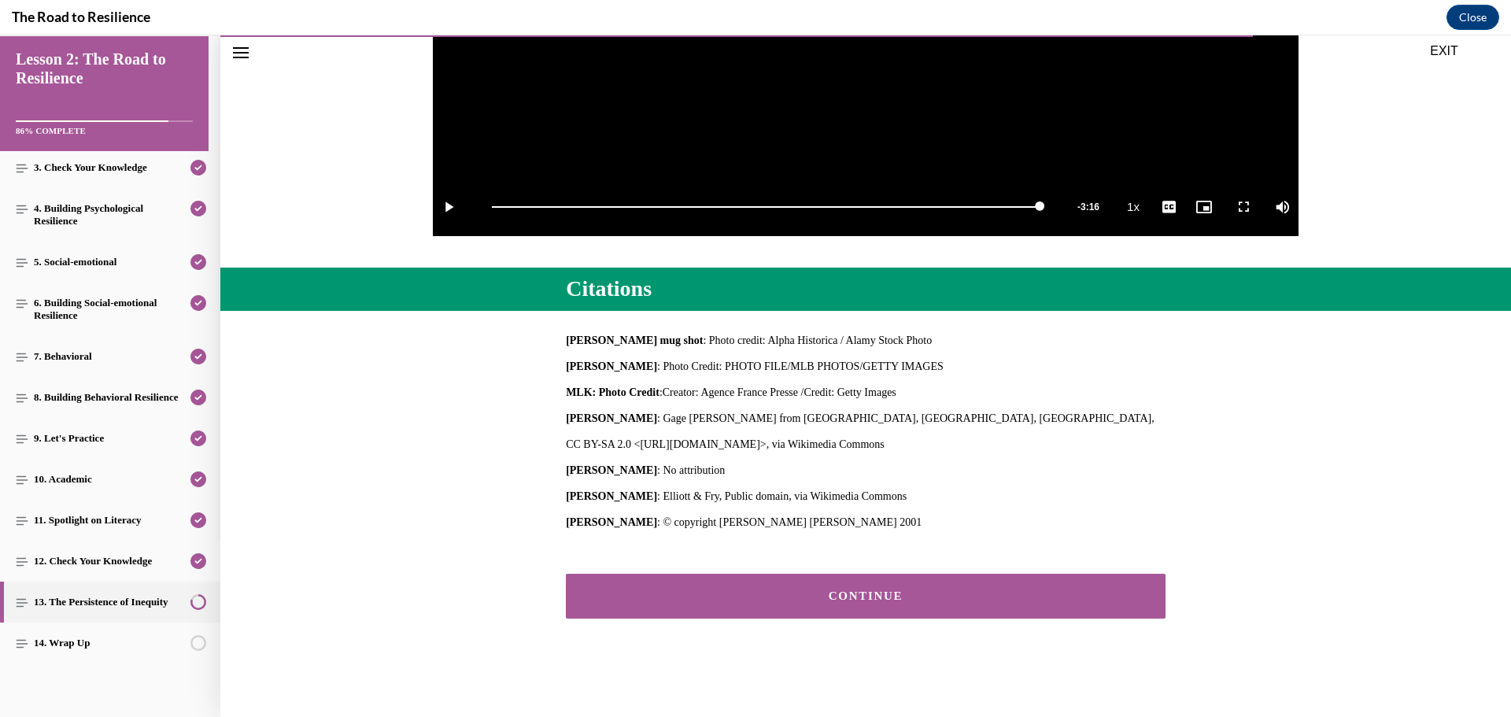
click at [863, 600] on div "CONTINUE" at bounding box center [865, 596] width 551 height 12
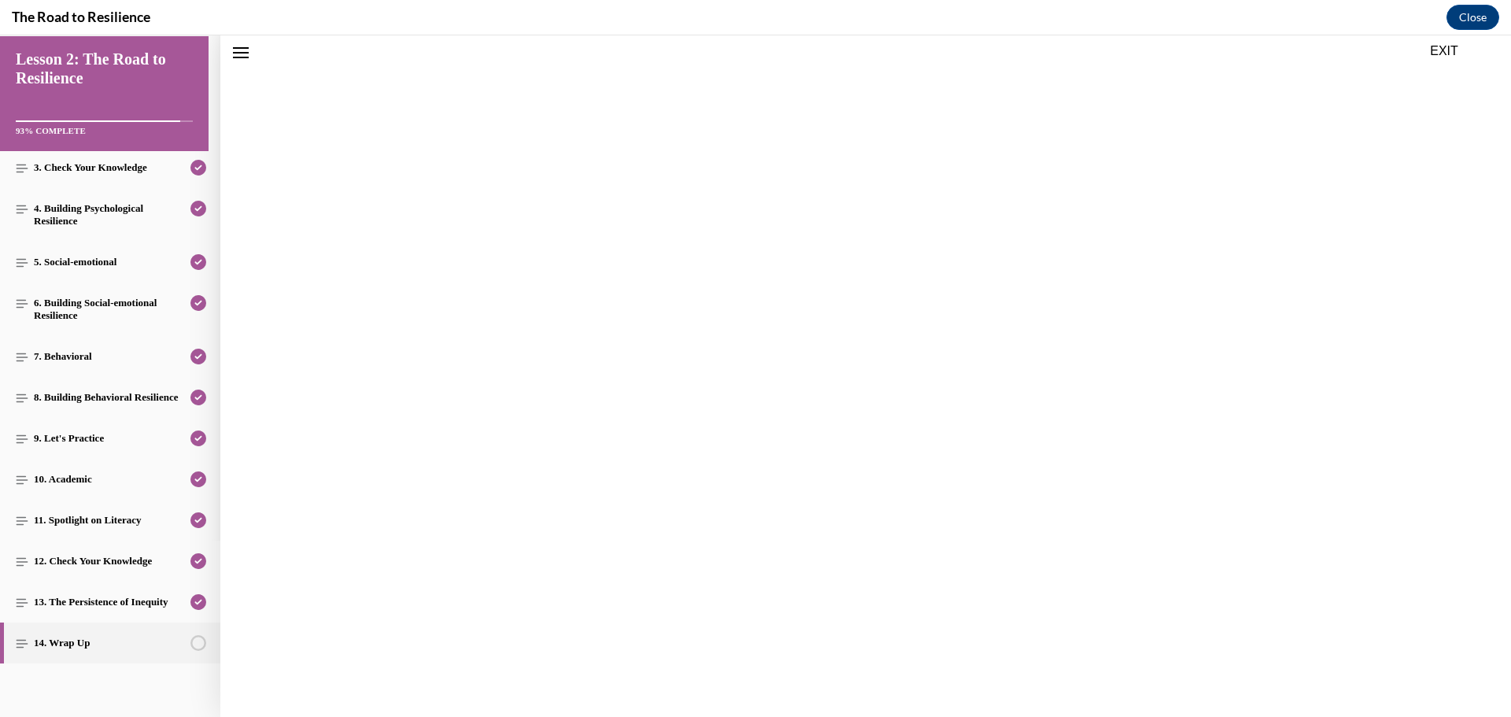
scroll to position [49, 0]
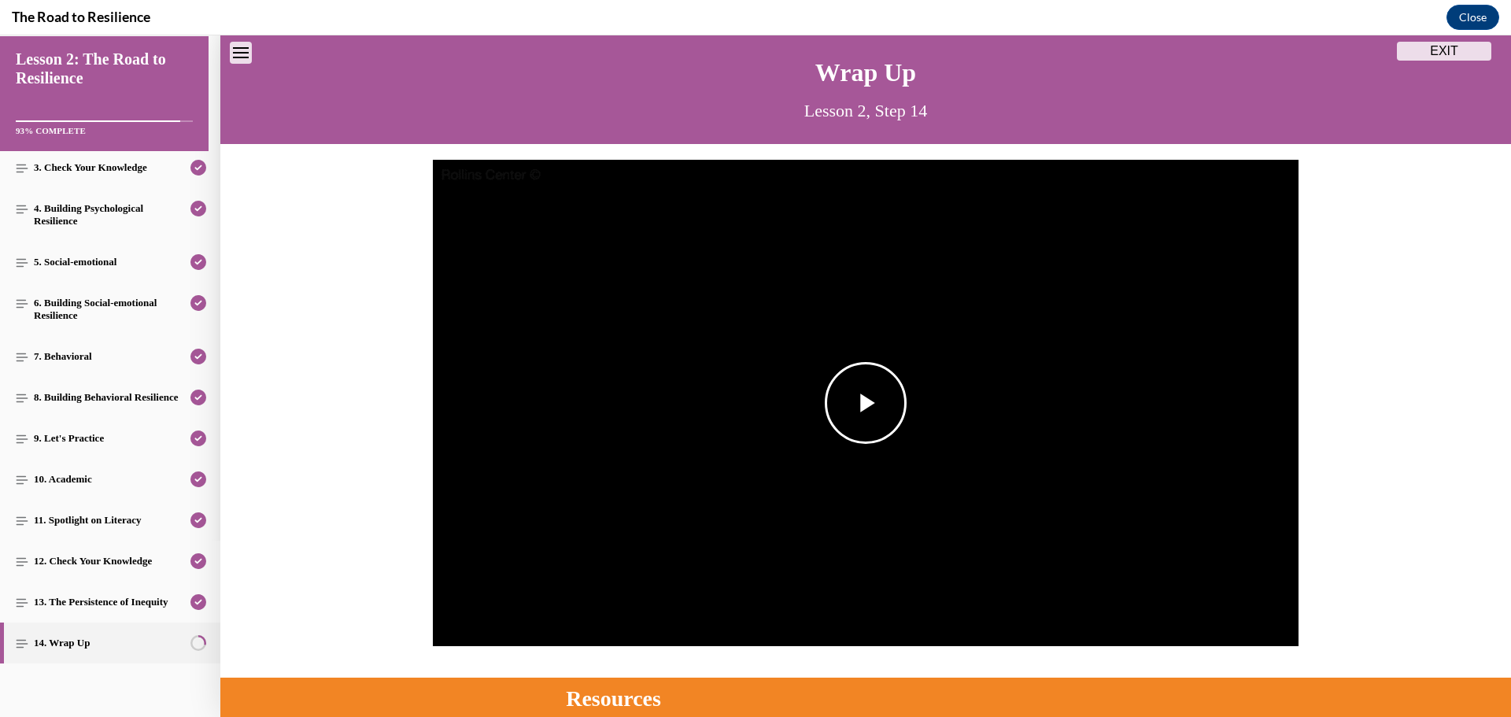
click at [866, 403] on span "Video player" at bounding box center [866, 403] width 0 height 0
click at [1164, 597] on span "English" at bounding box center [1168, 598] width 31 height 11
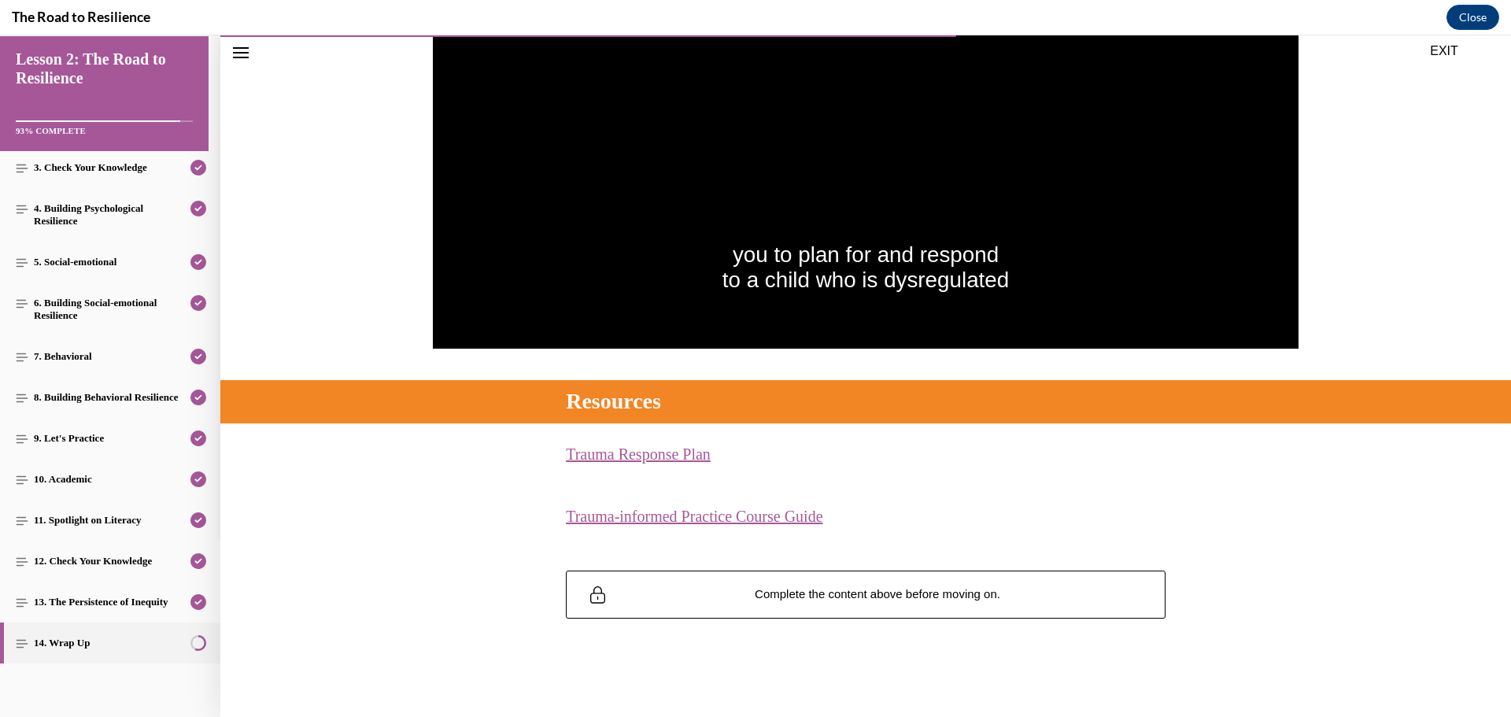
scroll to position [268, 0]
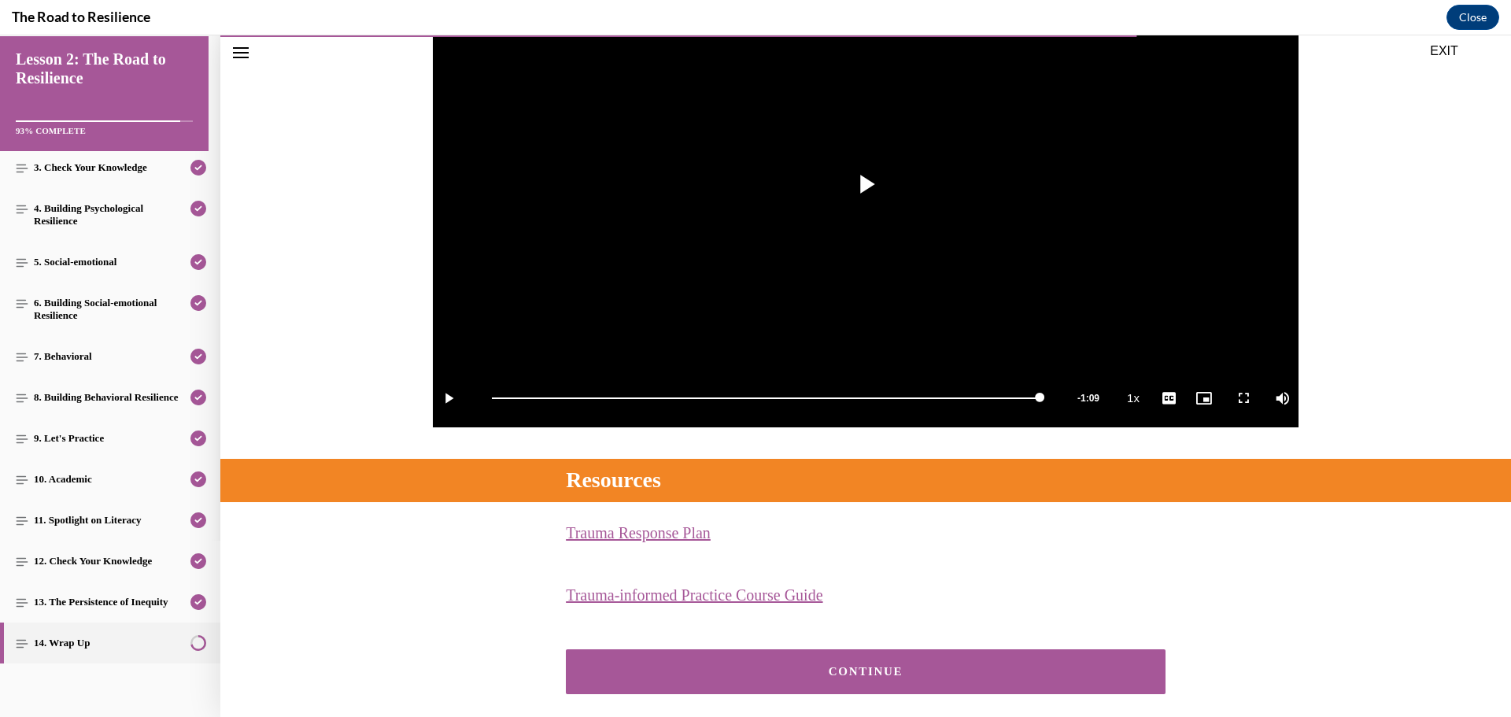
click at [861, 673] on div "CONTINUE" at bounding box center [865, 672] width 551 height 12
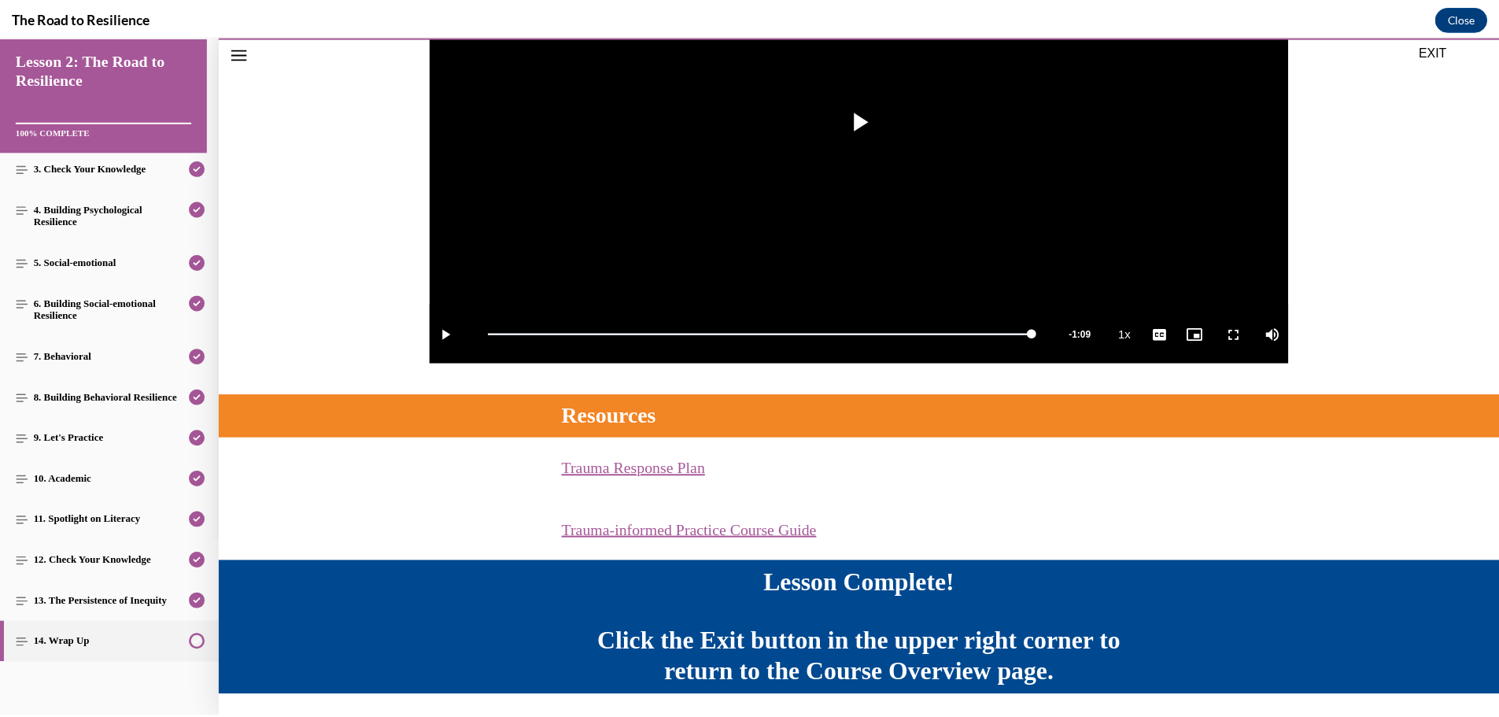
scroll to position [385, 0]
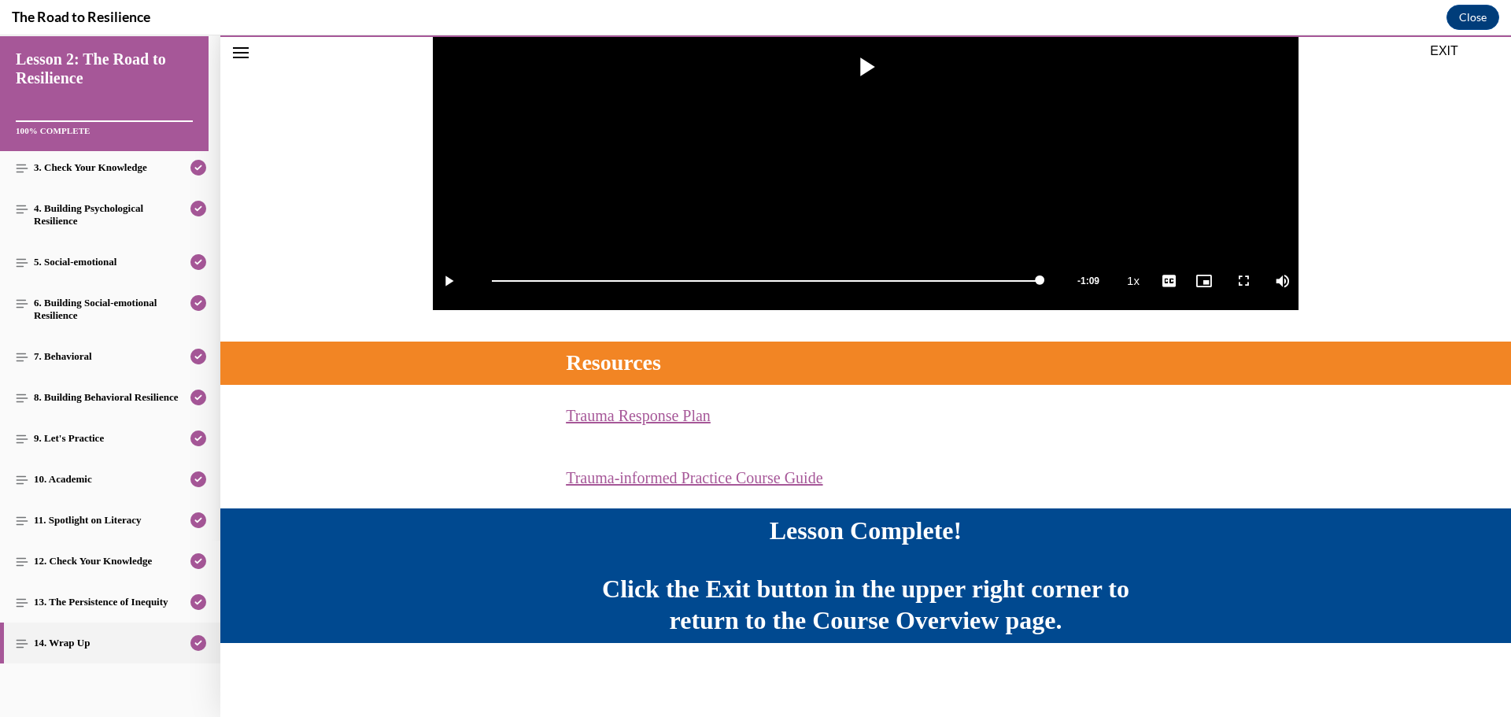
click at [1448, 48] on button "EXIT" at bounding box center [1444, 51] width 94 height 19
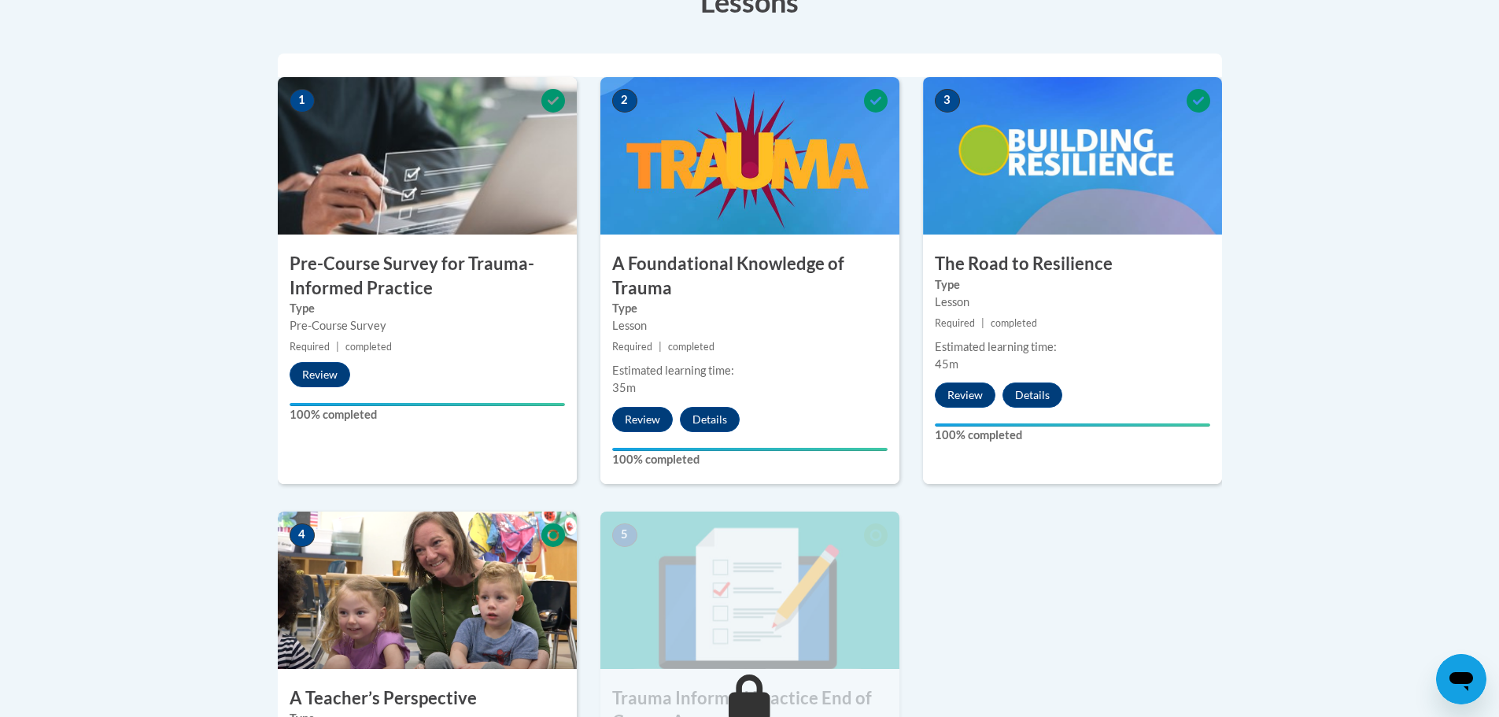
scroll to position [394, 0]
